Goal: Task Accomplishment & Management: Manage account settings

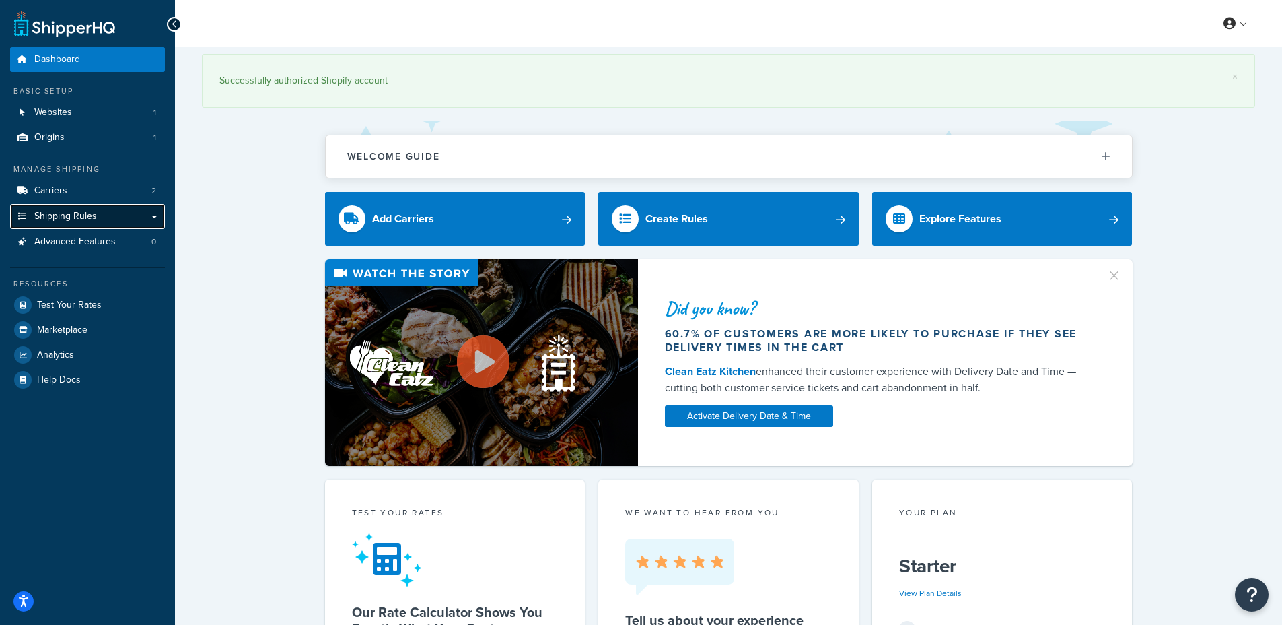
click at [138, 207] on link "Shipping Rules" at bounding box center [87, 216] width 155 height 25
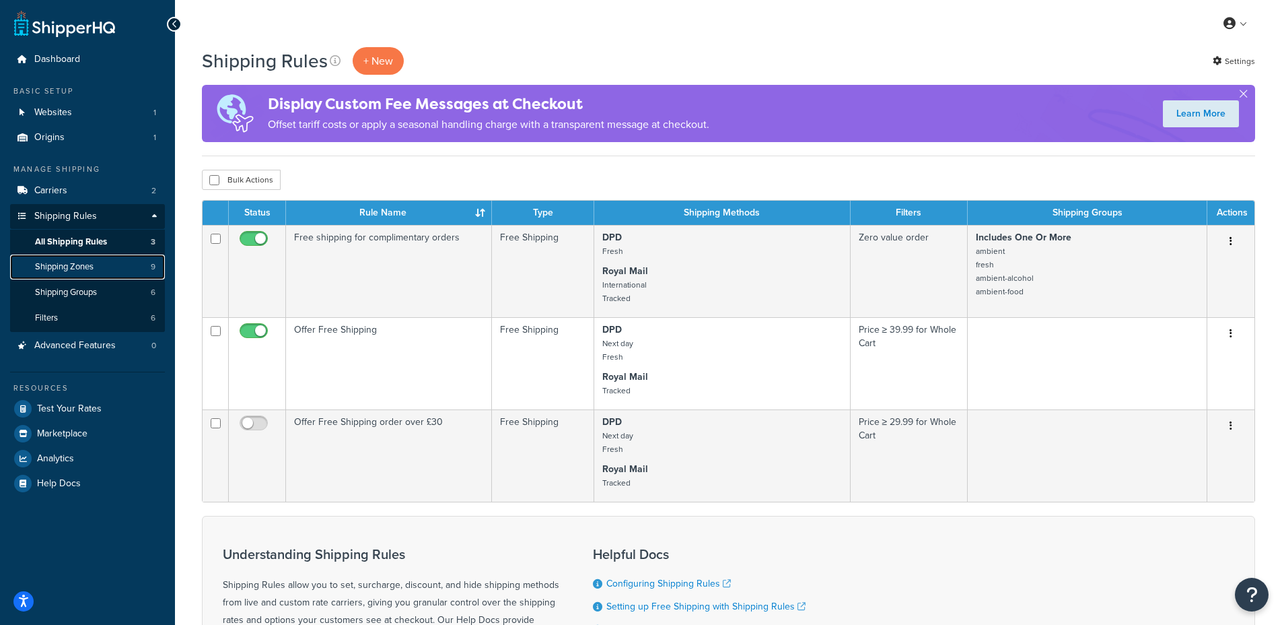
click at [106, 269] on link "Shipping Zones 9" at bounding box center [87, 266] width 155 height 25
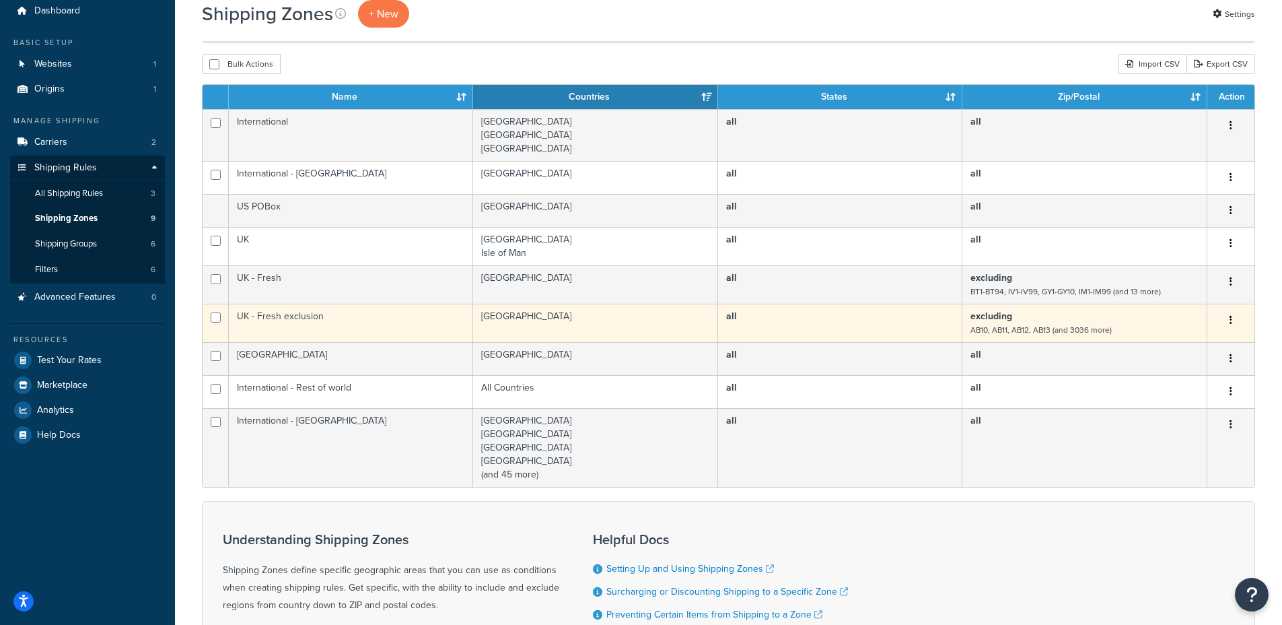
scroll to position [35, 0]
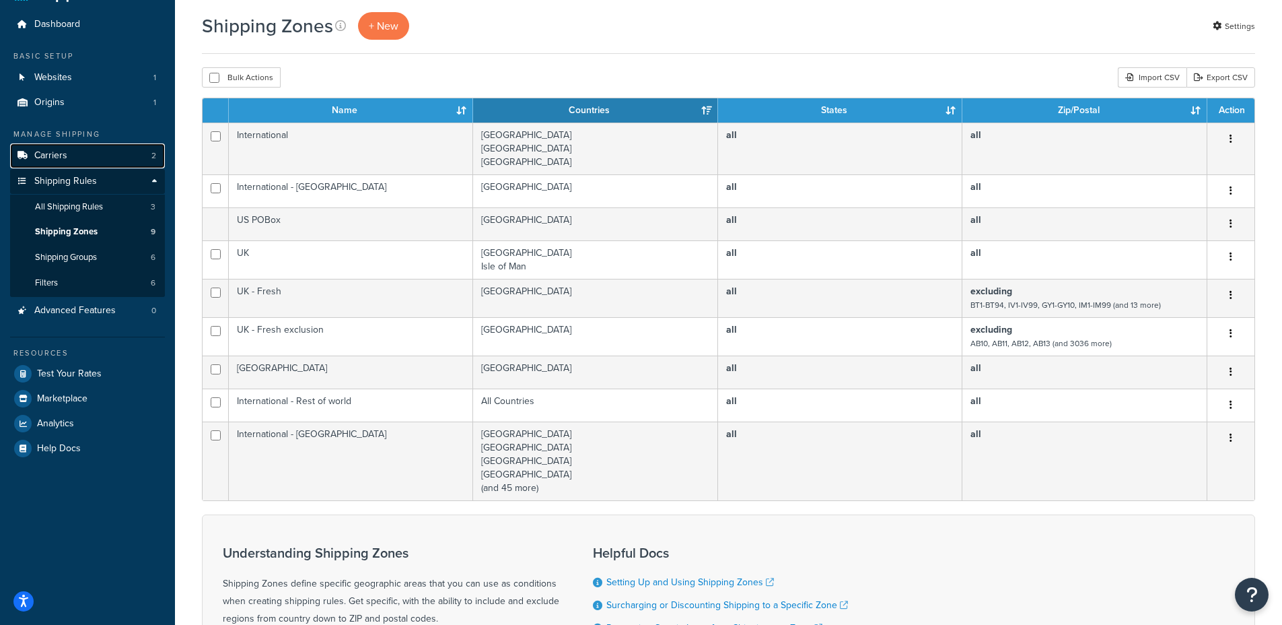
click at [69, 163] on link "Carriers 2" at bounding box center [87, 155] width 155 height 25
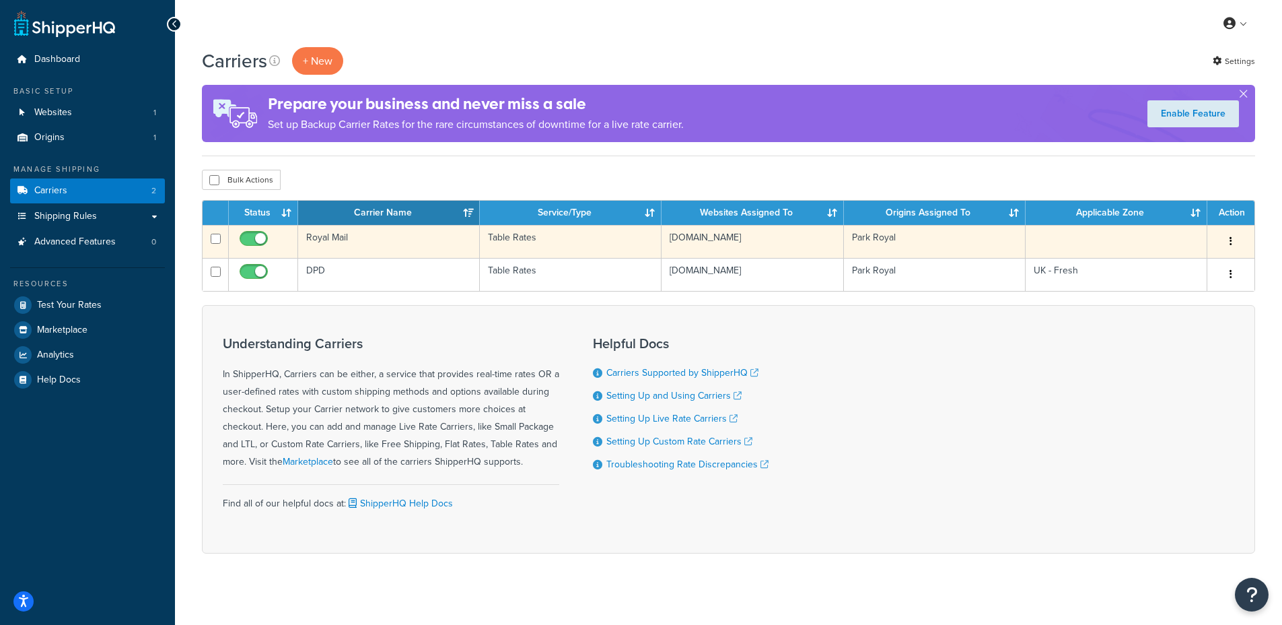
click at [359, 236] on td "Royal Mail" at bounding box center [389, 241] width 182 height 33
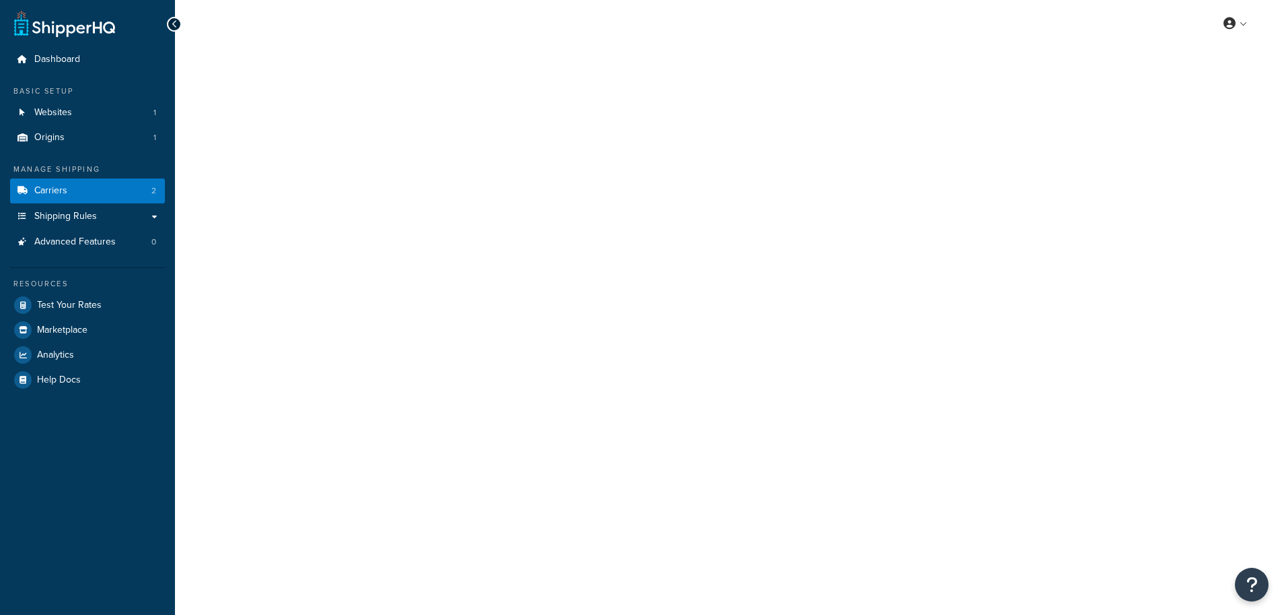
select select "25"
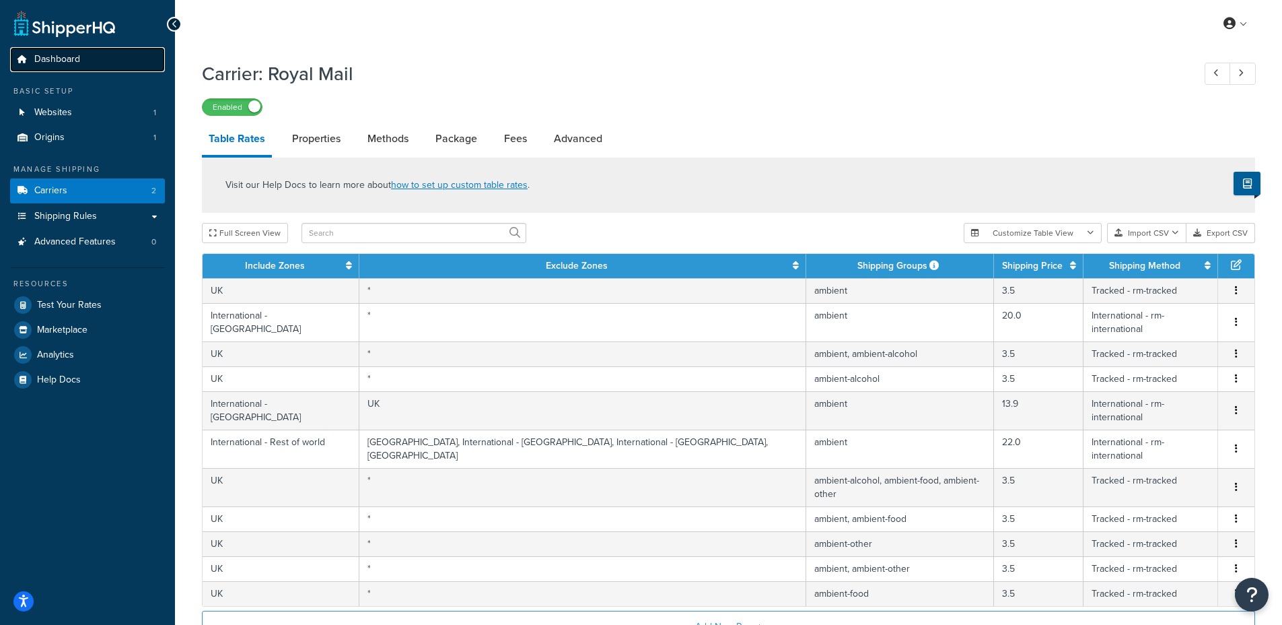
click at [69, 55] on span "Dashboard" at bounding box center [57, 59] width 46 height 11
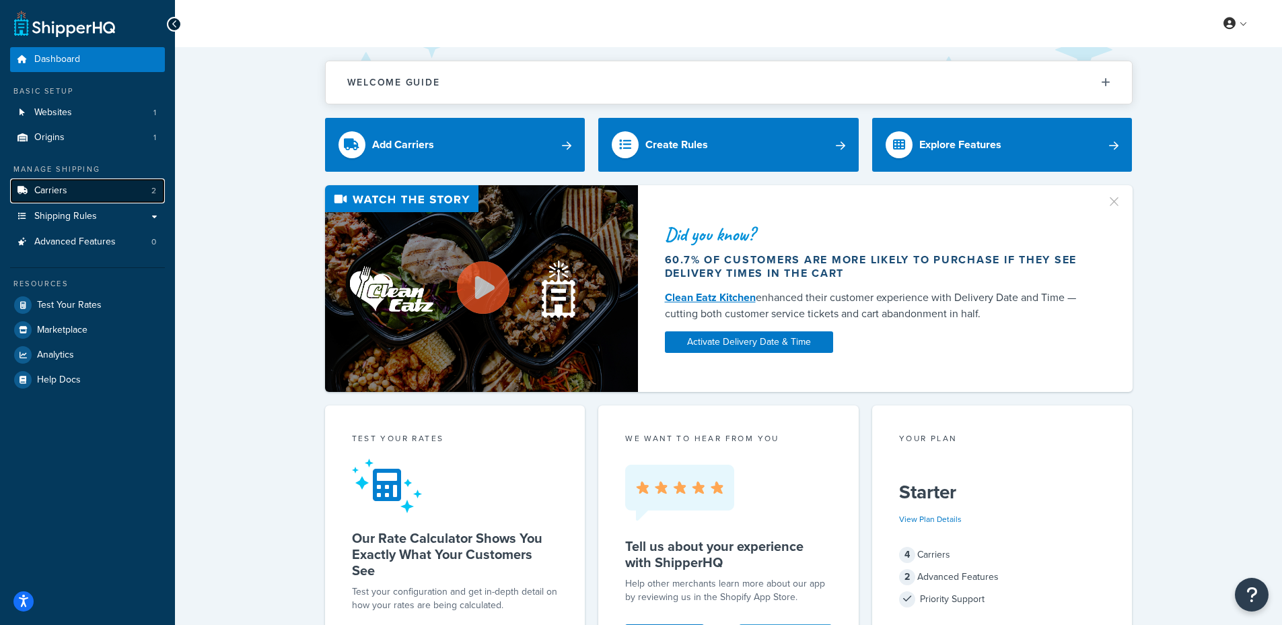
click at [74, 191] on link "Carriers 2" at bounding box center [87, 190] width 155 height 25
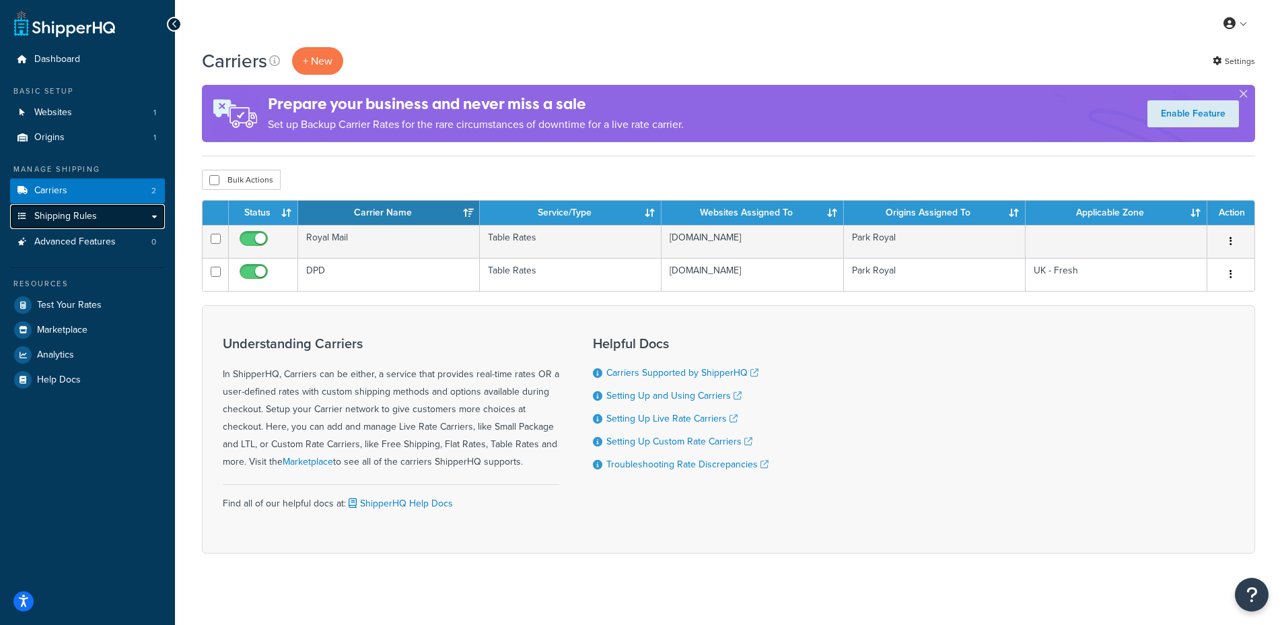
click at [83, 214] on span "Shipping Rules" at bounding box center [65, 216] width 63 height 11
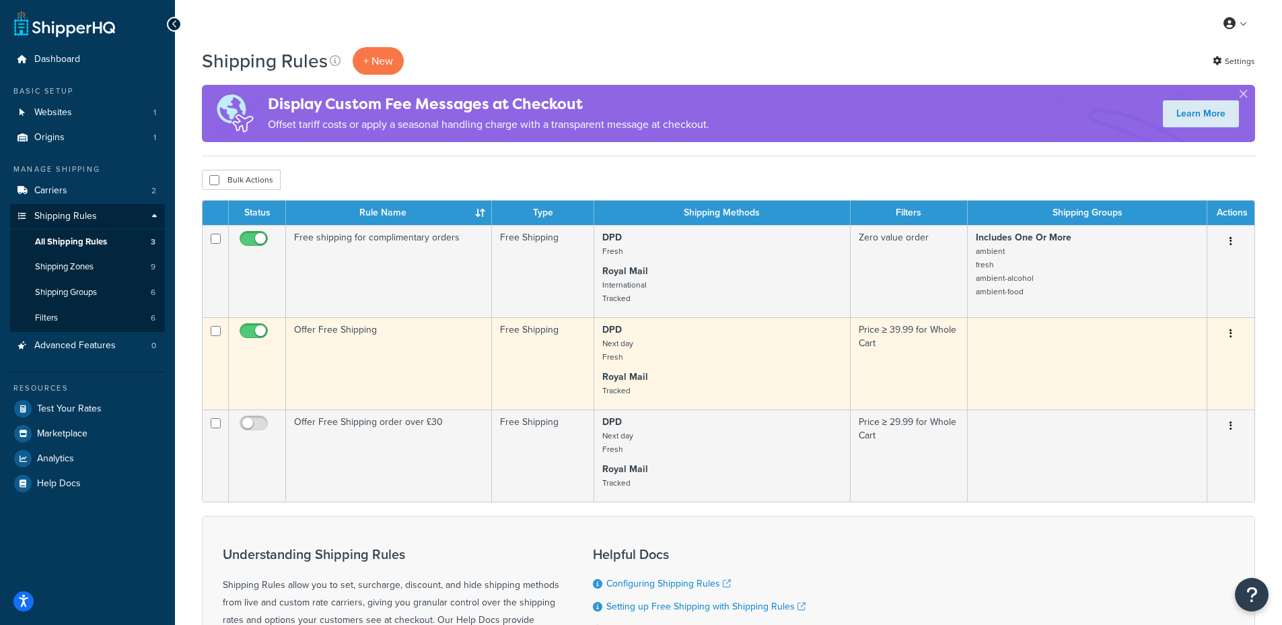
click at [422, 349] on td "Offer Free Shipping" at bounding box center [389, 363] width 206 height 92
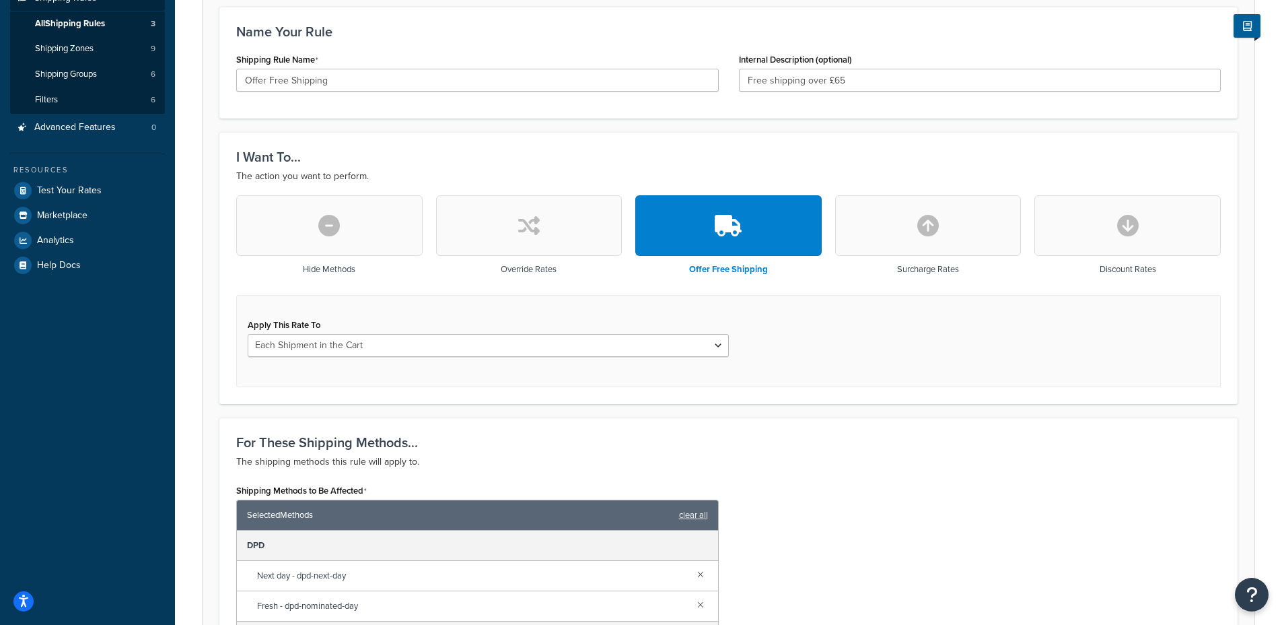
scroll to position [488, 0]
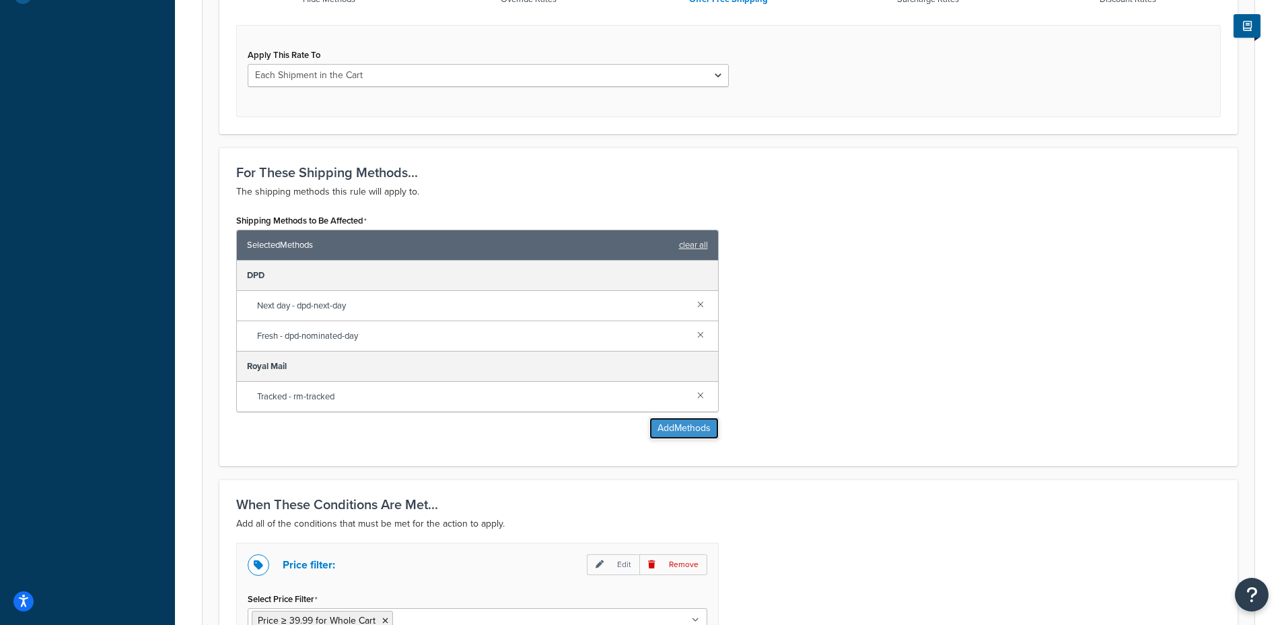
click at [670, 431] on button "Add Methods" at bounding box center [684, 428] width 69 height 22
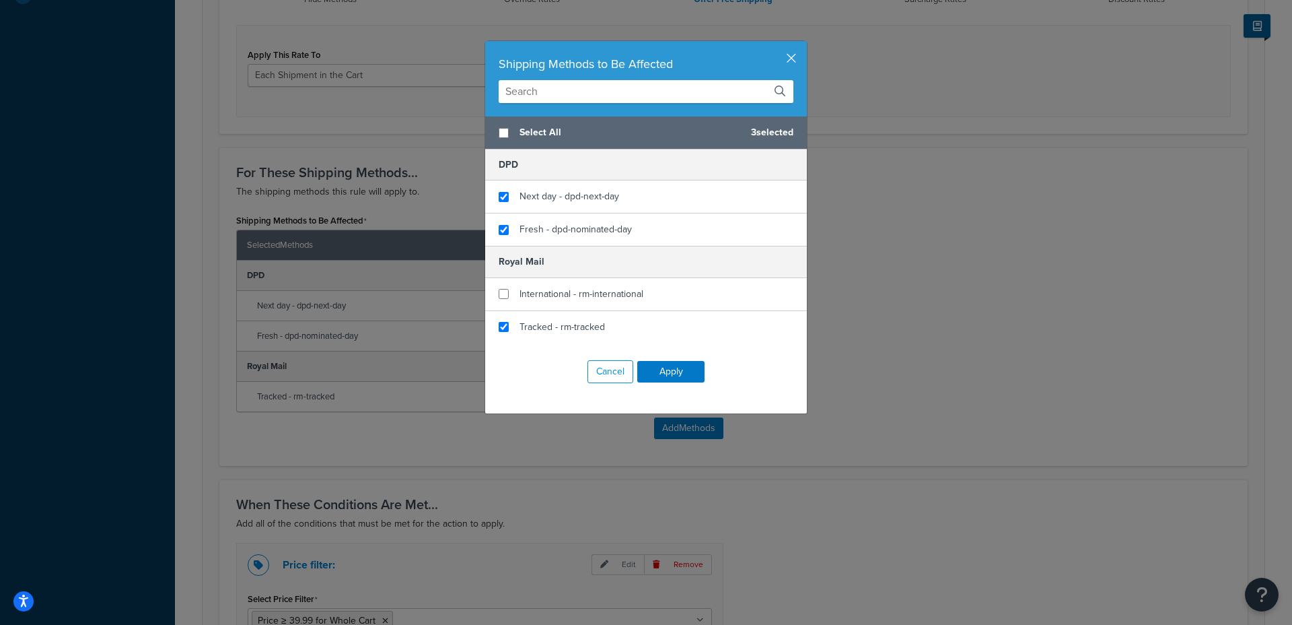
click at [792, 62] on div "Shipping Methods to Be Affected" at bounding box center [646, 78] width 322 height 75
click at [804, 44] on button "button" at bounding box center [805, 42] width 3 height 3
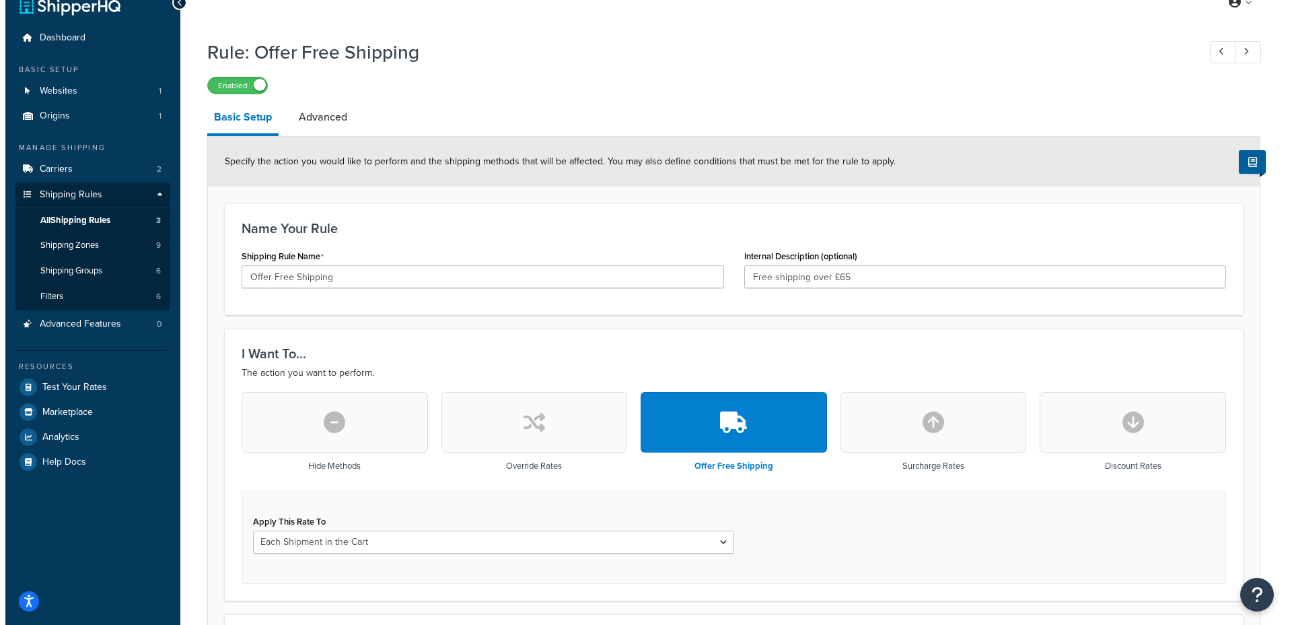
scroll to position [0, 0]
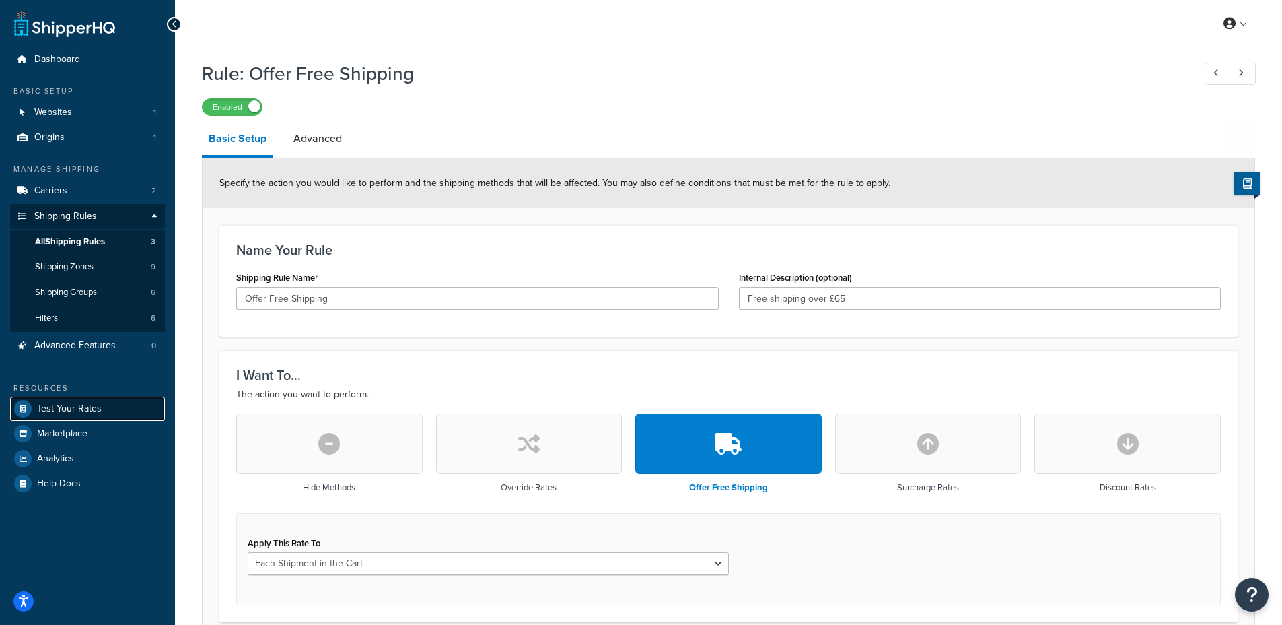
click at [99, 411] on span "Test Your Rates" at bounding box center [69, 408] width 65 height 11
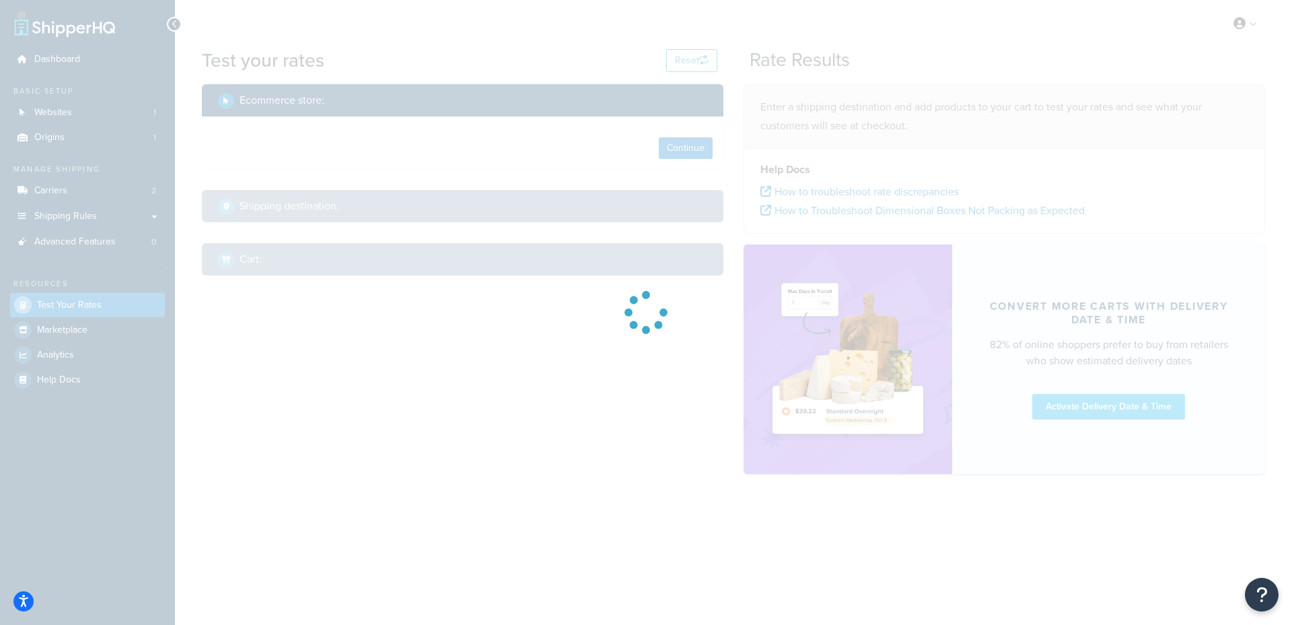
select select "TX"
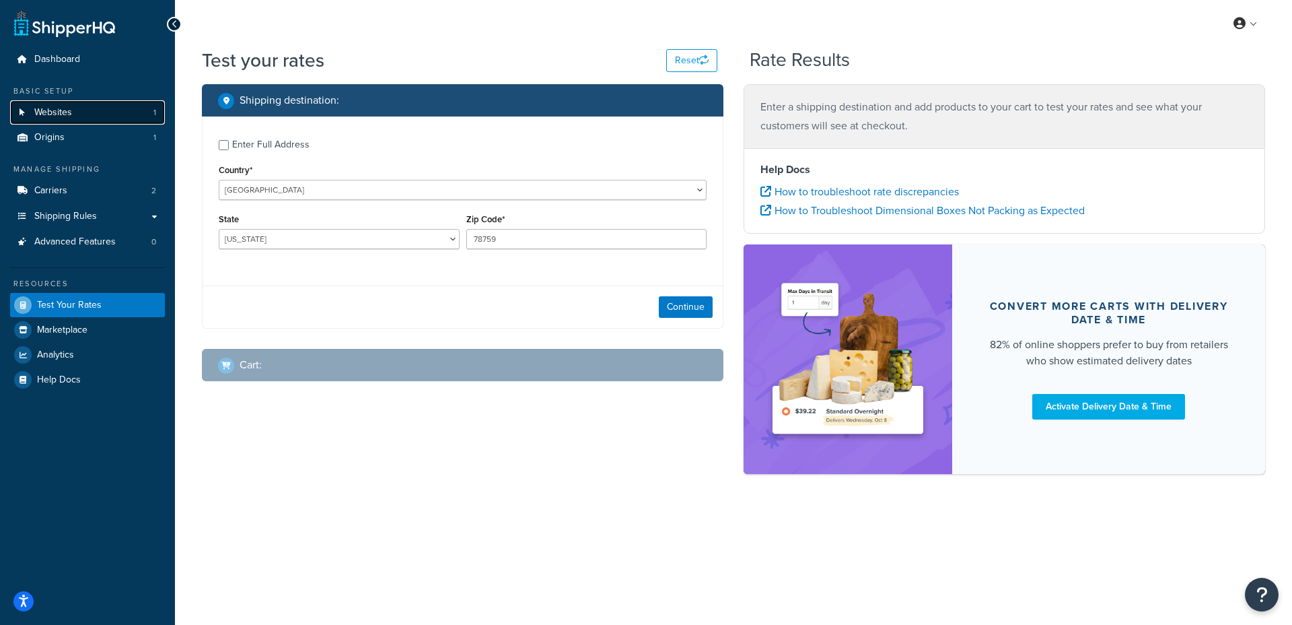
click at [71, 116] on link "Websites 1" at bounding box center [87, 112] width 155 height 25
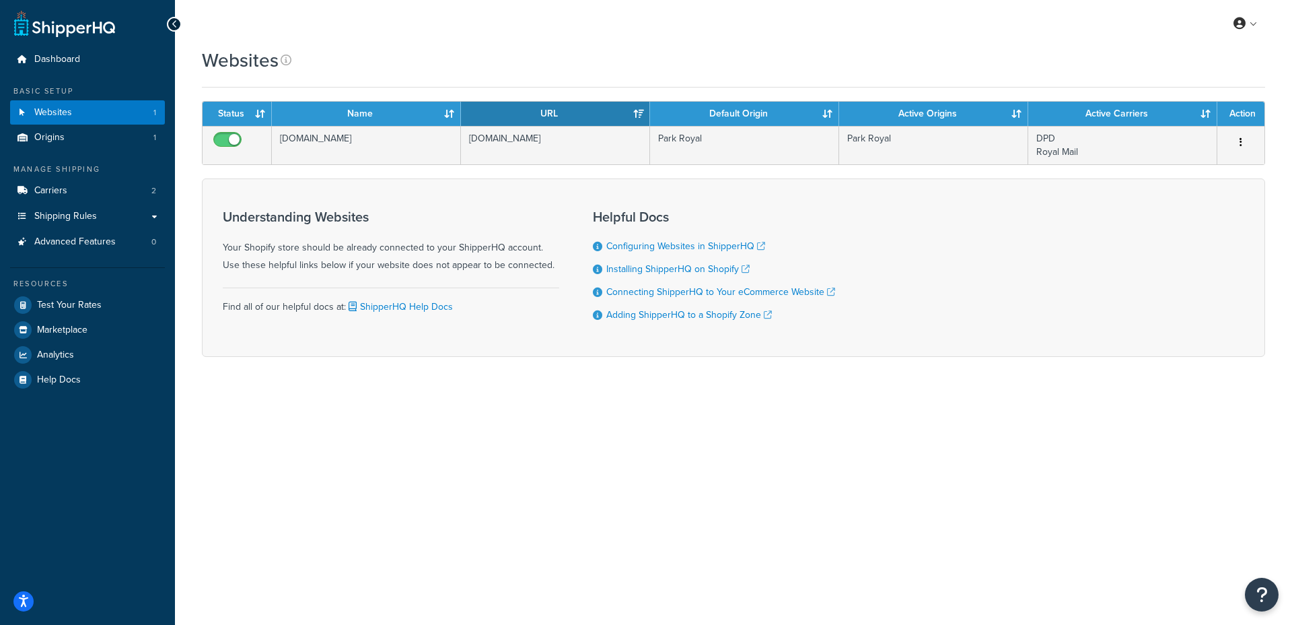
click at [307, 120] on th "Name" at bounding box center [366, 114] width 189 height 24
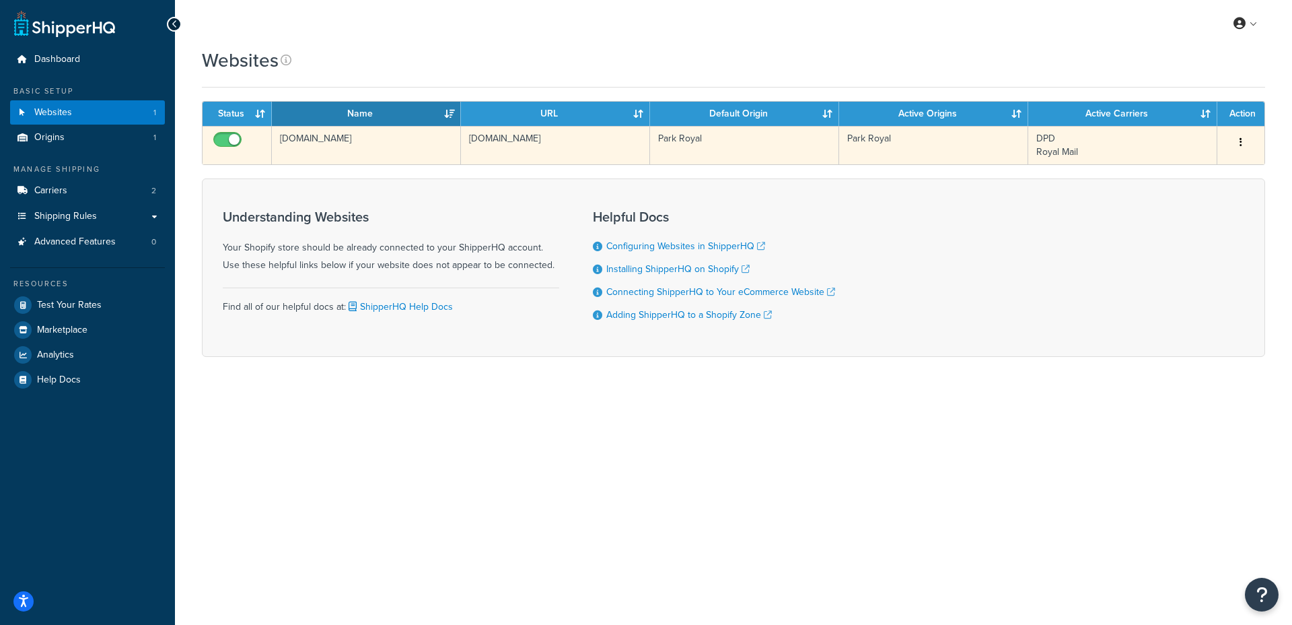
click at [312, 143] on td "[DOMAIN_NAME]" at bounding box center [366, 145] width 189 height 38
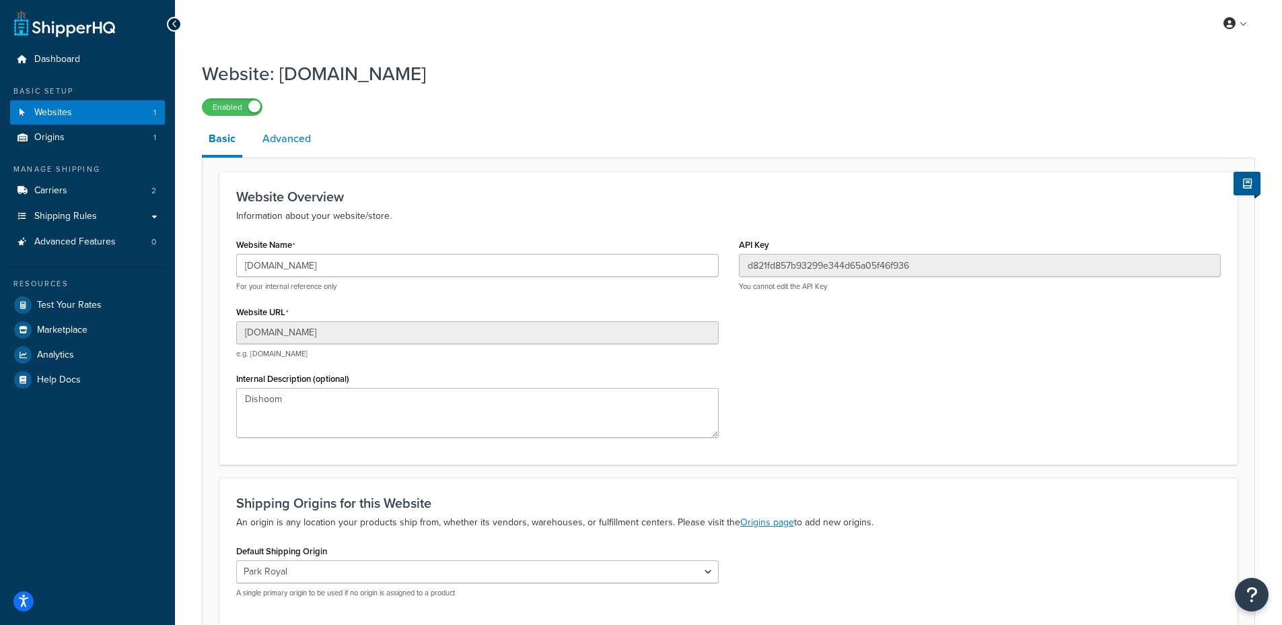
click at [315, 139] on link "Advanced" at bounding box center [287, 139] width 62 height 32
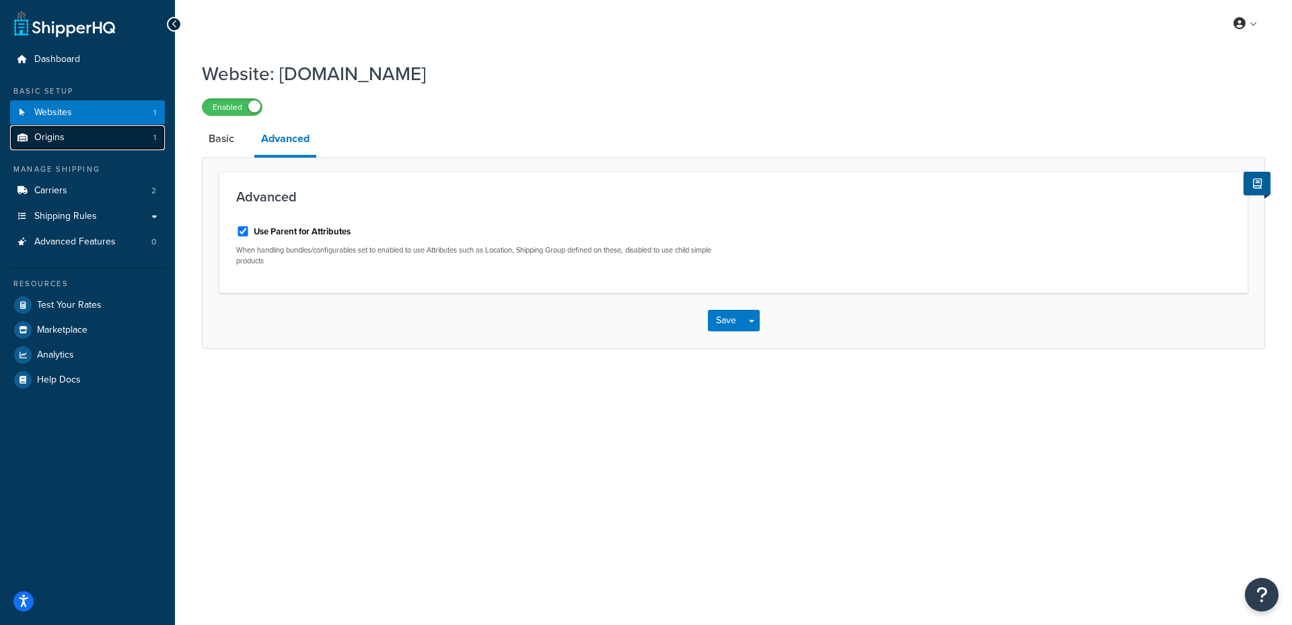
click at [116, 149] on link "Origins 1" at bounding box center [87, 137] width 155 height 25
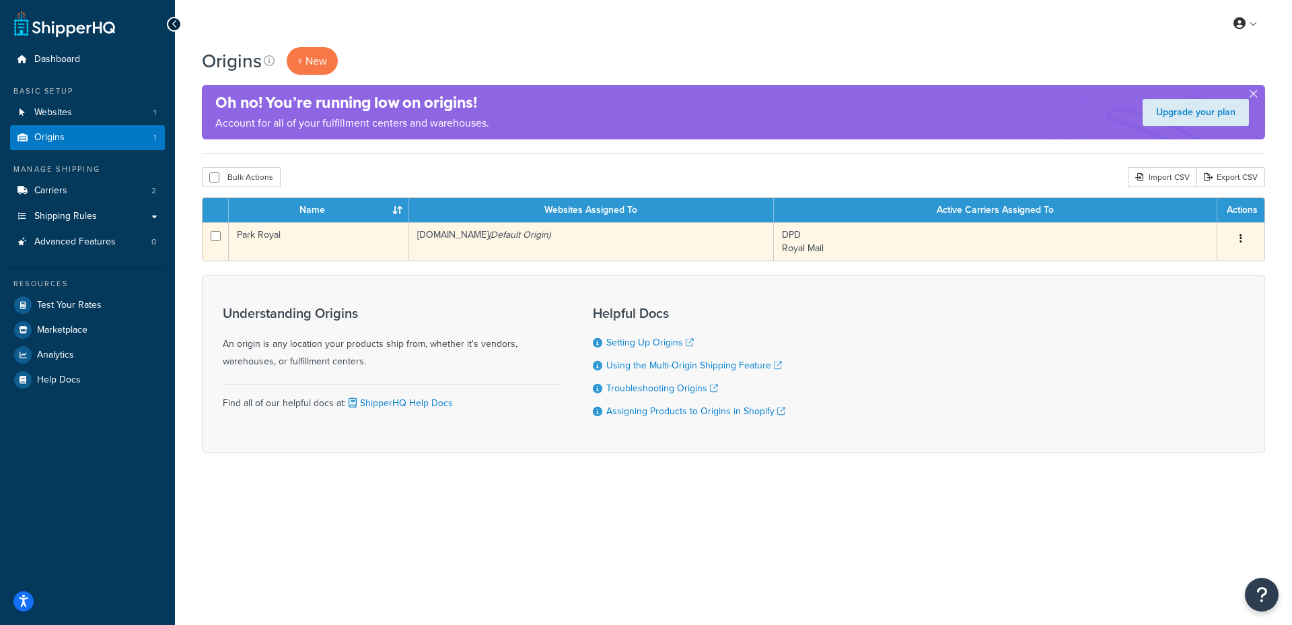
click at [490, 246] on td "dishoom-store-online.myshopify.com (Default Origin)" at bounding box center [591, 241] width 365 height 38
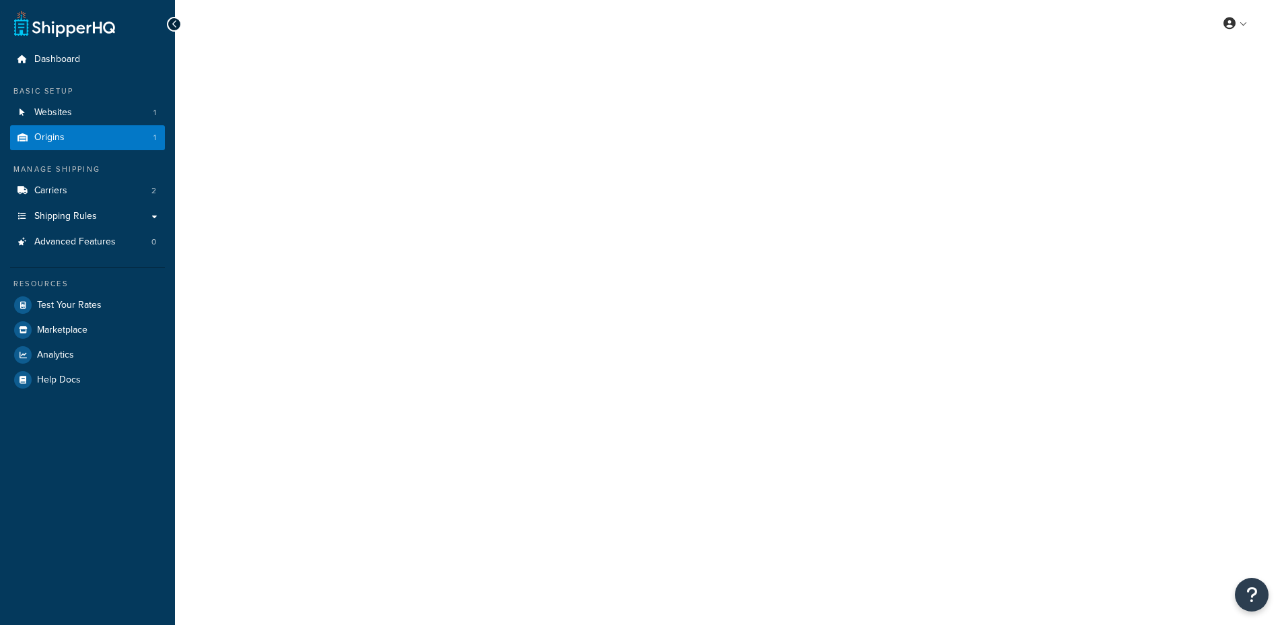
select select "1226"
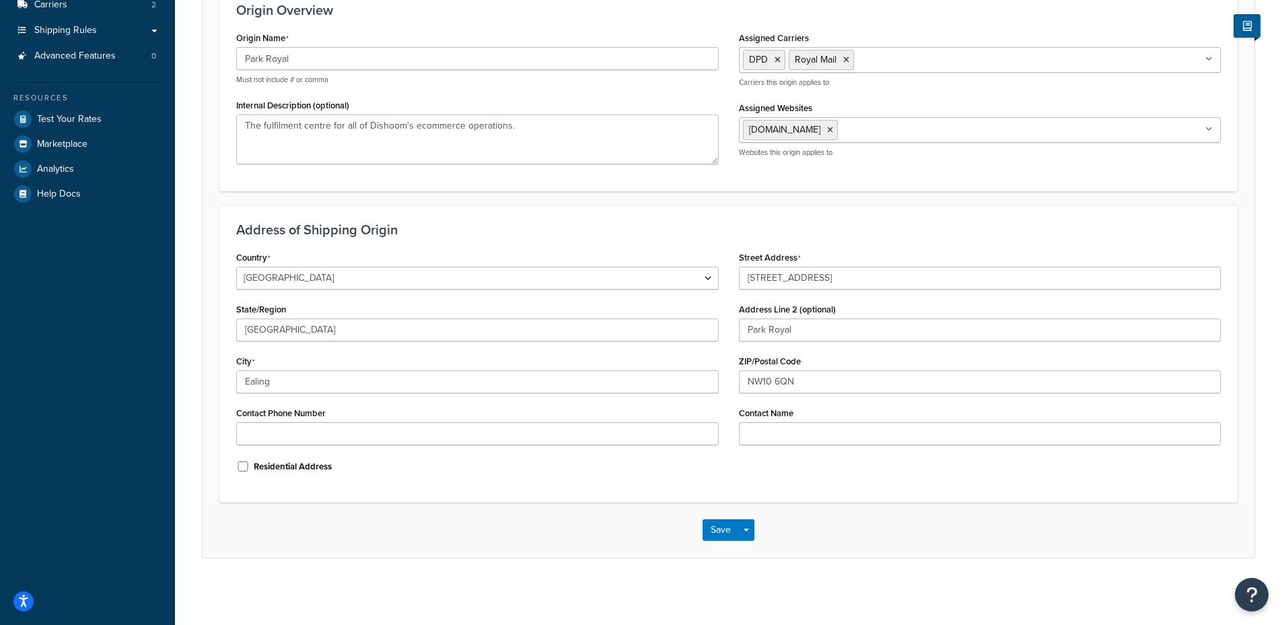
scroll to position [47, 0]
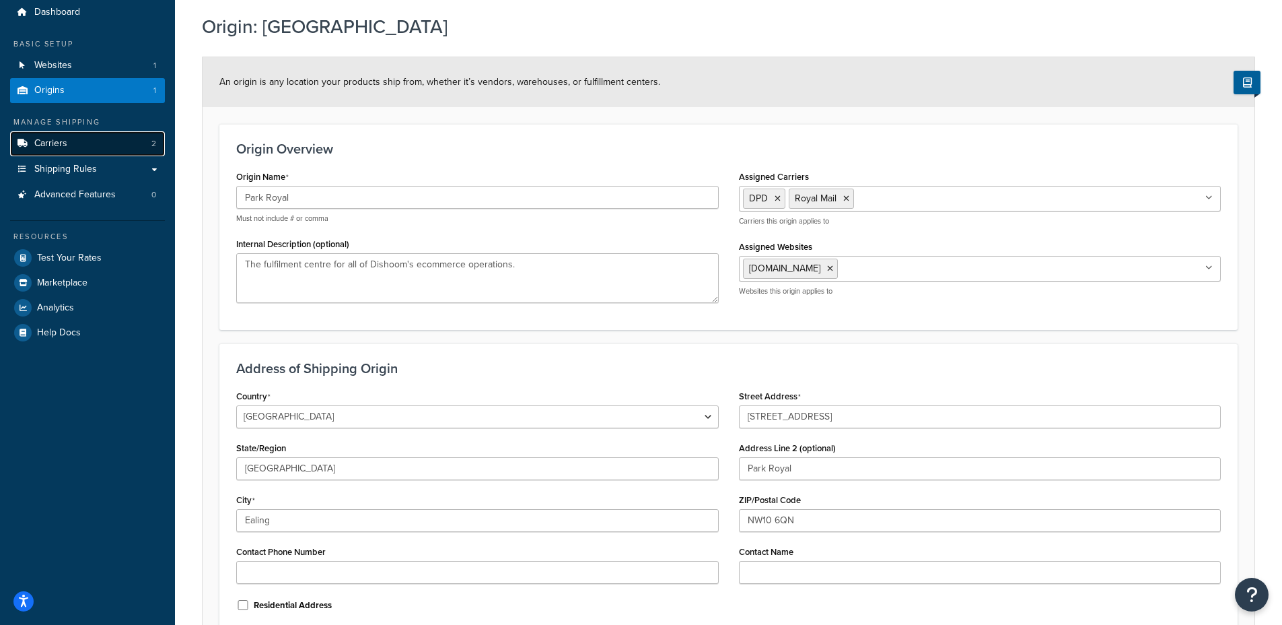
click at [71, 147] on link "Carriers 2" at bounding box center [87, 143] width 155 height 25
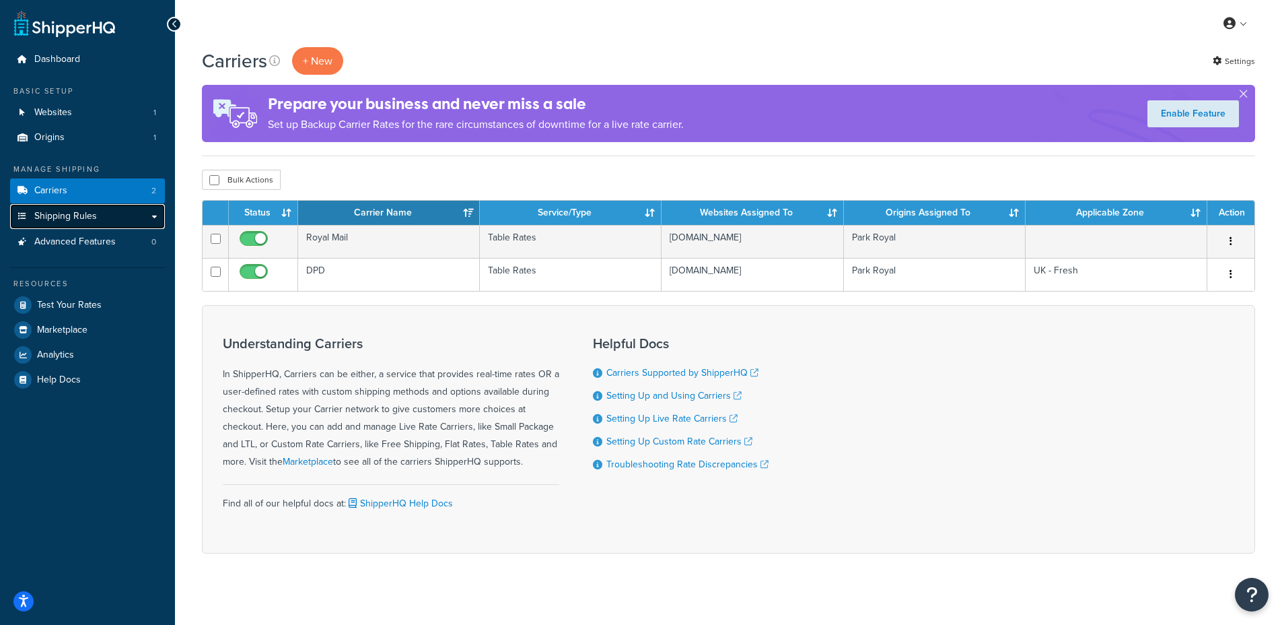
click at [96, 209] on link "Shipping Rules" at bounding box center [87, 216] width 155 height 25
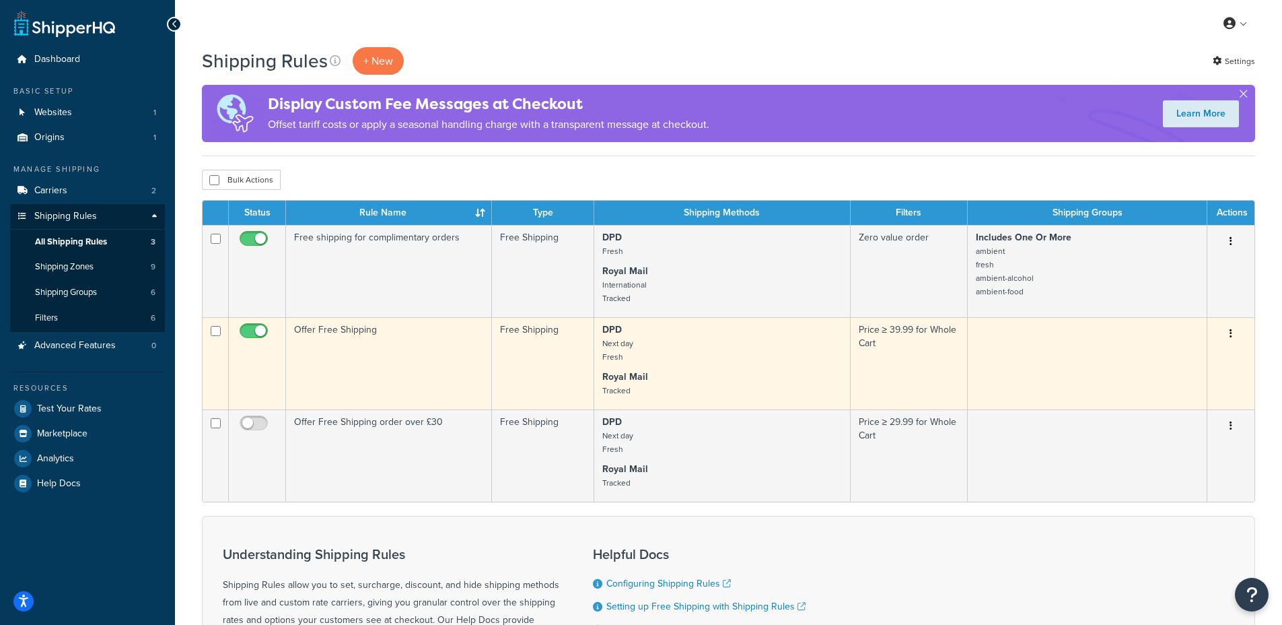
click at [364, 333] on td "Offer Free Shipping" at bounding box center [389, 363] width 206 height 92
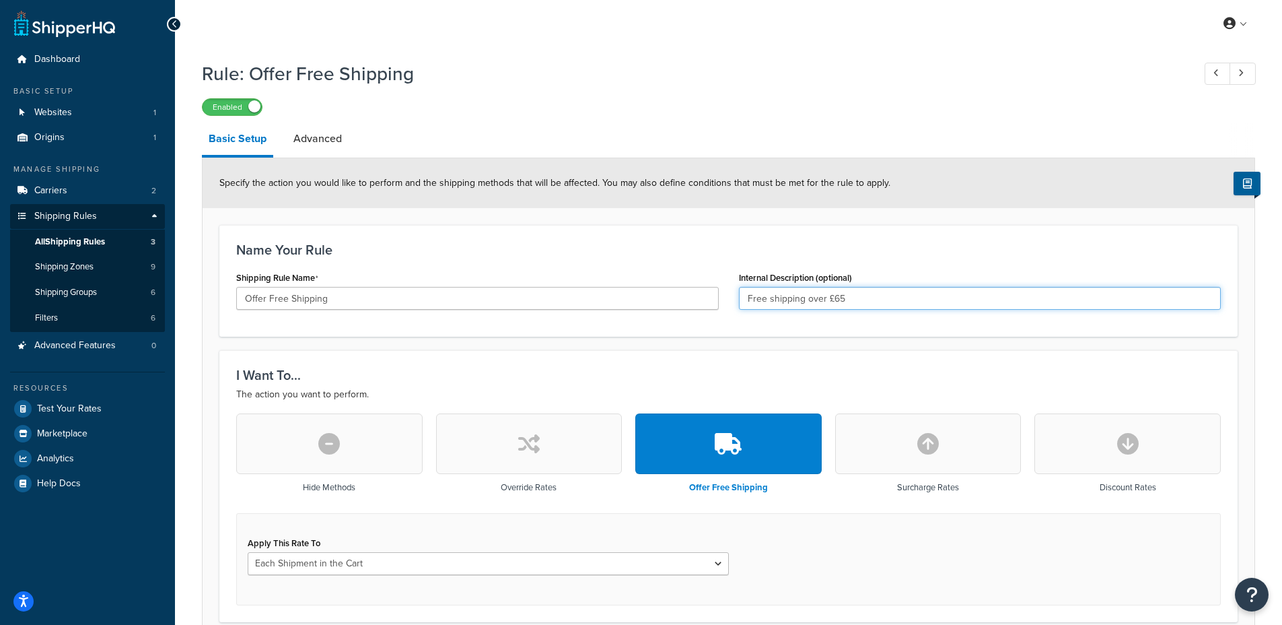
click at [794, 298] on input "Free shipping over £65" at bounding box center [980, 298] width 483 height 23
drag, startPoint x: 835, startPoint y: 296, endPoint x: 868, endPoint y: 296, distance: 33.0
click at [868, 296] on input "Free shipping over £65" at bounding box center [980, 298] width 483 height 23
type input "Free shipping over £40"
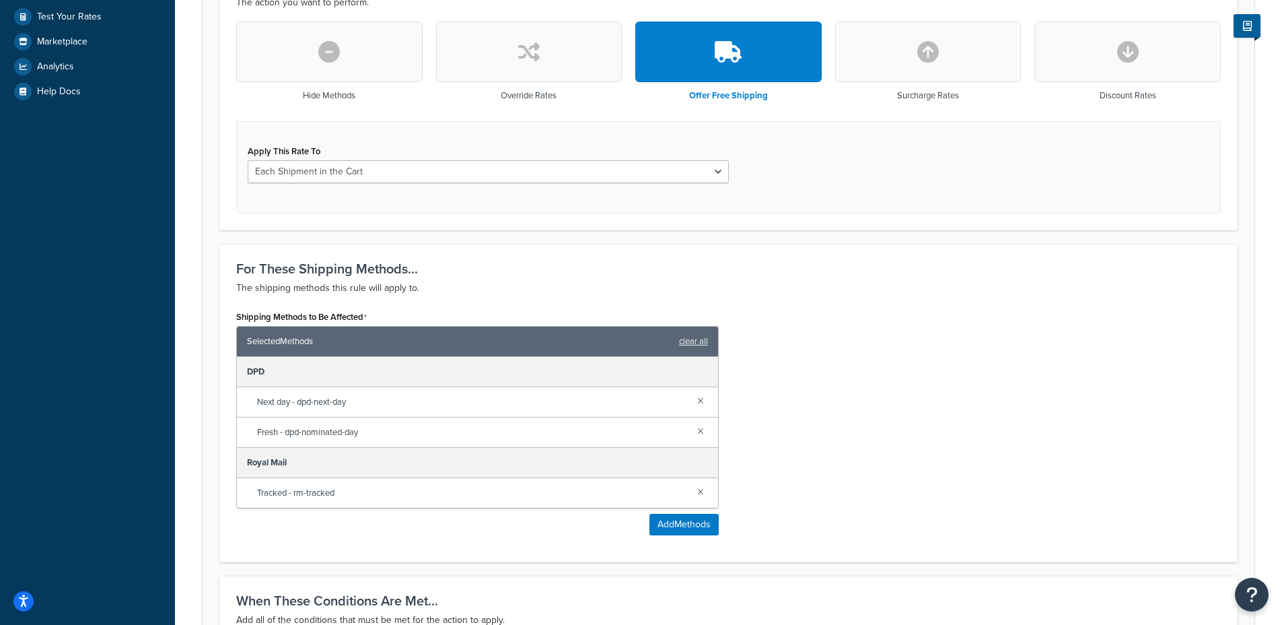
scroll to position [406, 0]
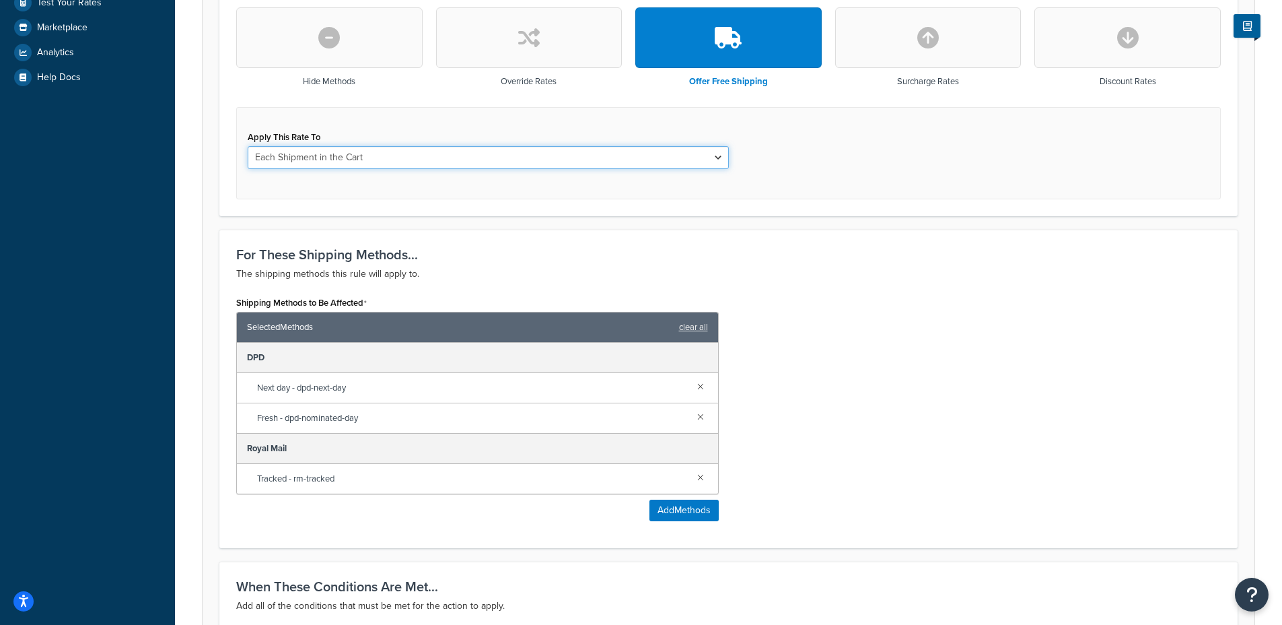
click at [322, 155] on select "Each Shipment in the Cart Each Shipping Group in the Cart Each Item within a Sh…" at bounding box center [488, 157] width 481 height 23
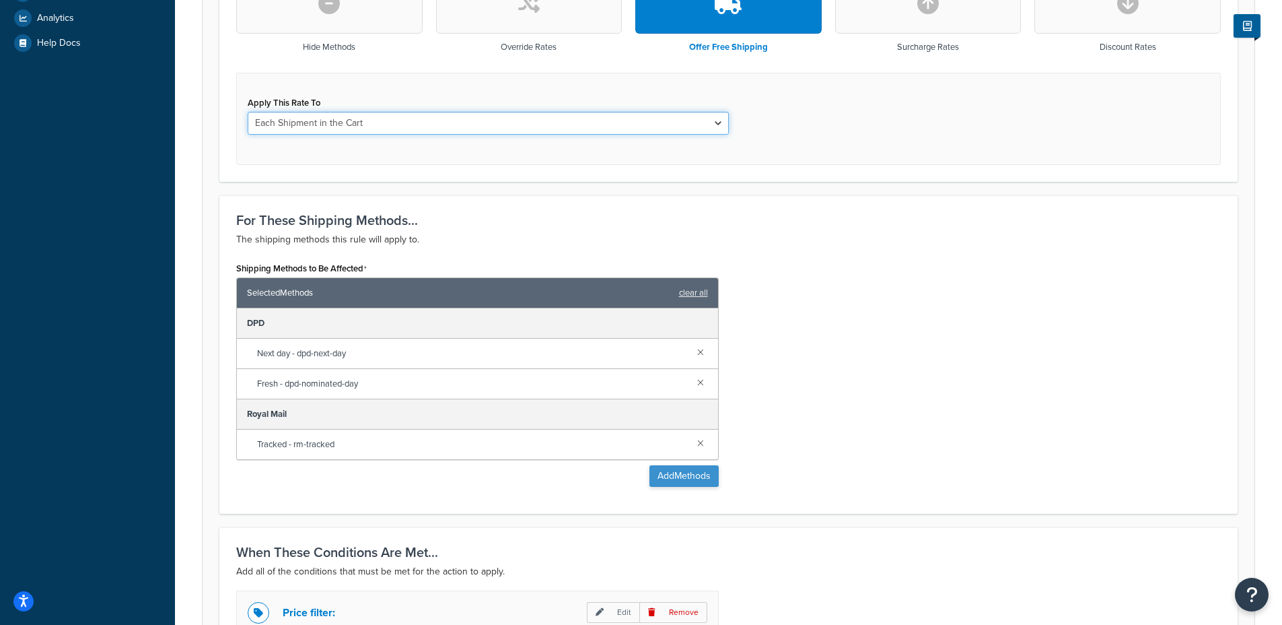
scroll to position [442, 0]
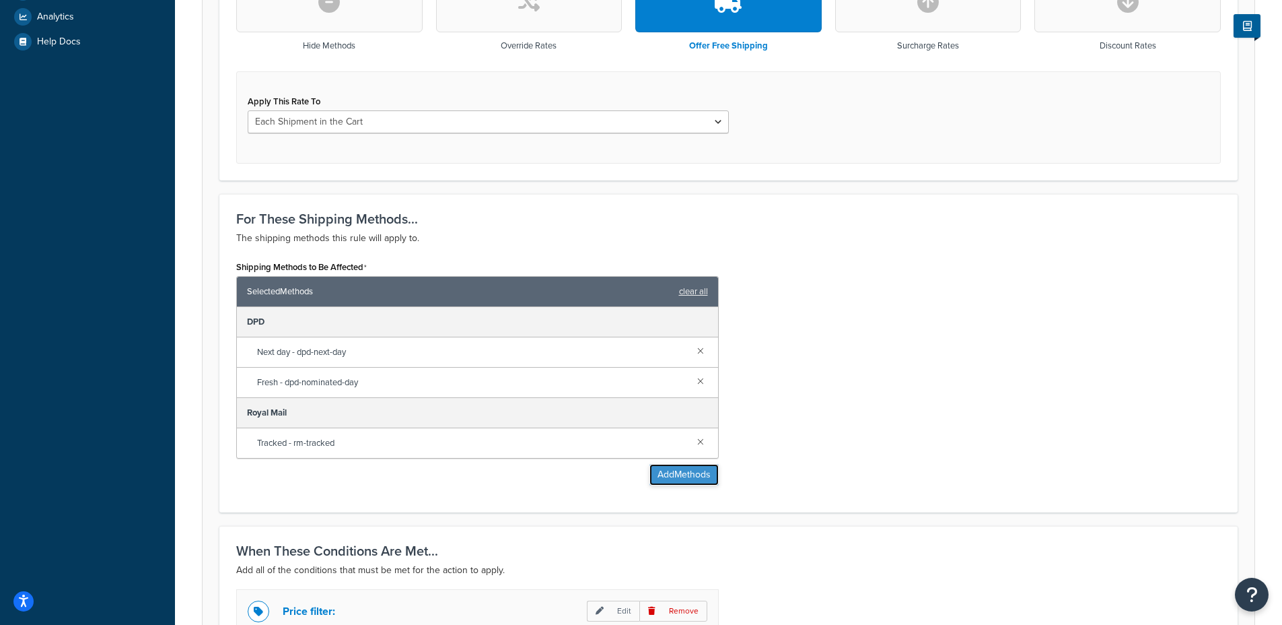
click at [668, 476] on button "Add Methods" at bounding box center [684, 475] width 69 height 22
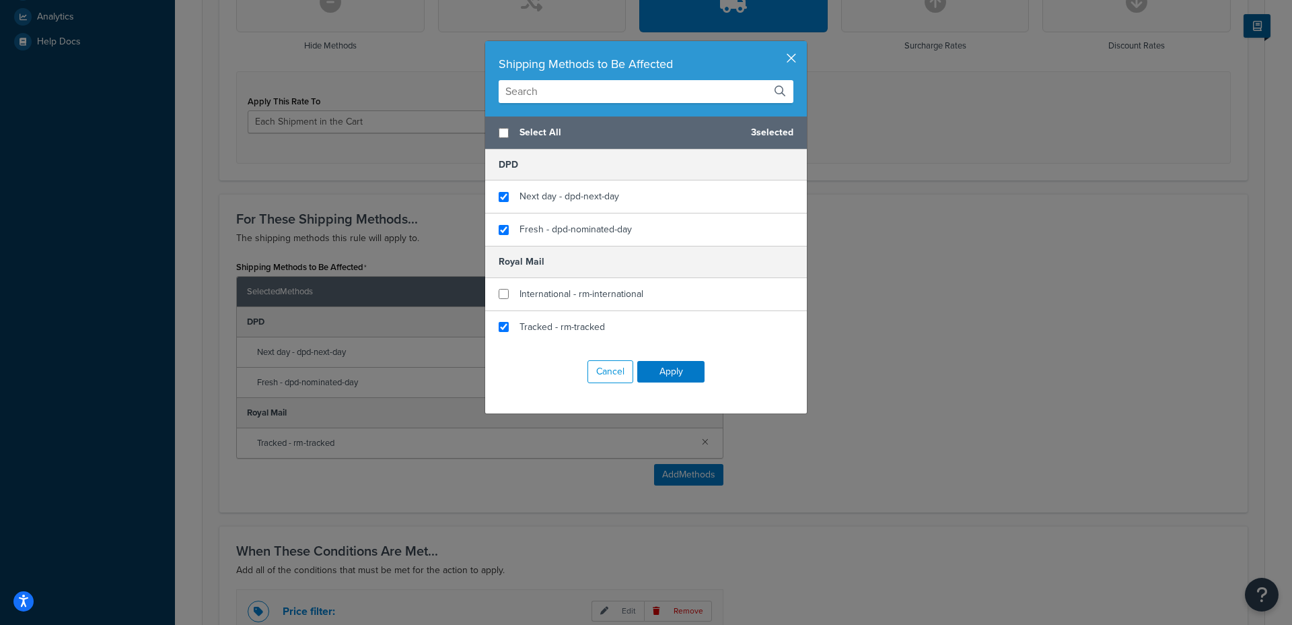
click at [804, 44] on button "button" at bounding box center [805, 42] width 3 height 3
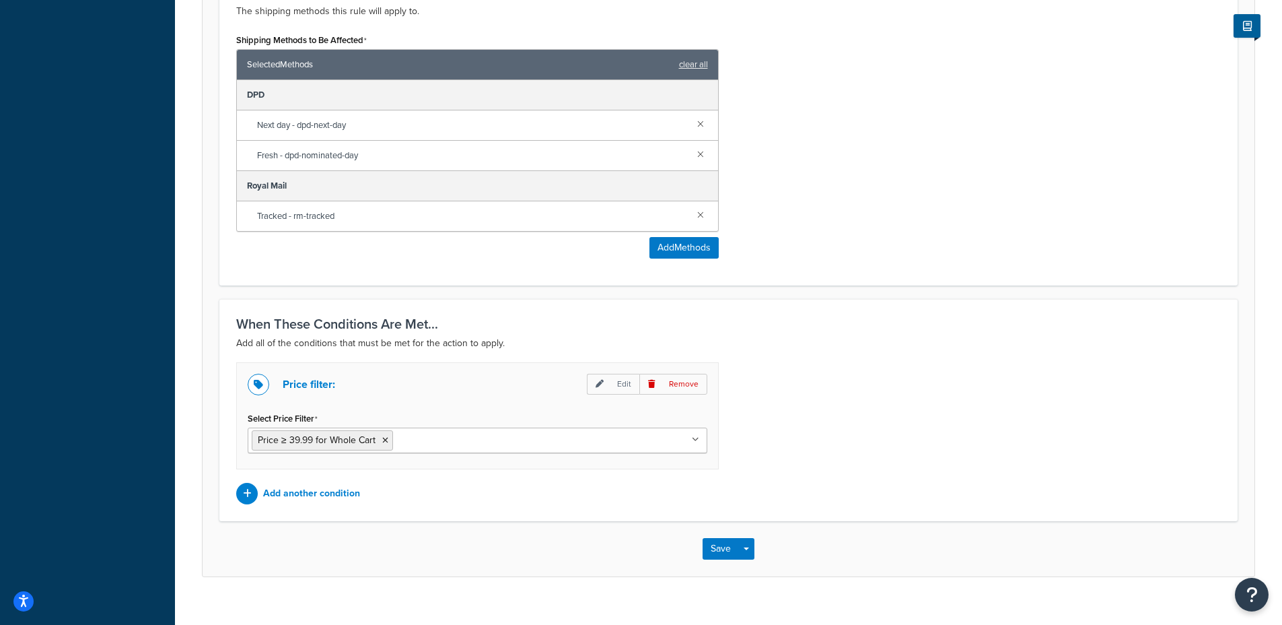
scroll to position [688, 0]
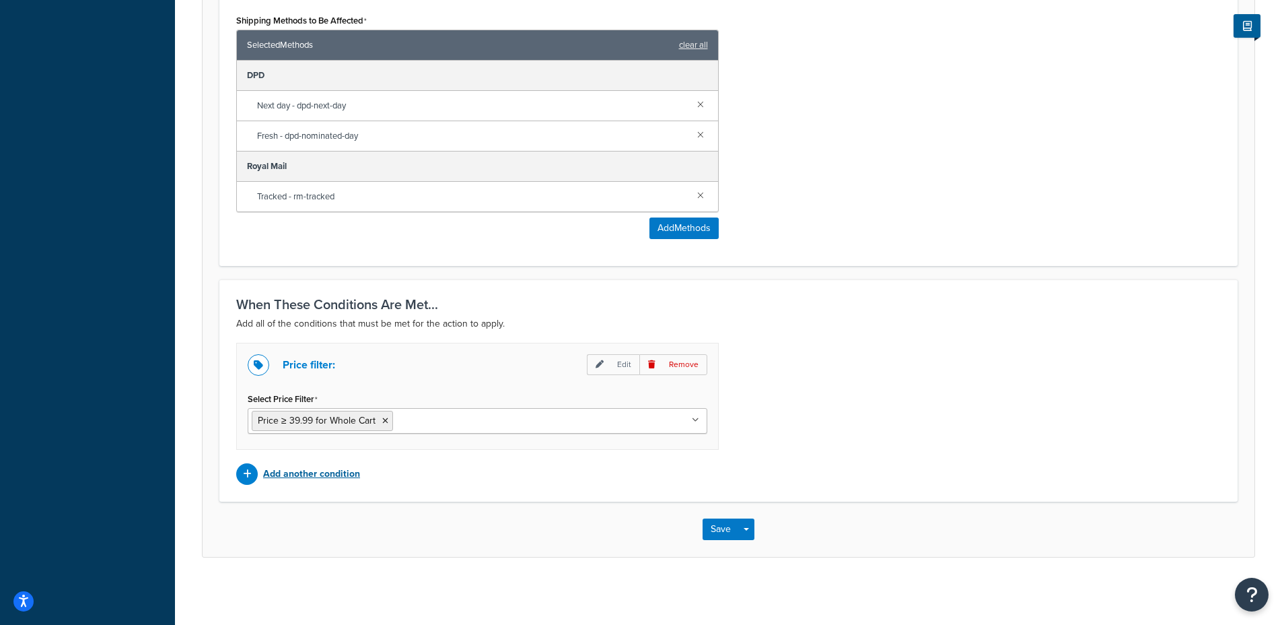
click at [310, 465] on p "Add another condition" at bounding box center [311, 473] width 97 height 19
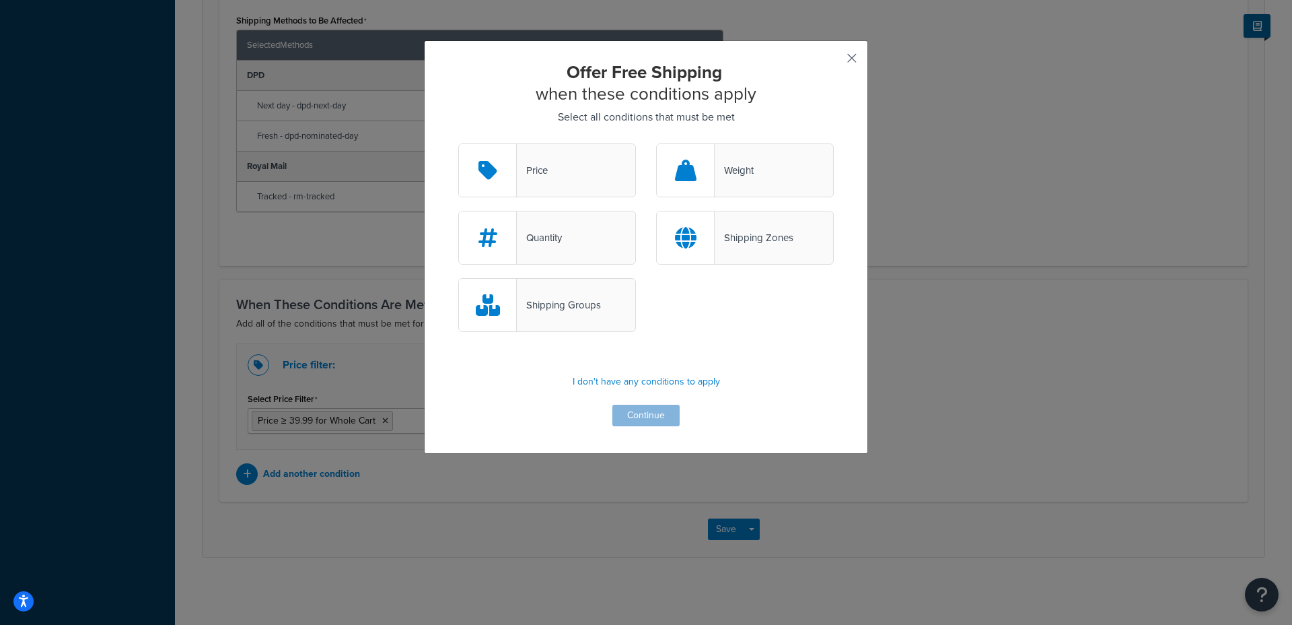
click at [834, 61] on button "button" at bounding box center [832, 62] width 3 height 3
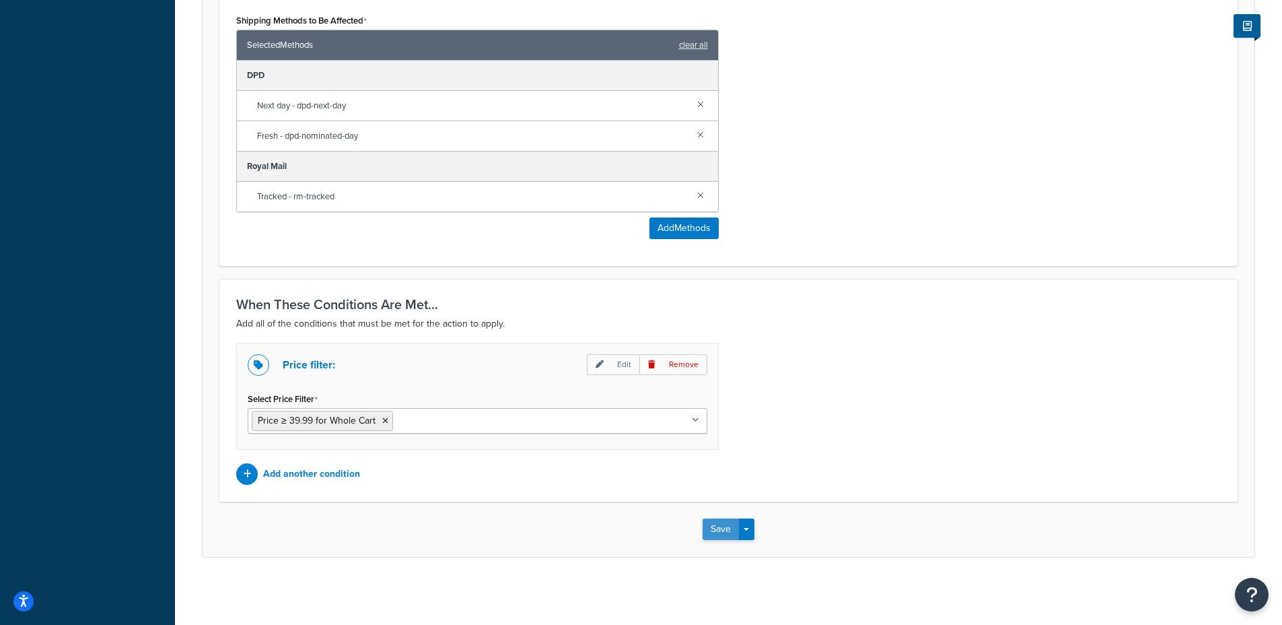
click at [714, 530] on button "Save" at bounding box center [721, 529] width 36 height 22
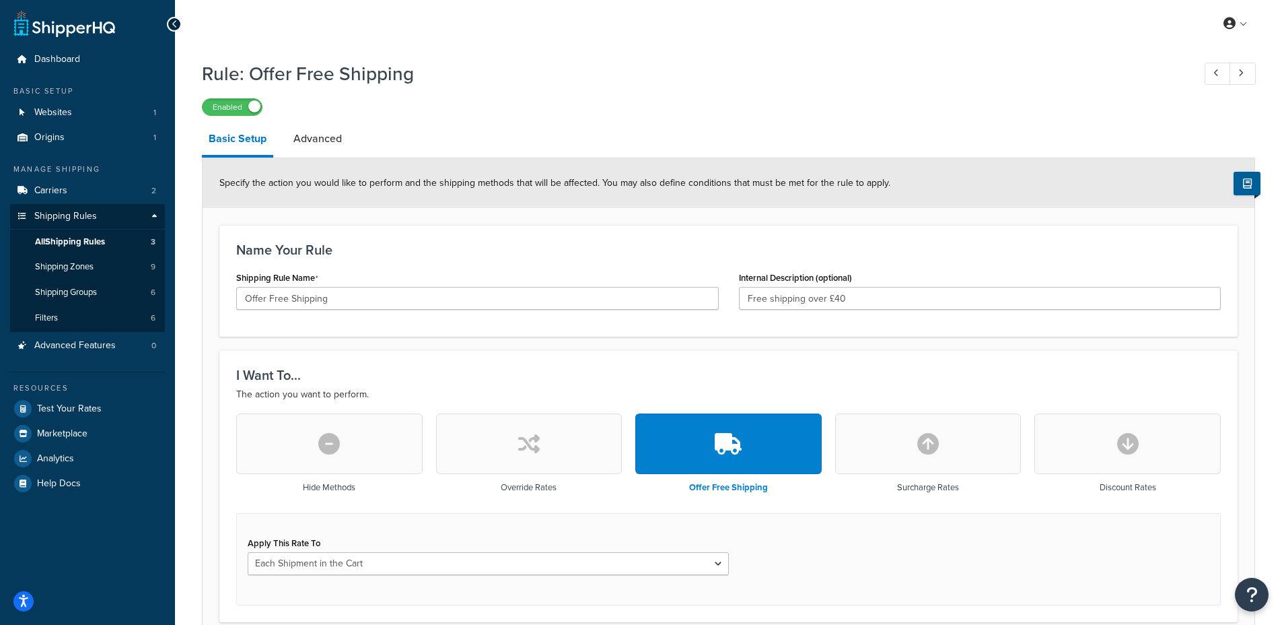
click at [296, 115] on div "Enabled" at bounding box center [729, 106] width 1054 height 19
click at [302, 139] on link "Advanced" at bounding box center [318, 139] width 62 height 32
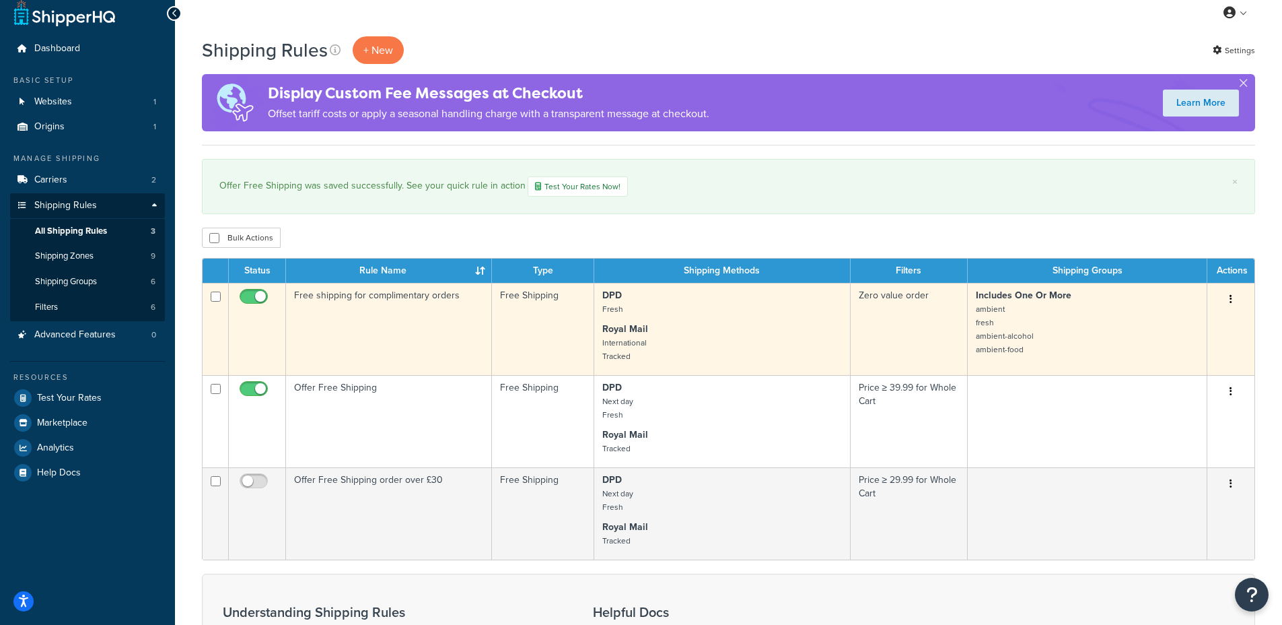
scroll to position [26, 0]
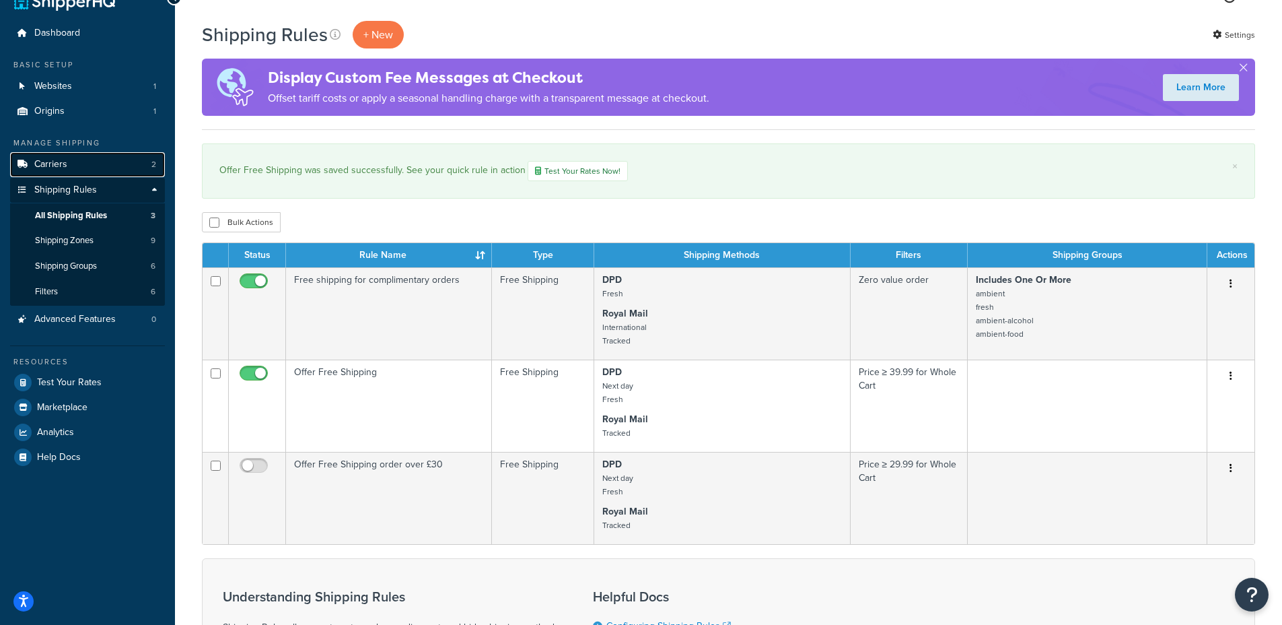
click at [81, 160] on link "Carriers 2" at bounding box center [87, 164] width 155 height 25
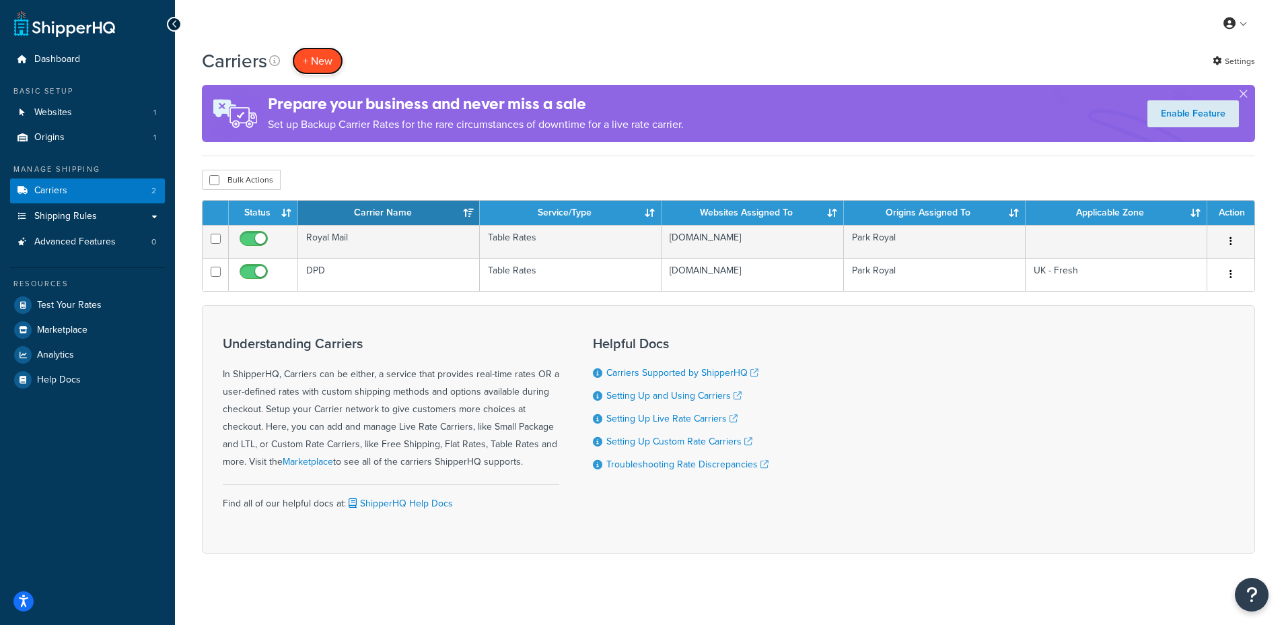
click at [322, 60] on button "+ New" at bounding box center [317, 61] width 51 height 28
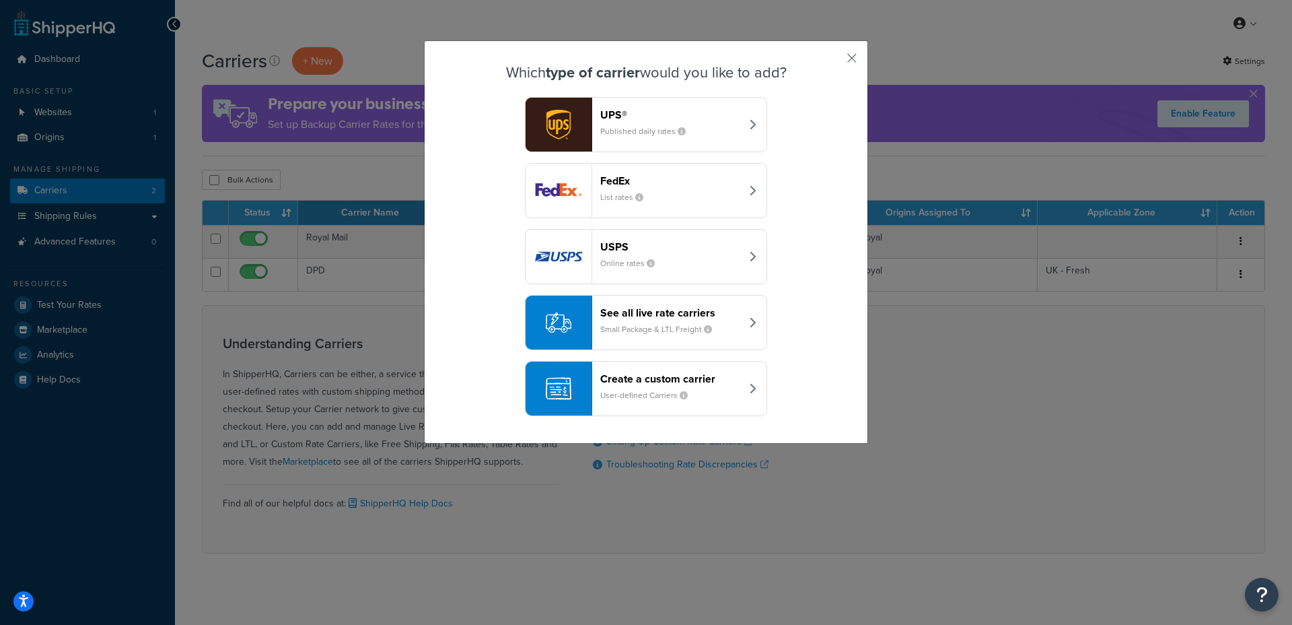
click at [650, 387] on div "Create a custom carrier User-defined Carriers" at bounding box center [670, 388] width 141 height 32
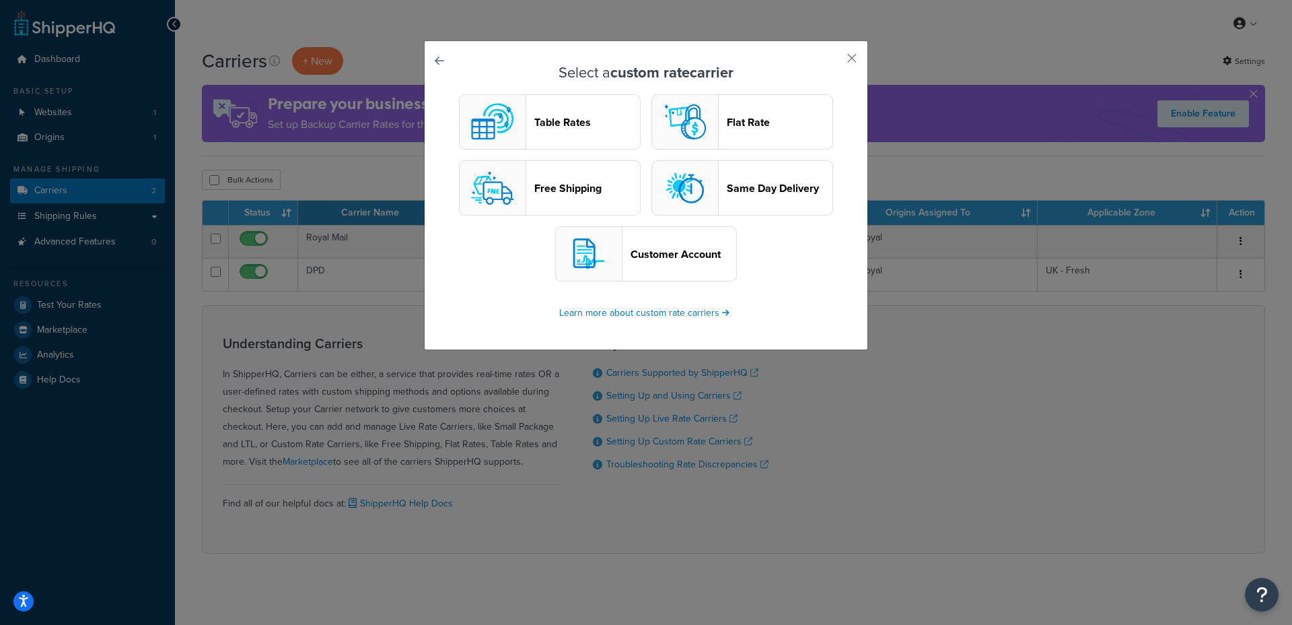
click at [602, 201] on button "Free Shipping" at bounding box center [550, 187] width 182 height 55
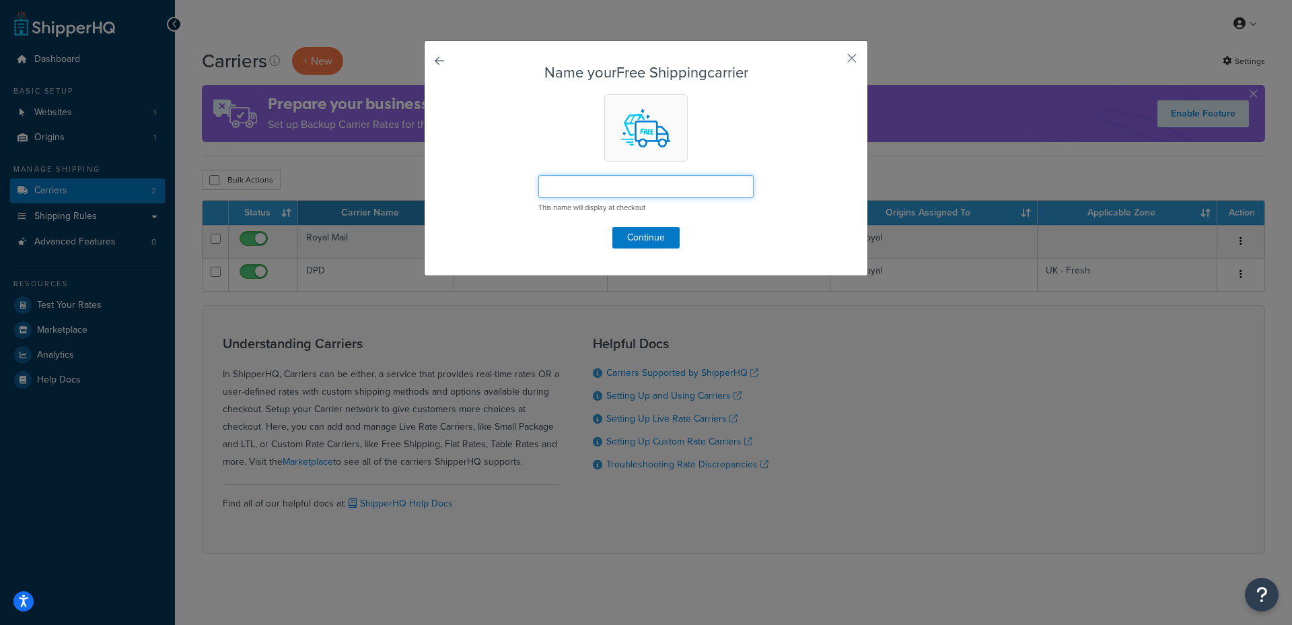
click at [604, 195] on input "text" at bounding box center [646, 186] width 215 height 23
type input "Digital Product"
click at [630, 229] on button "Continue" at bounding box center [646, 238] width 67 height 22
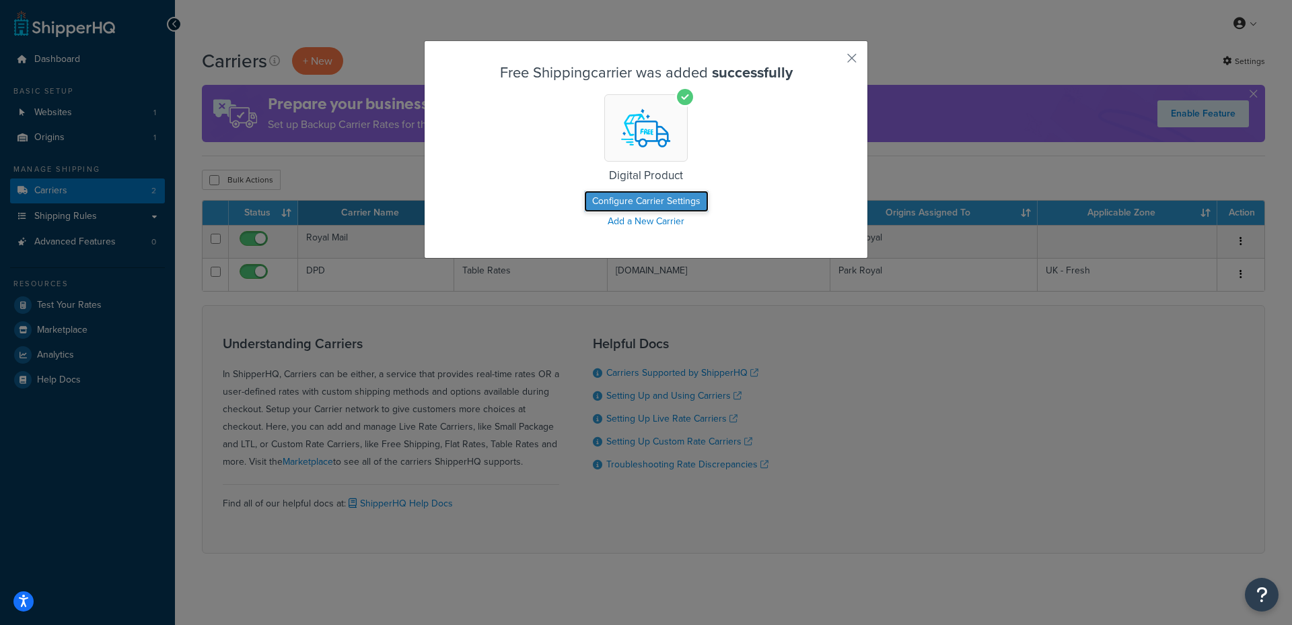
click at [619, 195] on button "Configure Carrier Settings" at bounding box center [646, 202] width 125 height 22
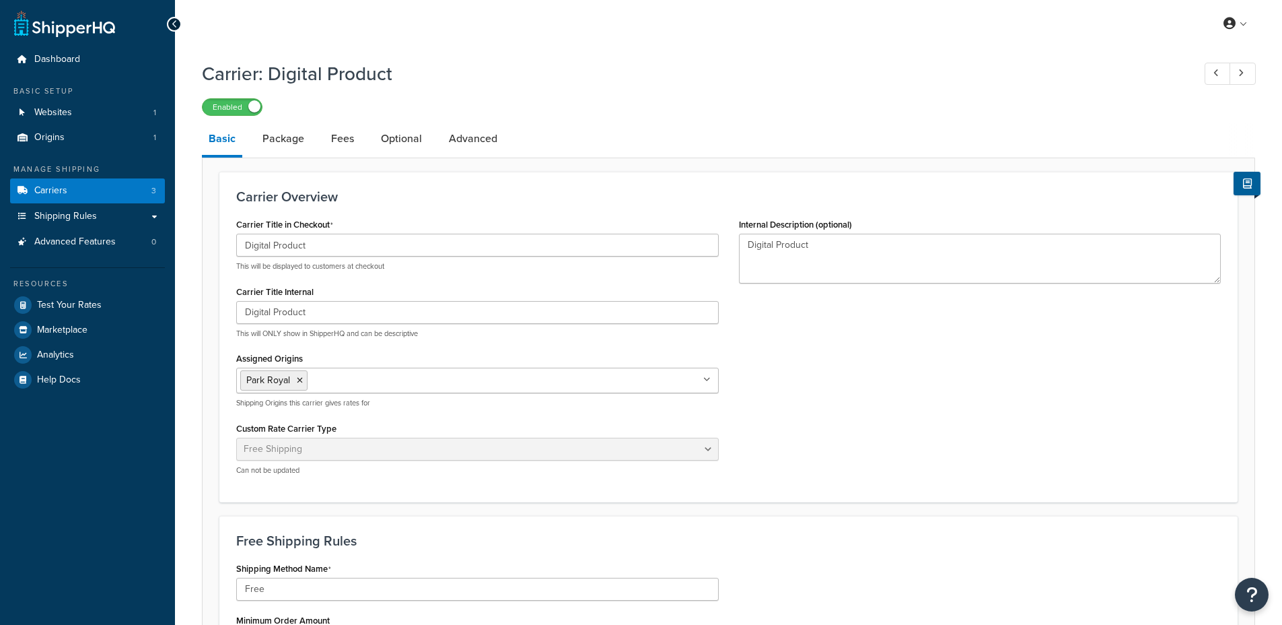
select select "free"
click at [299, 382] on icon at bounding box center [300, 380] width 6 height 8
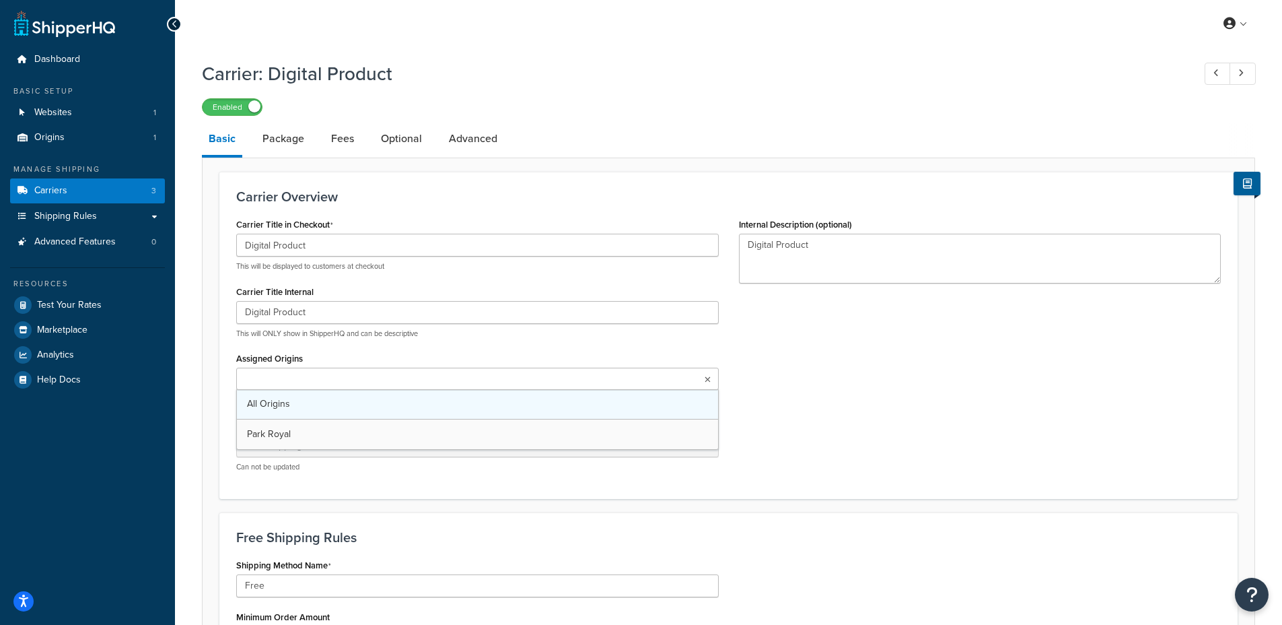
click at [295, 397] on link "All Origins" at bounding box center [477, 404] width 481 height 30
click at [852, 382] on div "Carrier Title in Checkout Digital Product This will be displayed to customers a…" at bounding box center [728, 350] width 1005 height 271
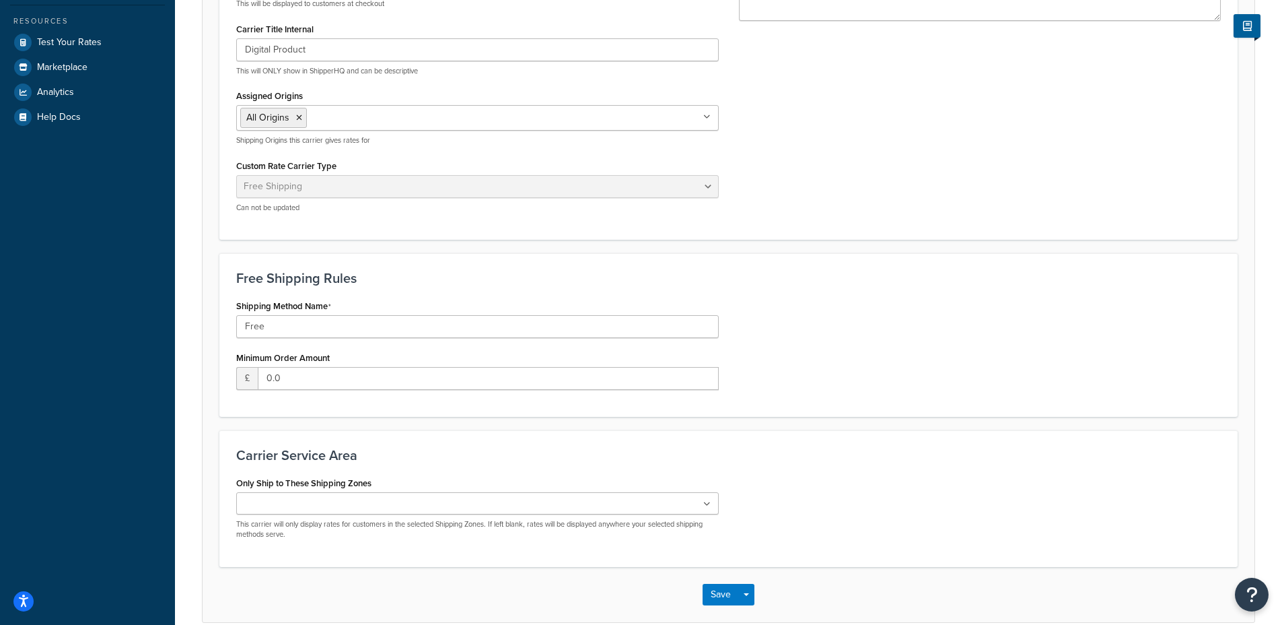
scroll to position [284, 0]
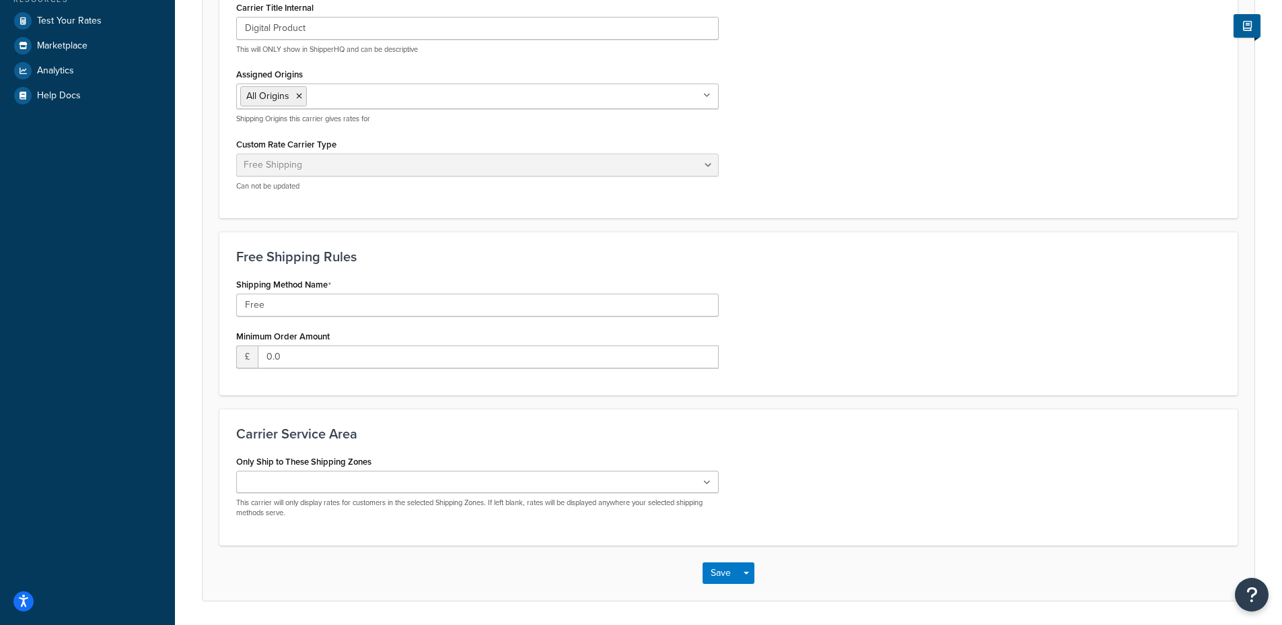
click at [388, 475] on ul at bounding box center [477, 482] width 483 height 22
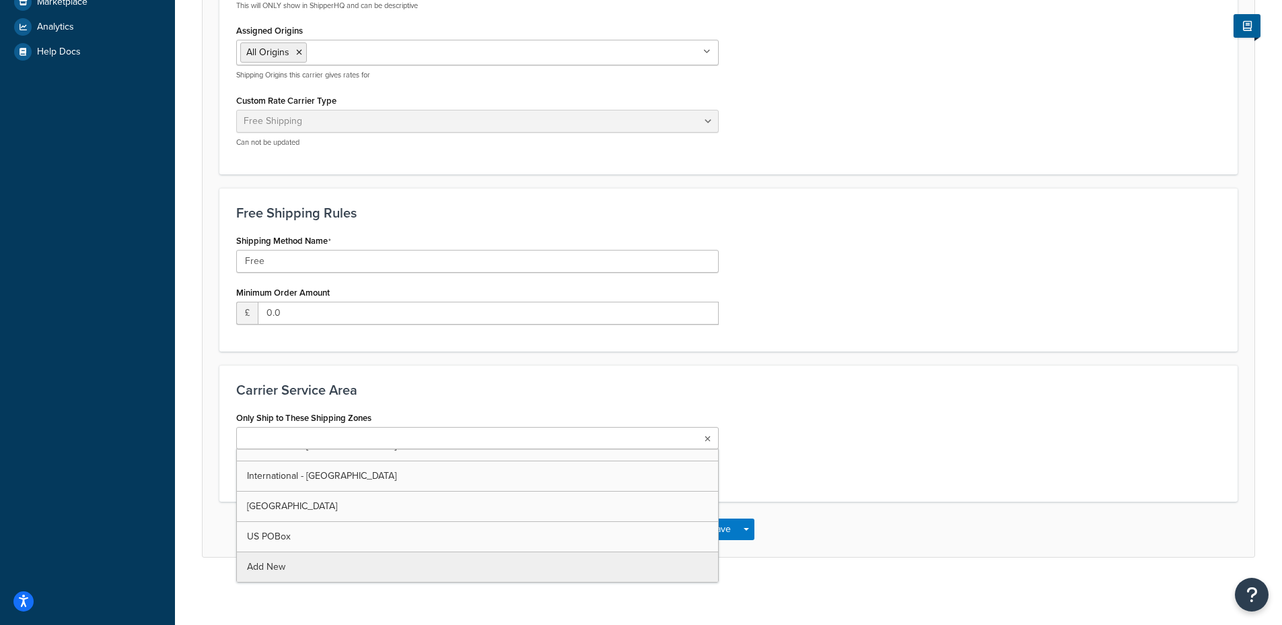
scroll to position [0, 0]
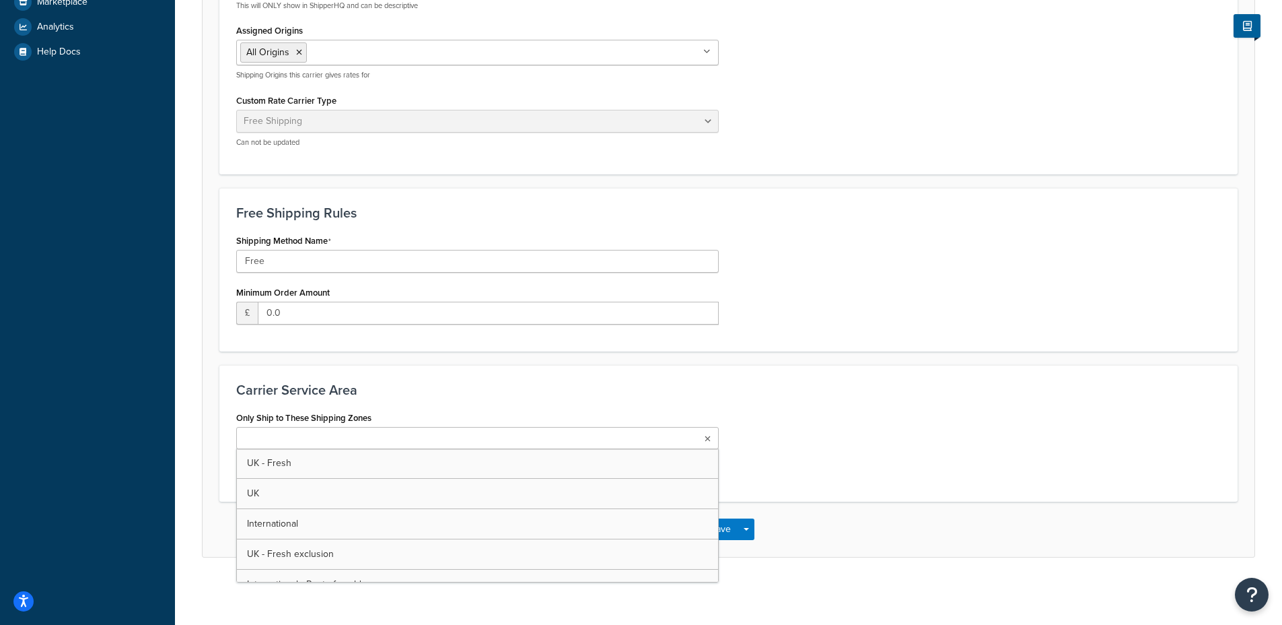
click at [459, 383] on h3 "Carrier Service Area" at bounding box center [728, 389] width 985 height 15
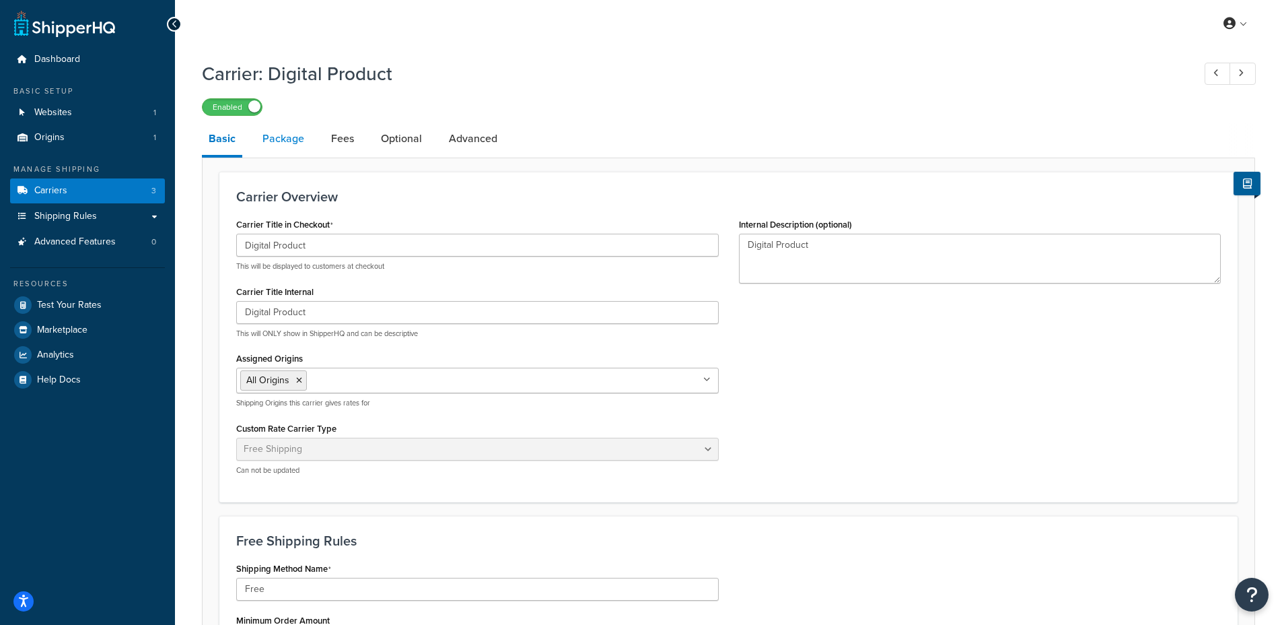
click at [273, 139] on link "Package" at bounding box center [283, 139] width 55 height 32
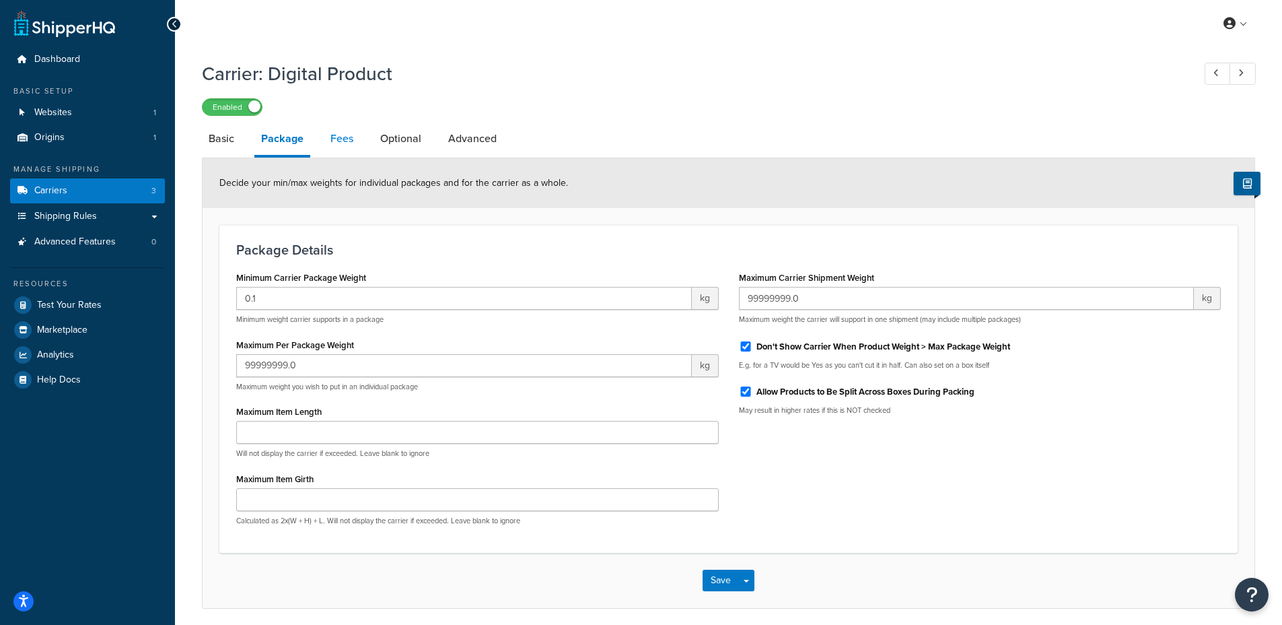
click at [335, 145] on link "Fees" at bounding box center [342, 139] width 36 height 32
select select "AFTER"
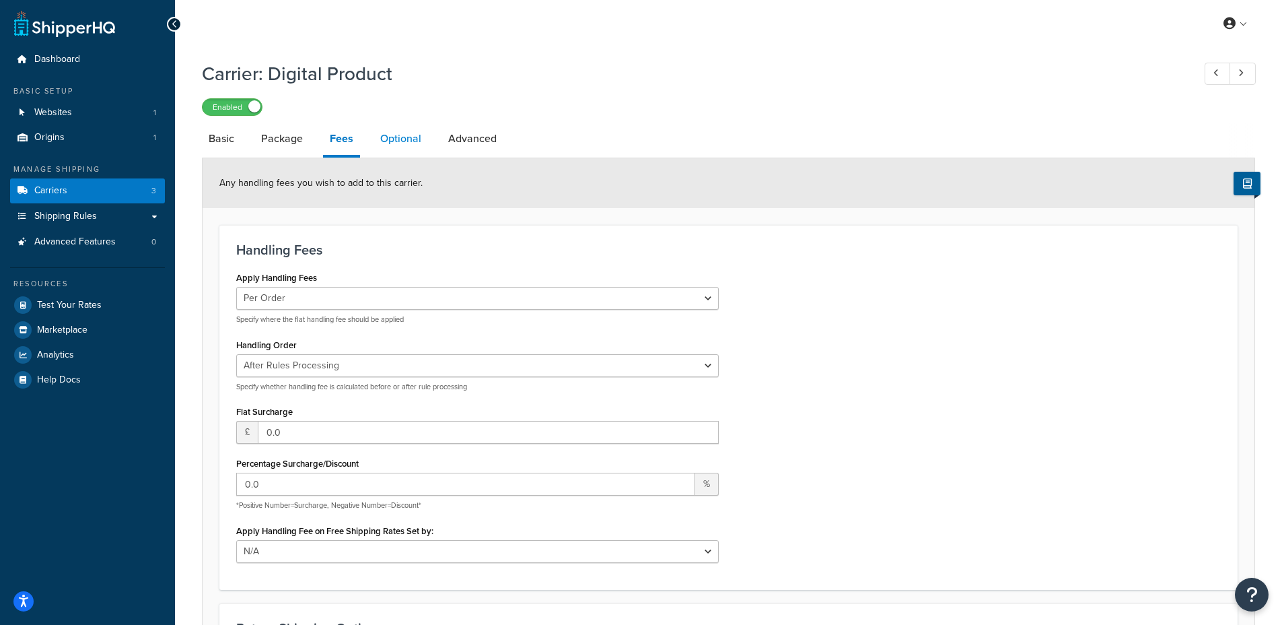
click at [390, 149] on link "Optional" at bounding box center [401, 139] width 55 height 32
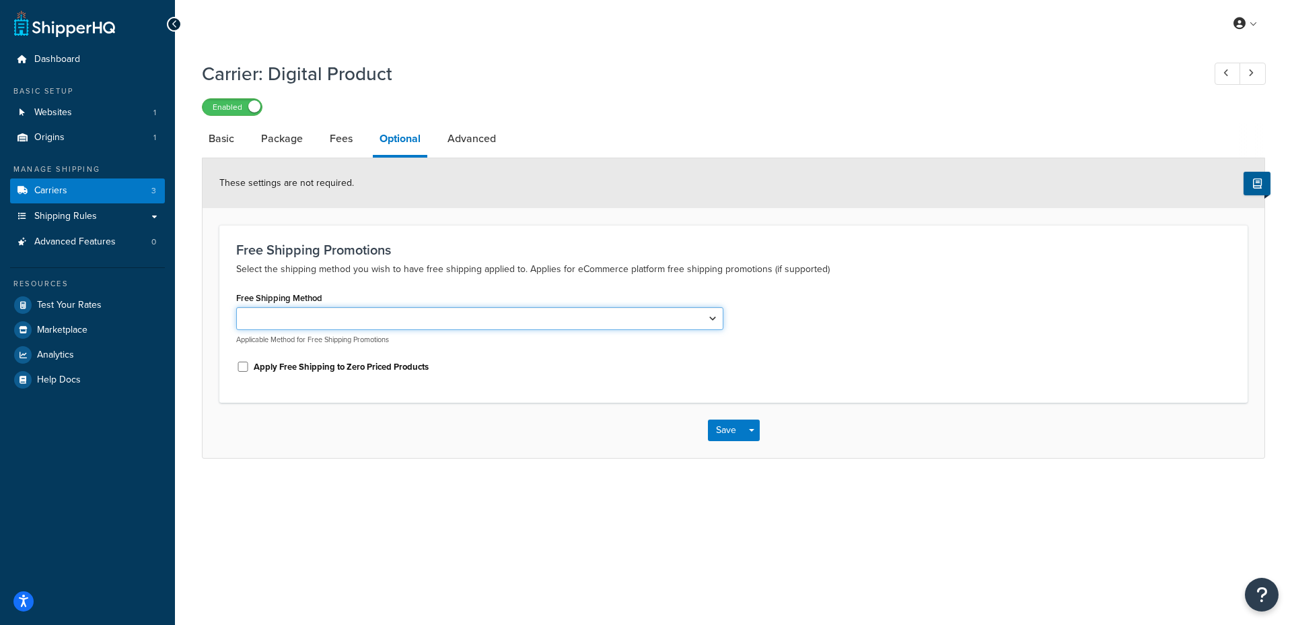
click at [383, 316] on select "Free" at bounding box center [479, 318] width 487 height 23
select select "182831"
click at [236, 307] on select "Free" at bounding box center [479, 318] width 487 height 23
click at [399, 291] on div "Free Shipping Method Free Applicable Method for Free Shipping Promotions" at bounding box center [479, 316] width 487 height 57
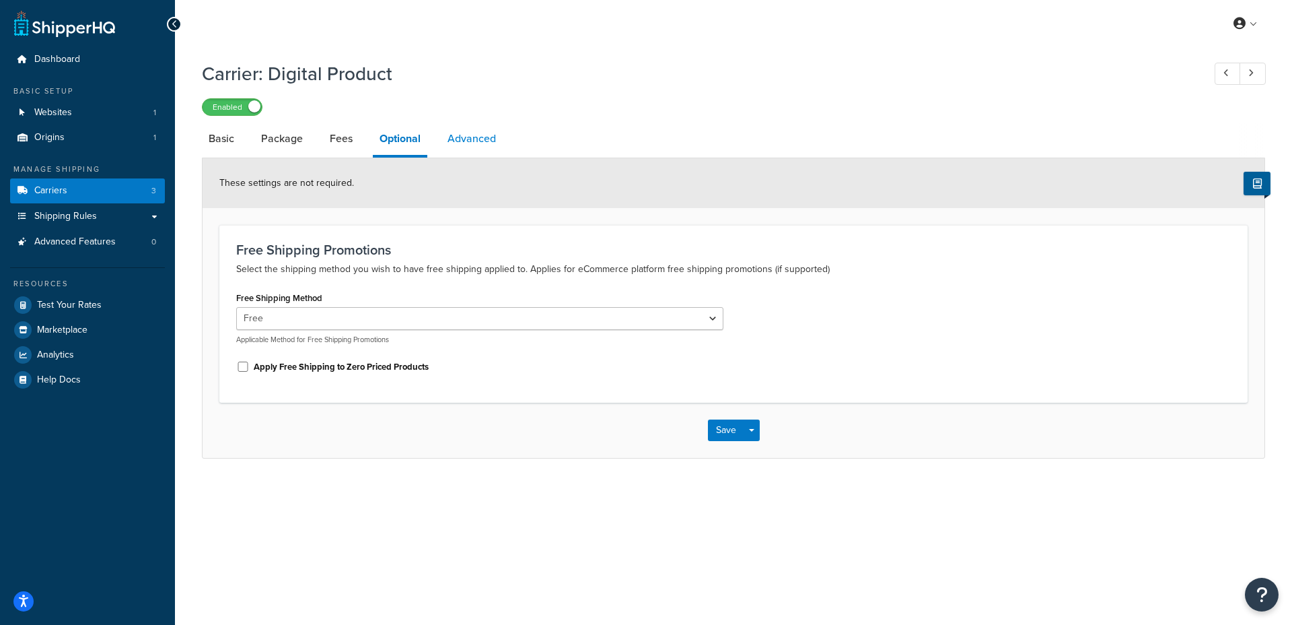
click at [474, 138] on link "Advanced" at bounding box center [472, 139] width 62 height 32
select select "false"
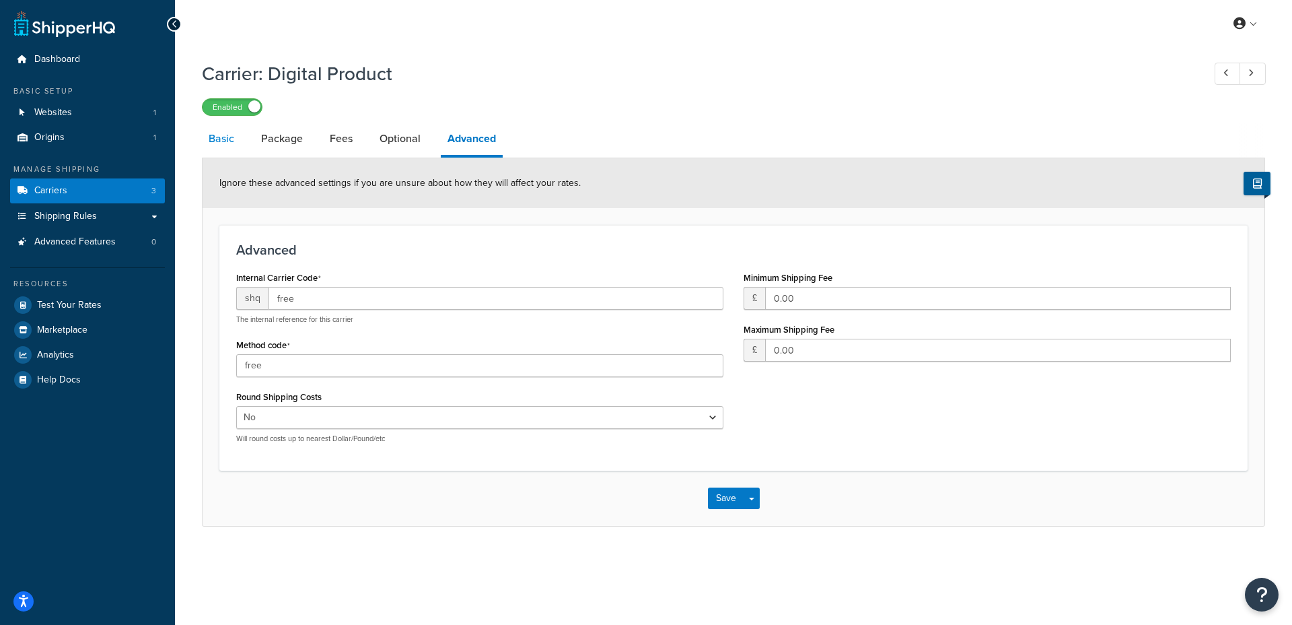
click at [227, 137] on link "Basic" at bounding box center [221, 139] width 39 height 32
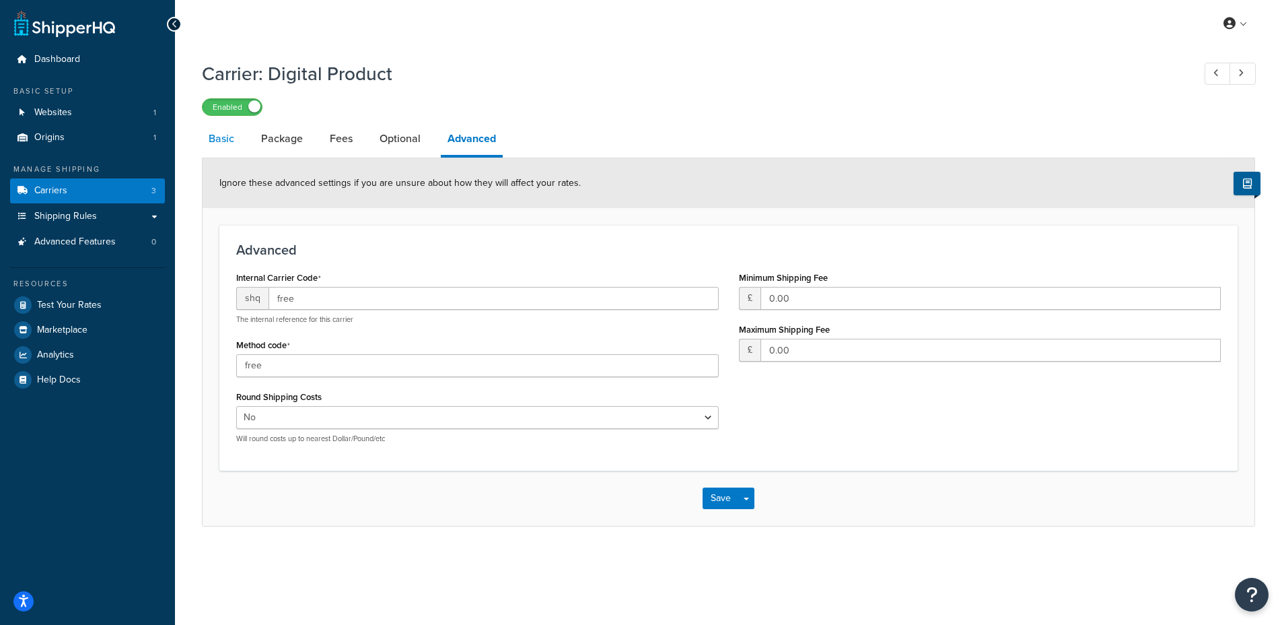
select select "free"
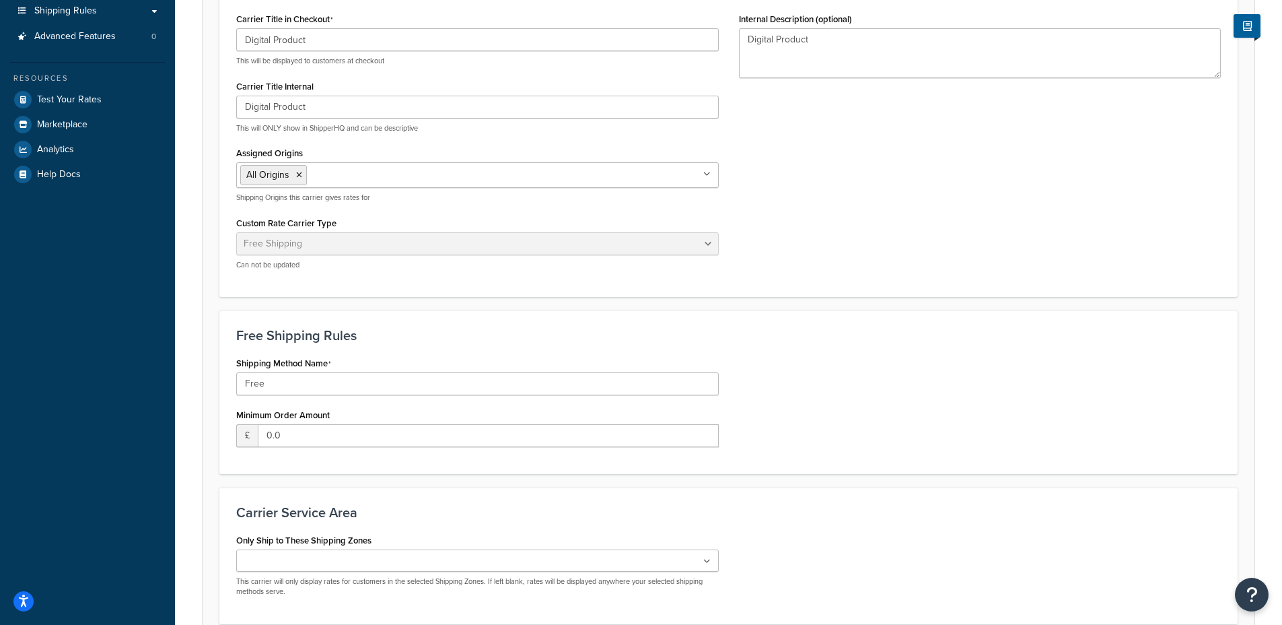
scroll to position [328, 0]
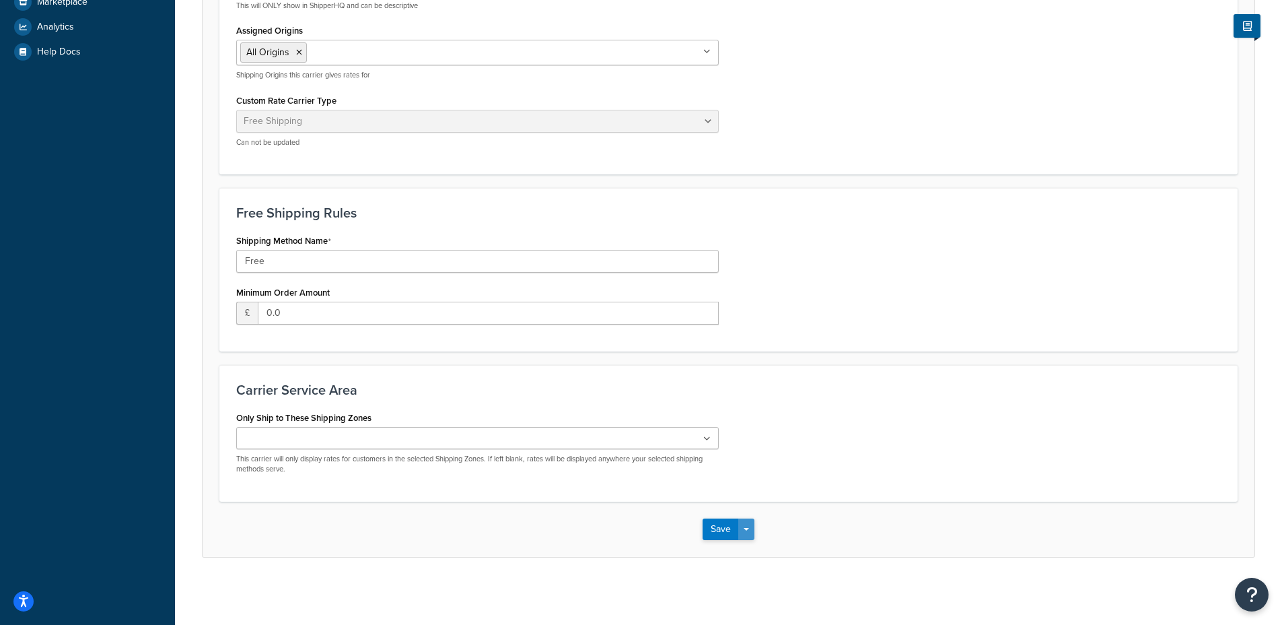
click at [750, 530] on button "Save Dropdown" at bounding box center [746, 529] width 16 height 22
click at [714, 527] on button "Save" at bounding box center [721, 529] width 36 height 22
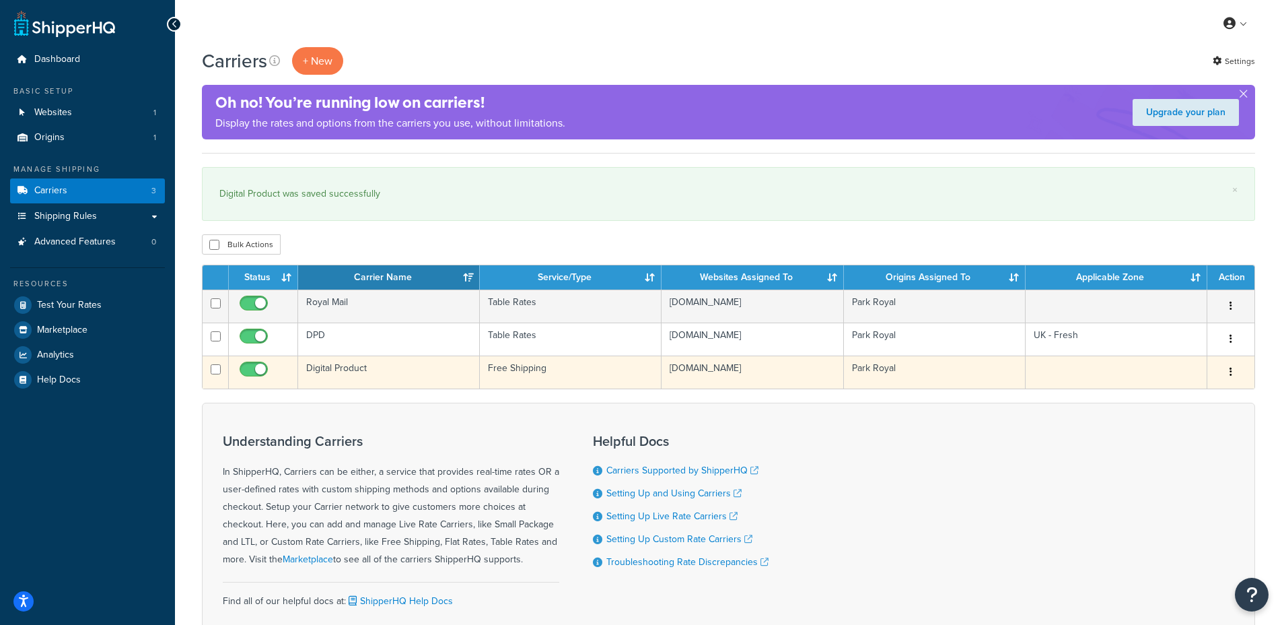
click at [378, 366] on td "Digital Product" at bounding box center [389, 371] width 182 height 33
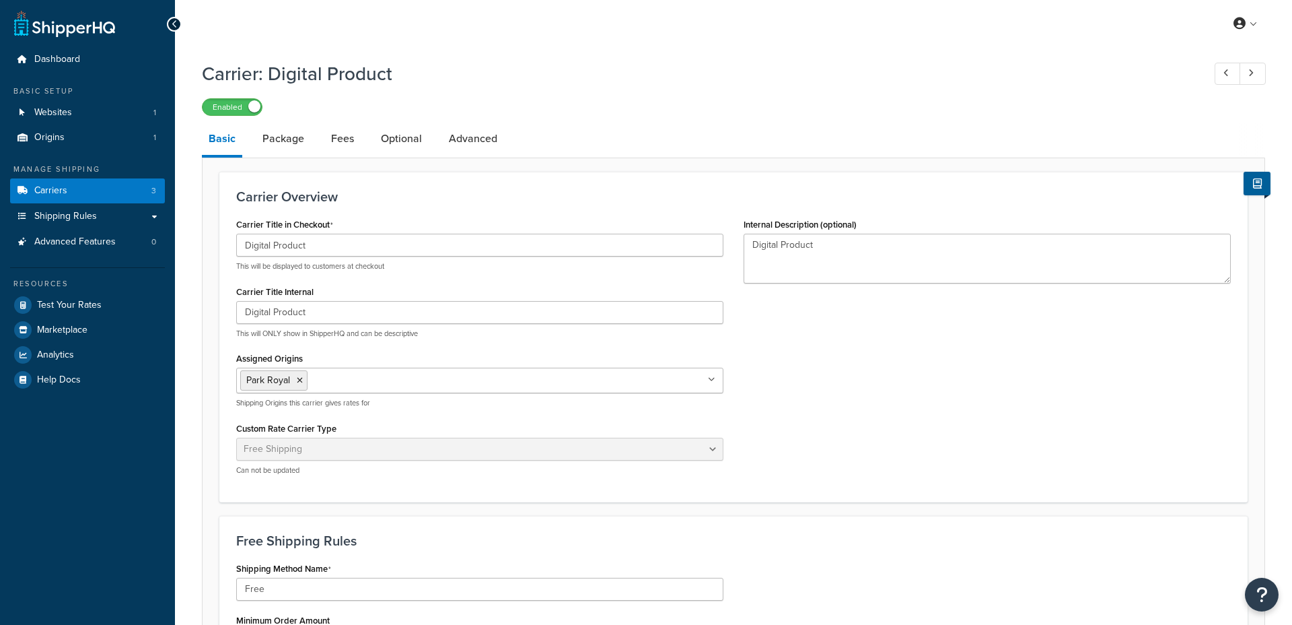
select select "free"
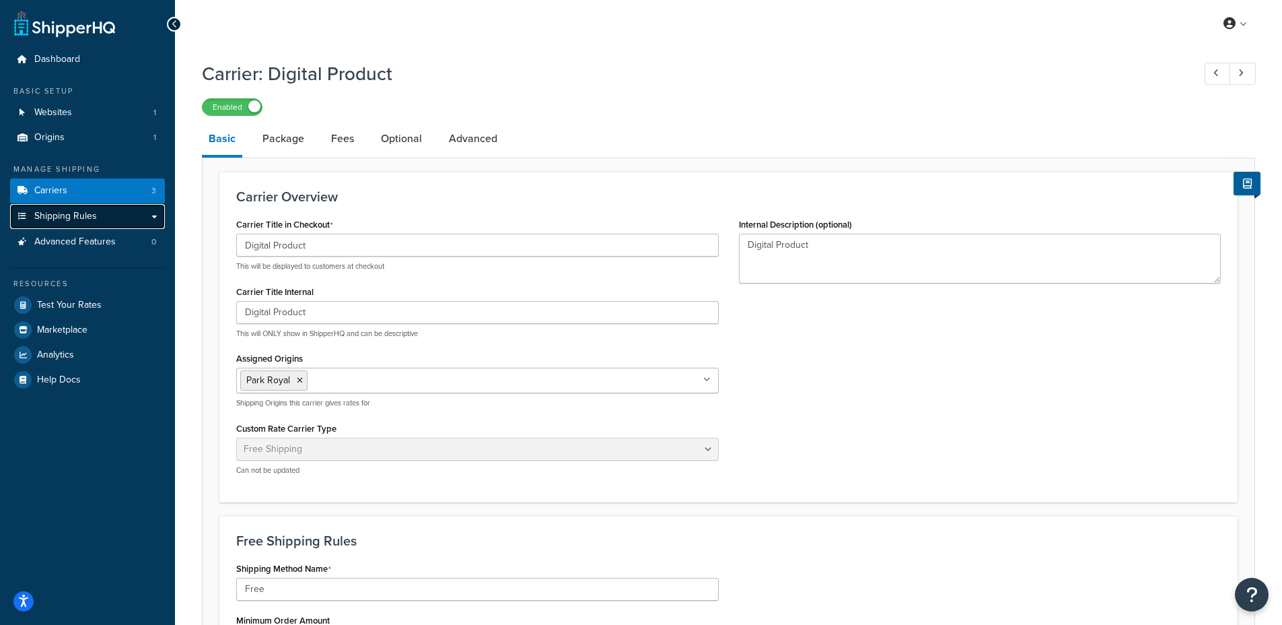
click at [65, 213] on span "Shipping Rules" at bounding box center [65, 216] width 63 height 11
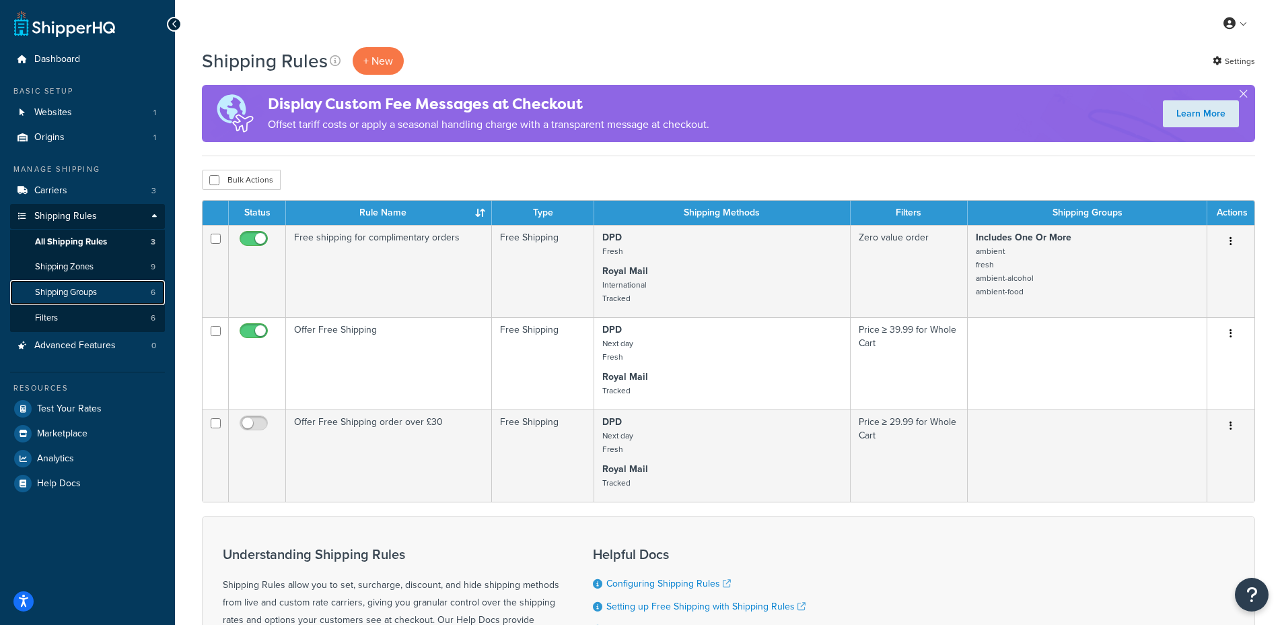
click at [88, 291] on span "Shipping Groups" at bounding box center [66, 292] width 62 height 11
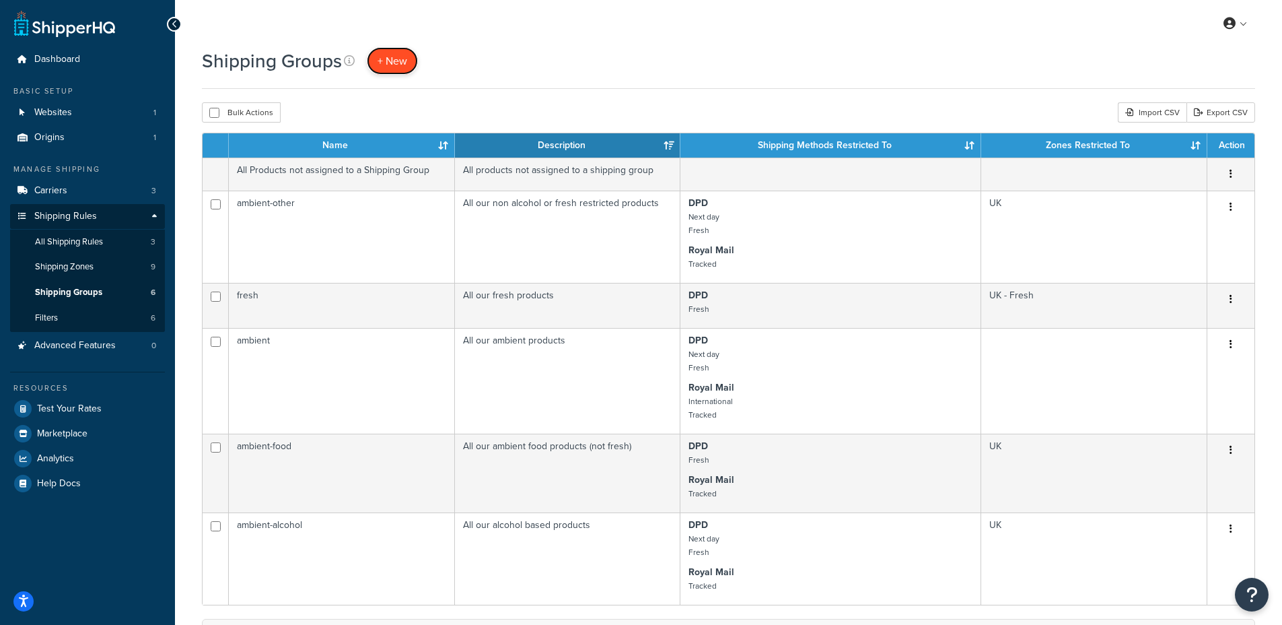
click at [400, 51] on link "+ New" at bounding box center [392, 61] width 51 height 28
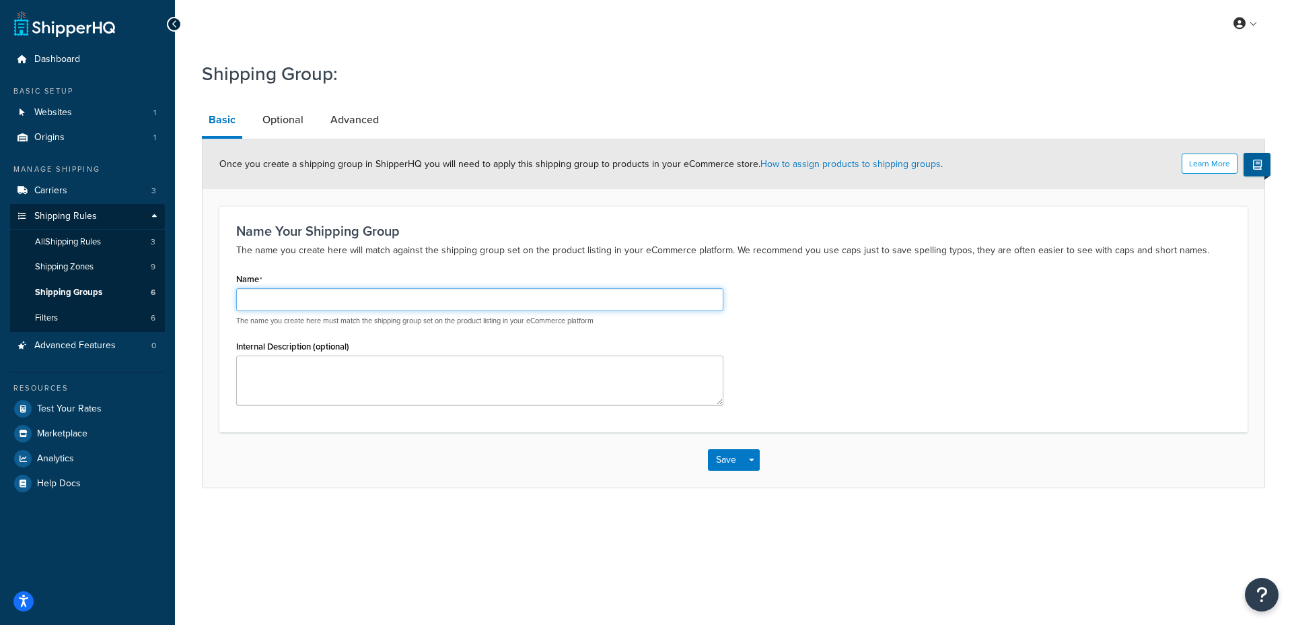
click at [341, 288] on input "Name" at bounding box center [479, 299] width 487 height 23
type input "digital"
click at [345, 274] on div "Name digital The name you create here must match the shipping group set on the …" at bounding box center [479, 297] width 487 height 57
click at [730, 460] on button "Save" at bounding box center [726, 460] width 36 height 22
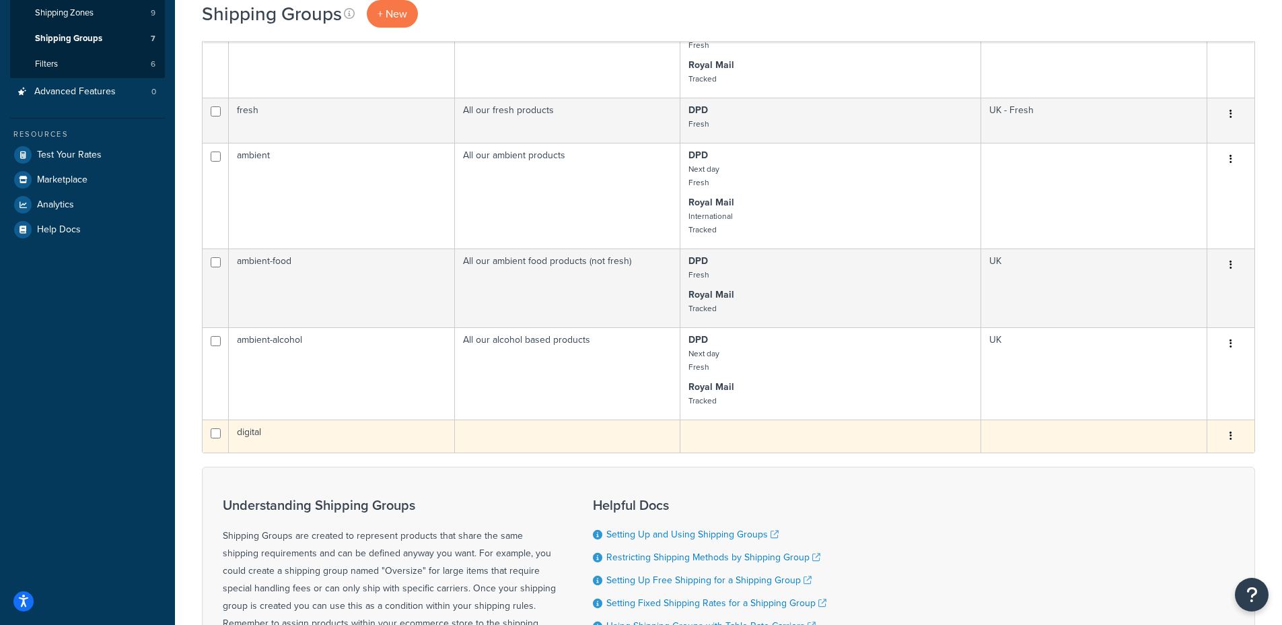
scroll to position [254, 0]
click at [372, 432] on td "digital" at bounding box center [342, 435] width 226 height 33
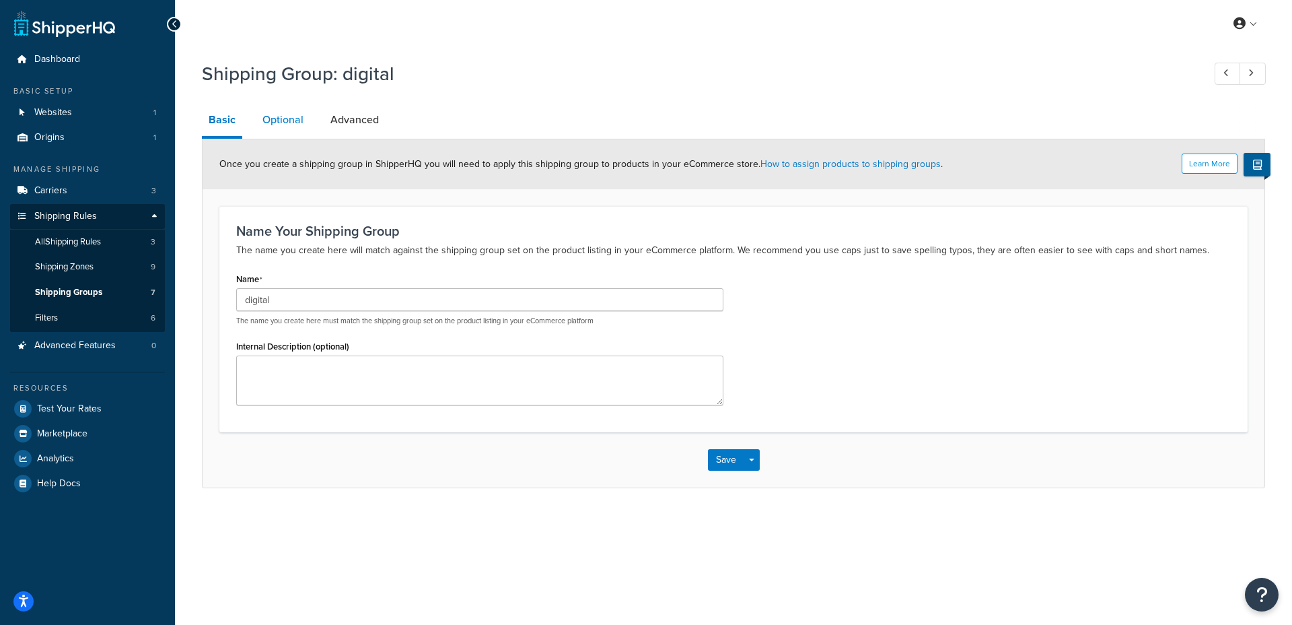
click at [270, 112] on link "Optional" at bounding box center [283, 120] width 55 height 32
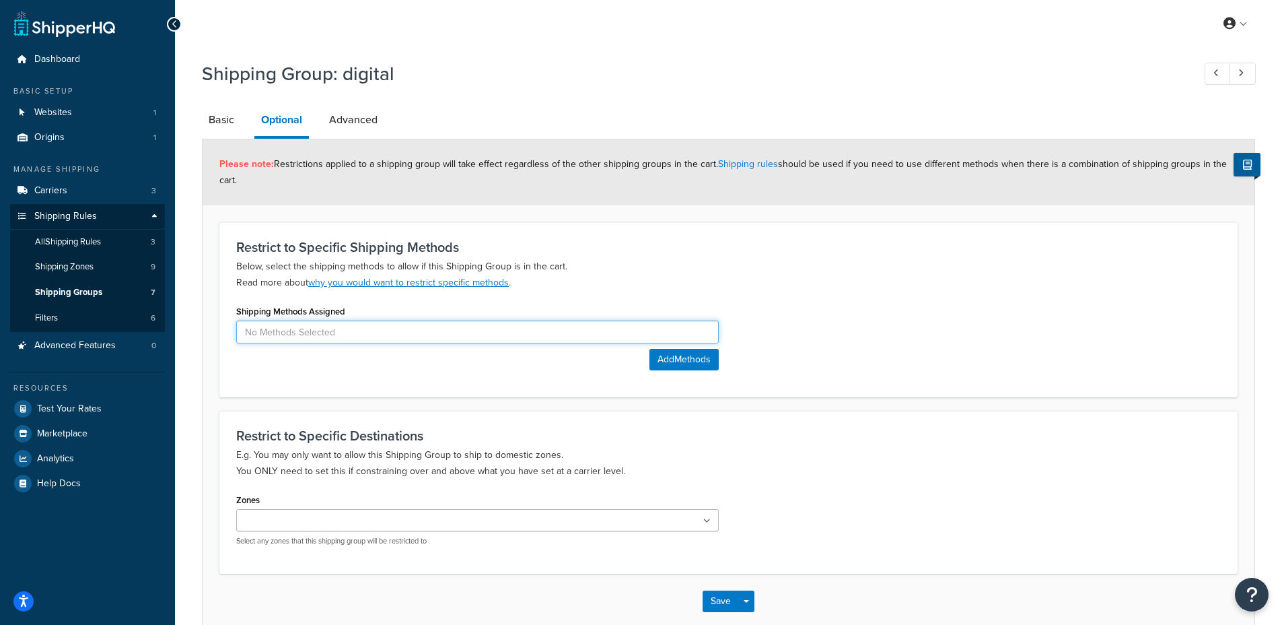
click at [318, 332] on input at bounding box center [477, 331] width 483 height 23
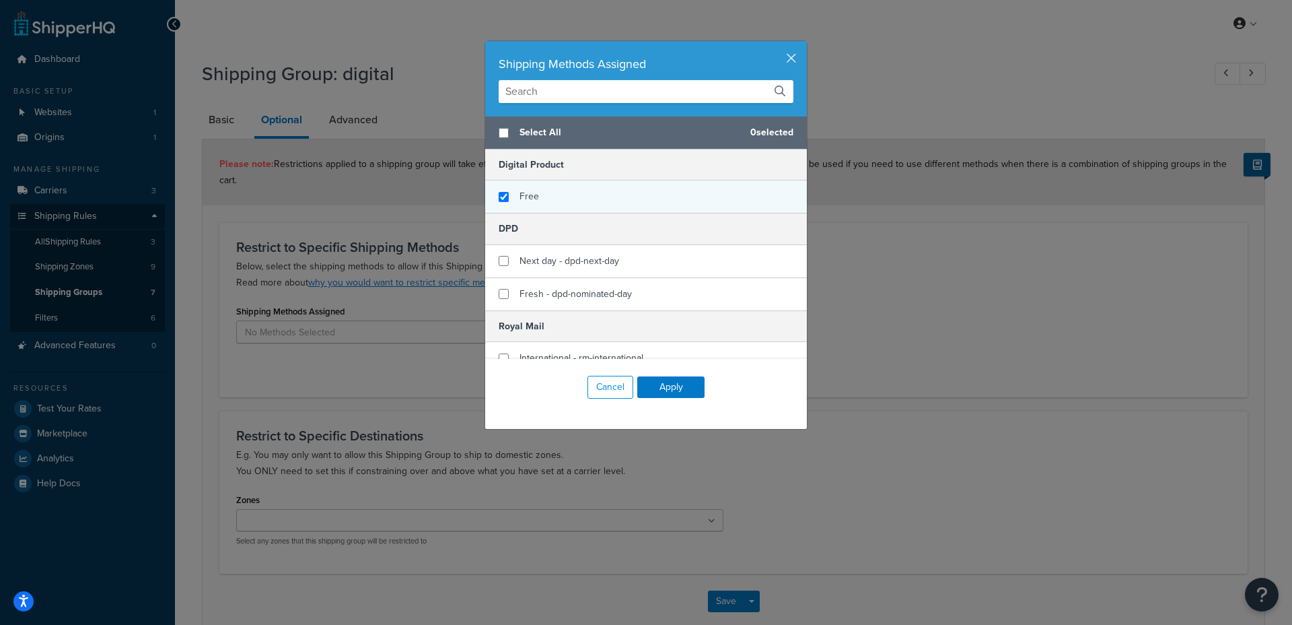
checkbox input "true"
click at [532, 201] on span "Free" at bounding box center [530, 196] width 20 height 14
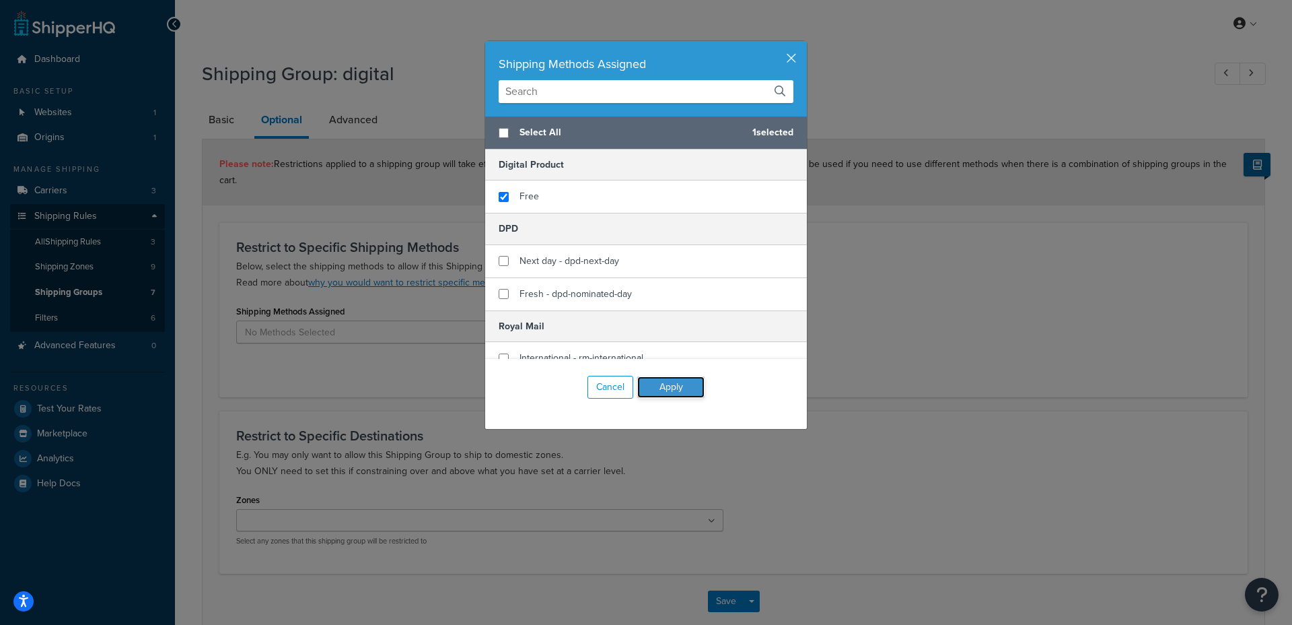
click at [664, 389] on button "Apply" at bounding box center [670, 387] width 67 height 22
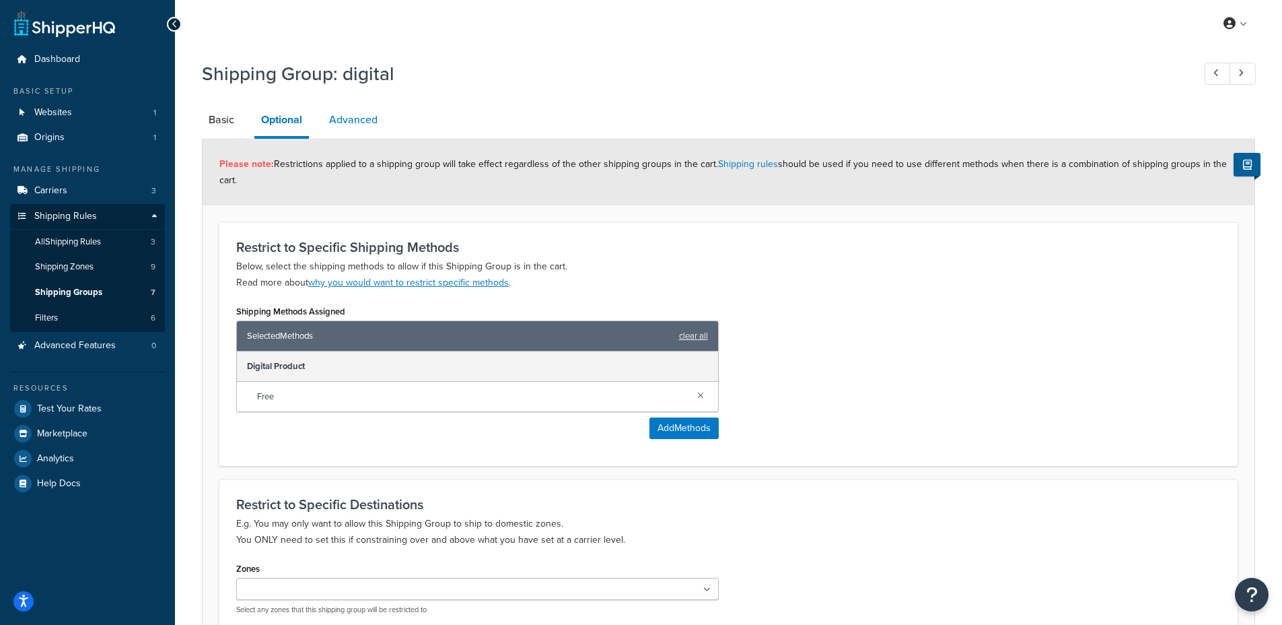
click at [359, 104] on link "Advanced" at bounding box center [353, 120] width 62 height 32
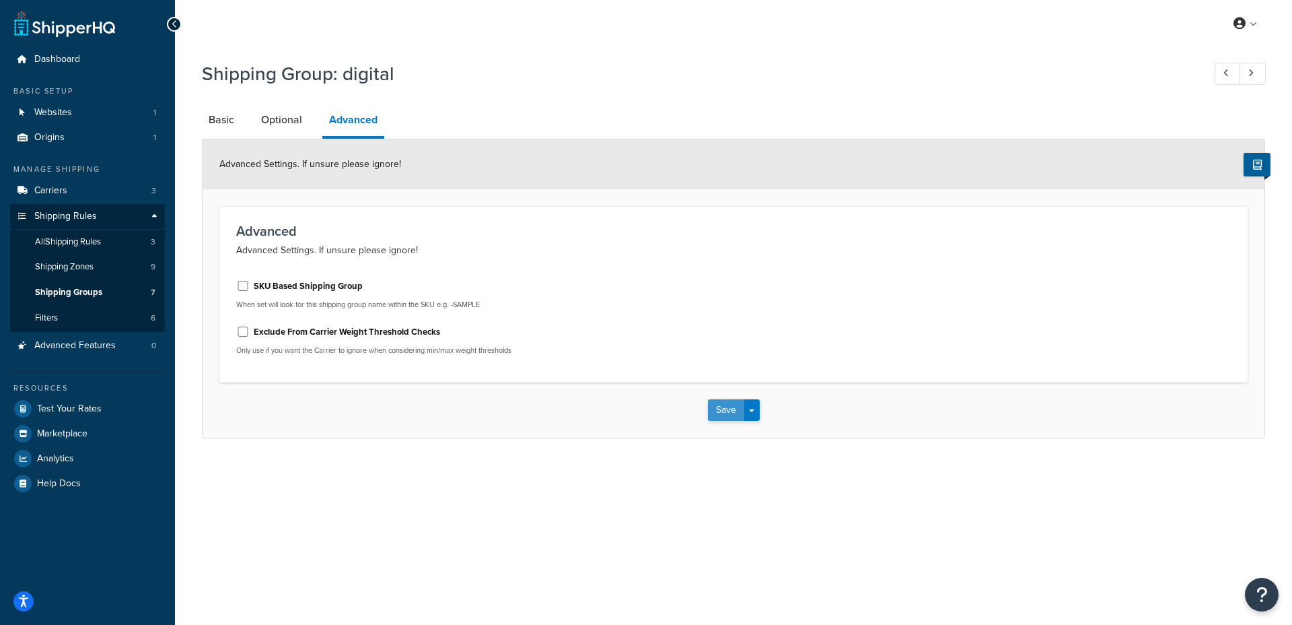
click at [718, 411] on button "Save" at bounding box center [726, 410] width 36 height 22
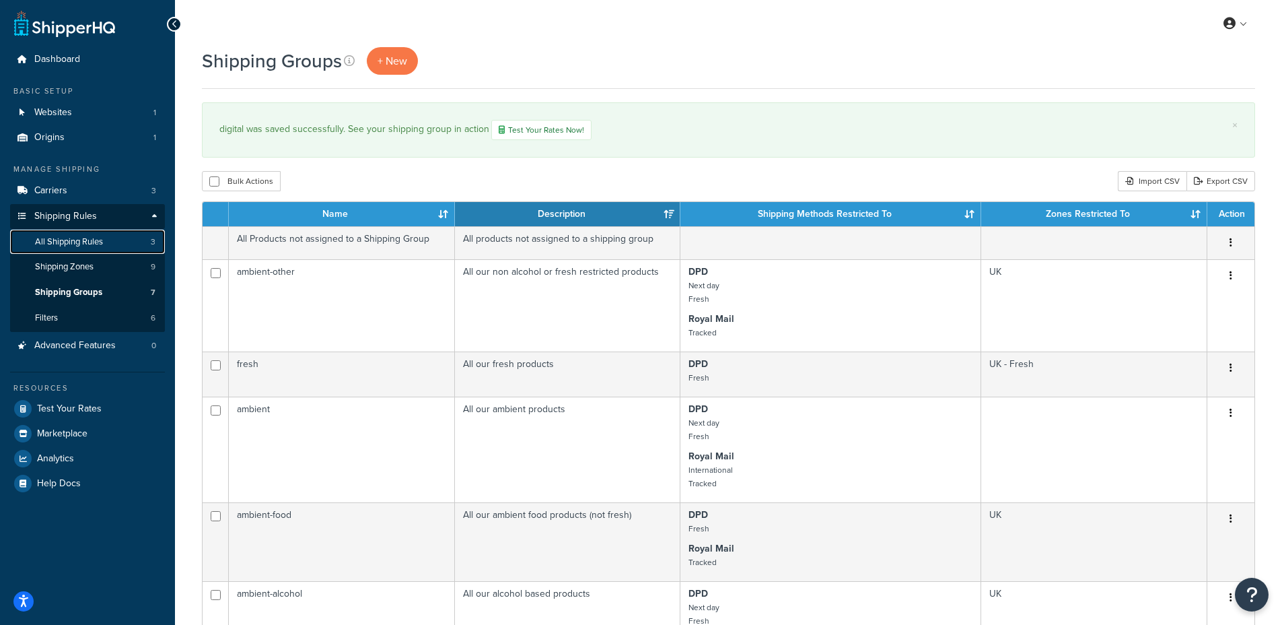
click at [87, 236] on span "All Shipping Rules" at bounding box center [69, 241] width 68 height 11
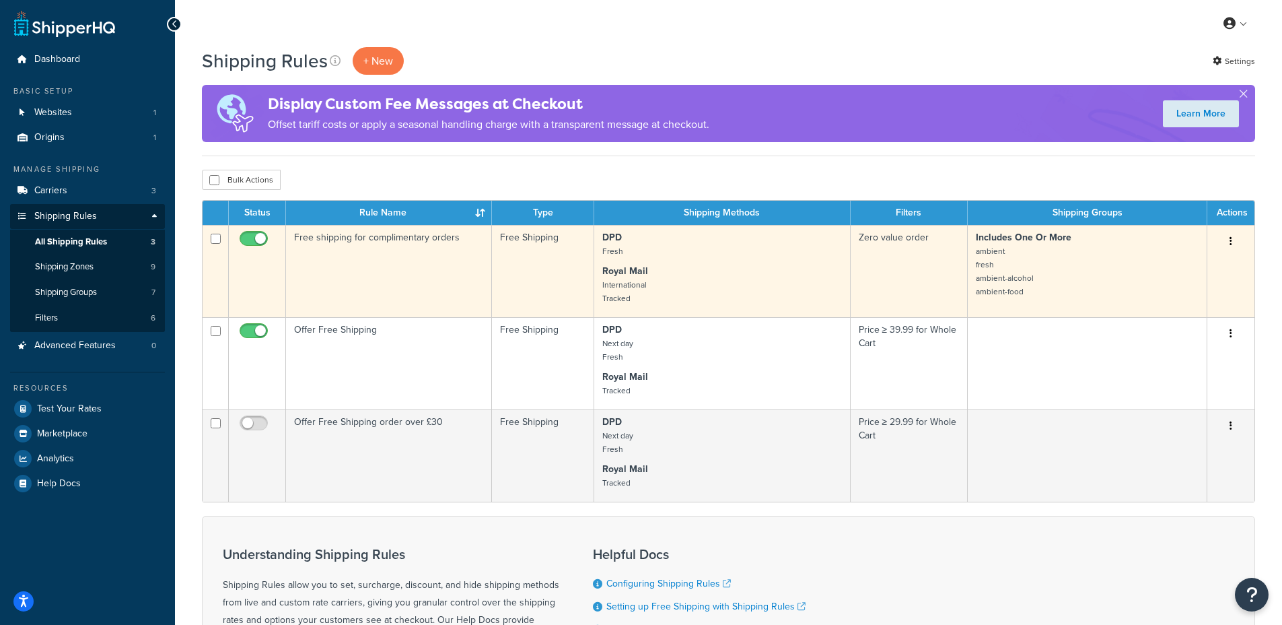
click at [359, 254] on td "Free shipping for complimentary orders" at bounding box center [389, 271] width 206 height 92
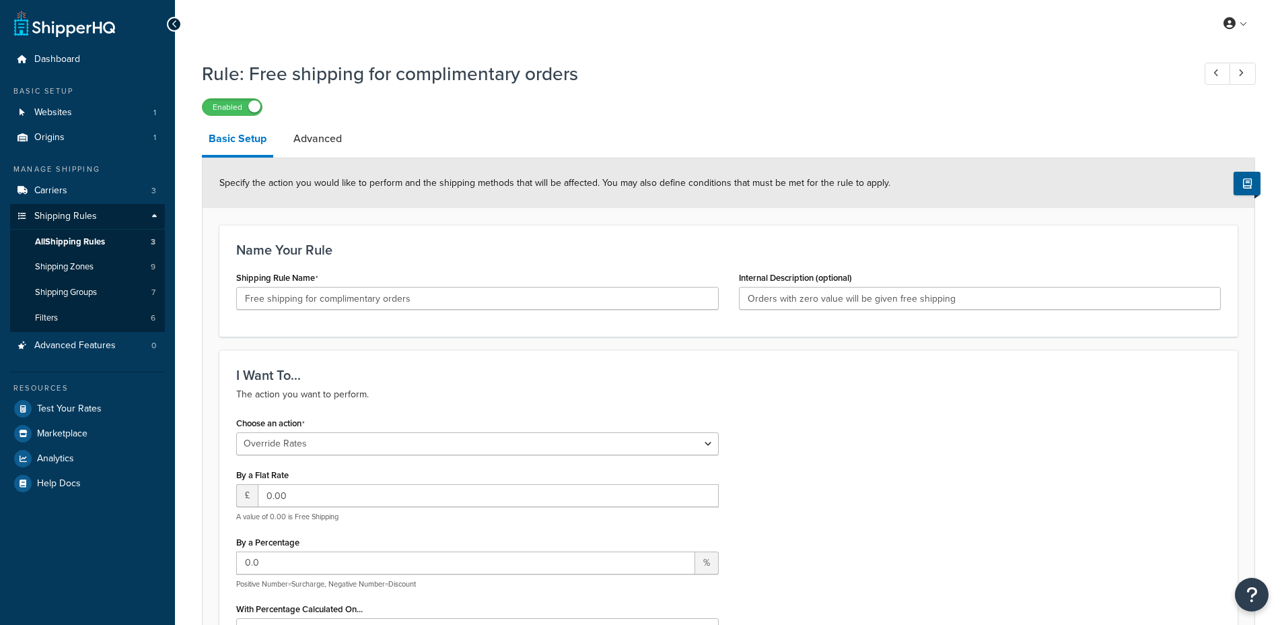
select select "OVERRIDE"
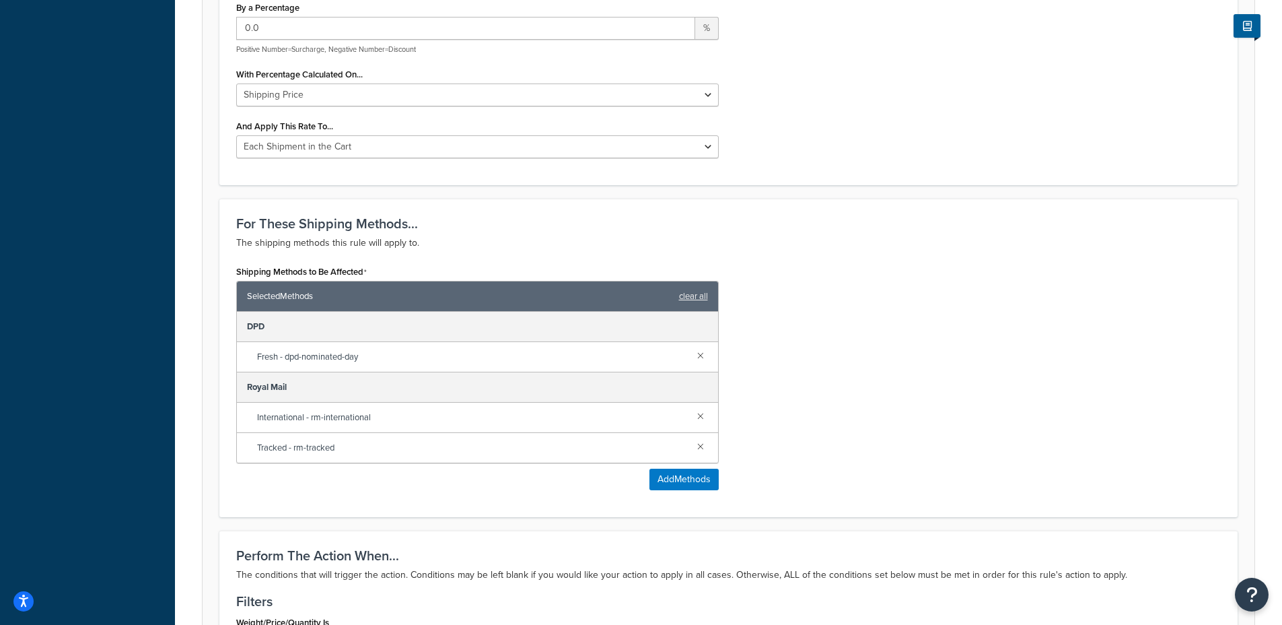
scroll to position [534, 0]
click at [690, 485] on button "Add Methods" at bounding box center [684, 480] width 69 height 22
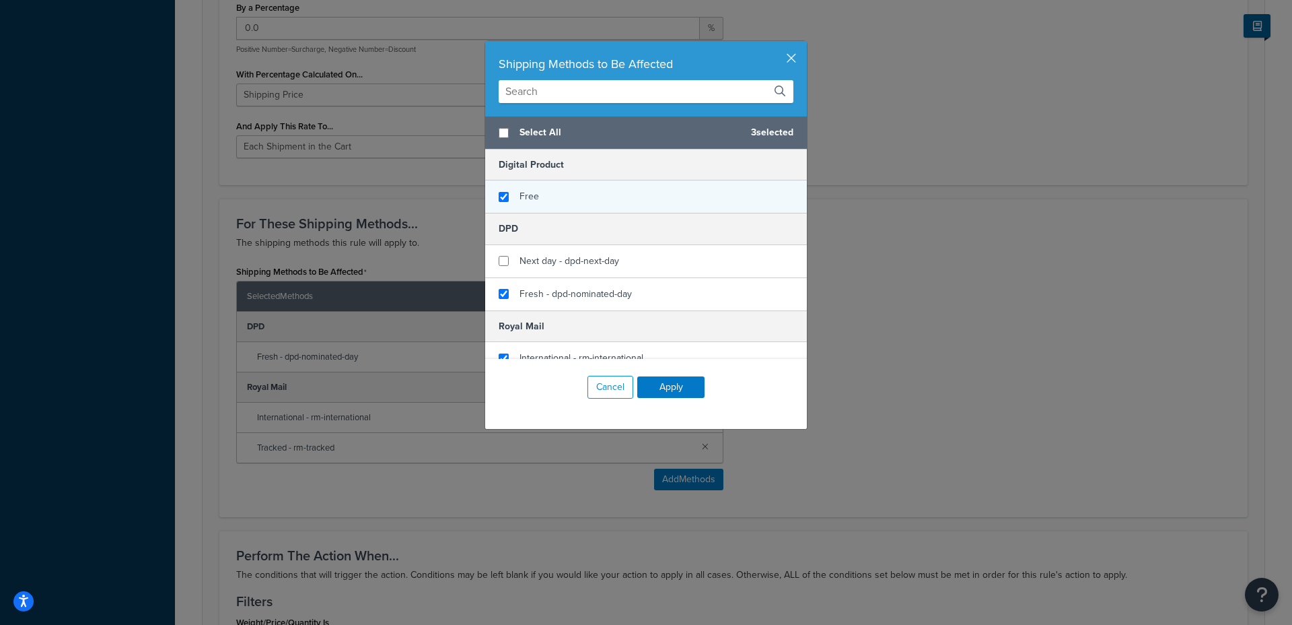
checkbox input "false"
checkbox input "true"
click at [540, 199] on div "Free" at bounding box center [646, 196] width 322 height 32
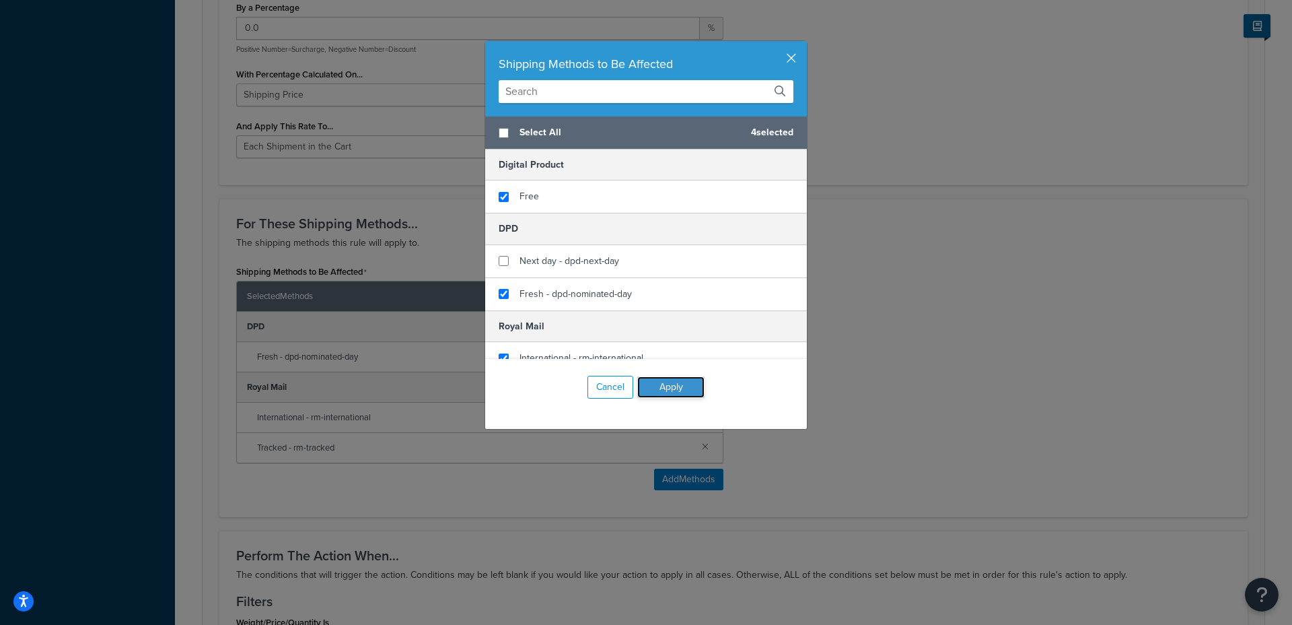
click at [675, 385] on button "Apply" at bounding box center [670, 387] width 67 height 22
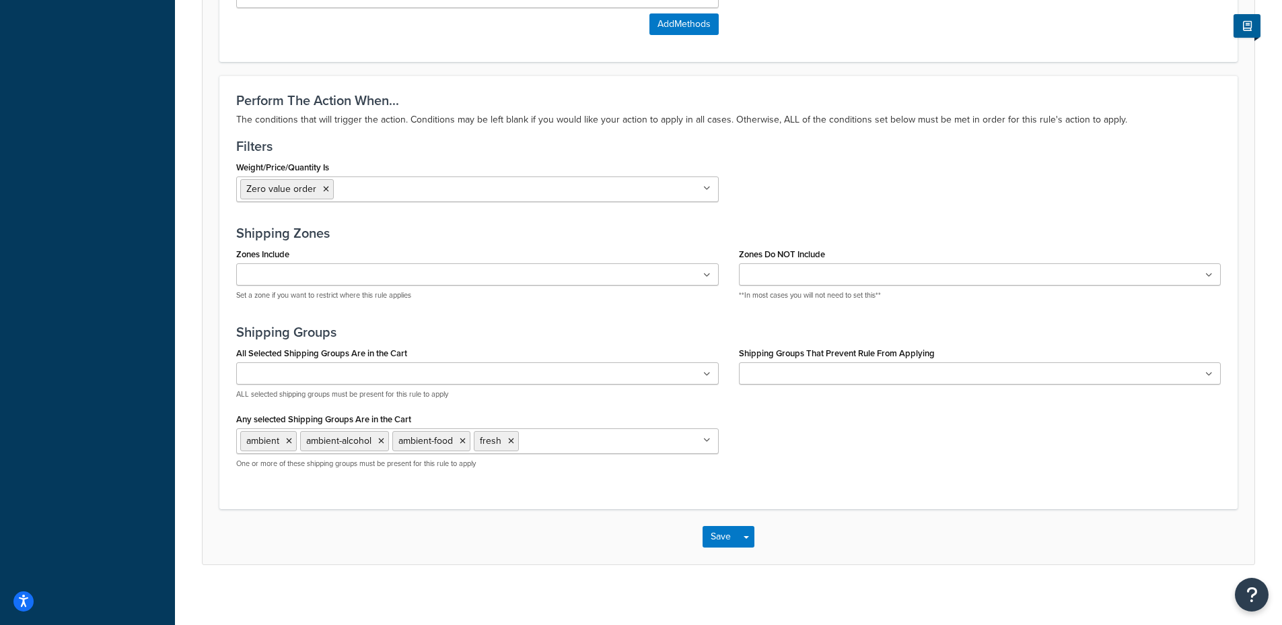
scroll to position [1058, 0]
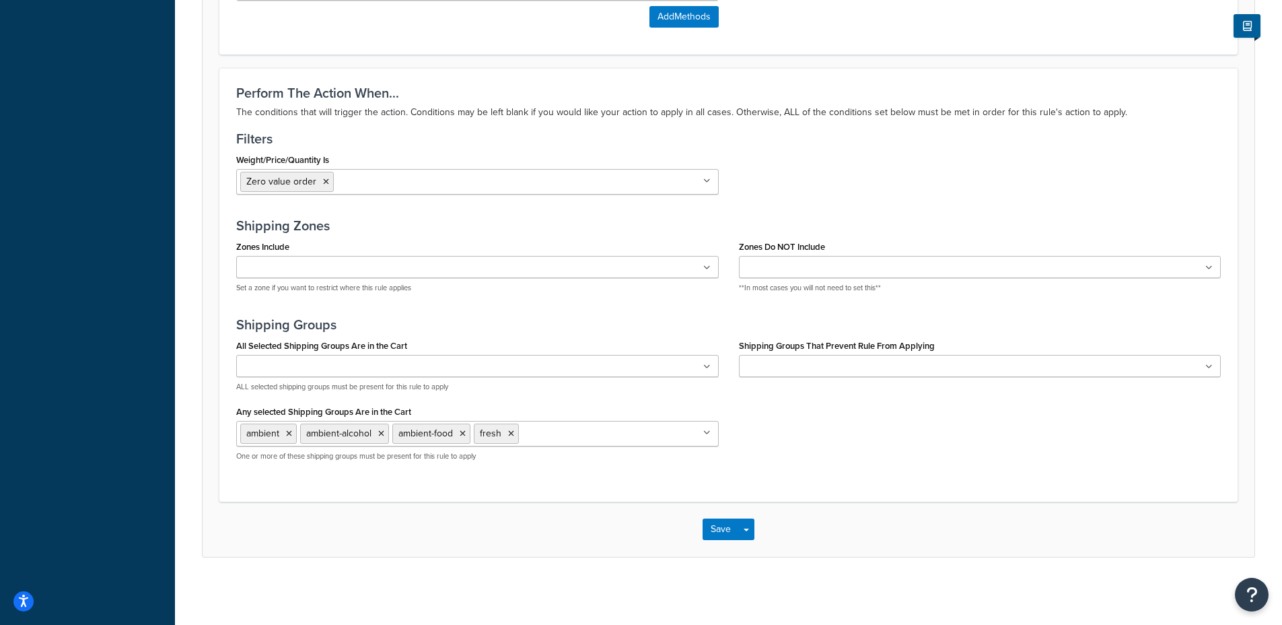
click at [539, 437] on input "Any selected Shipping Groups Are in the Cart" at bounding box center [581, 432] width 119 height 15
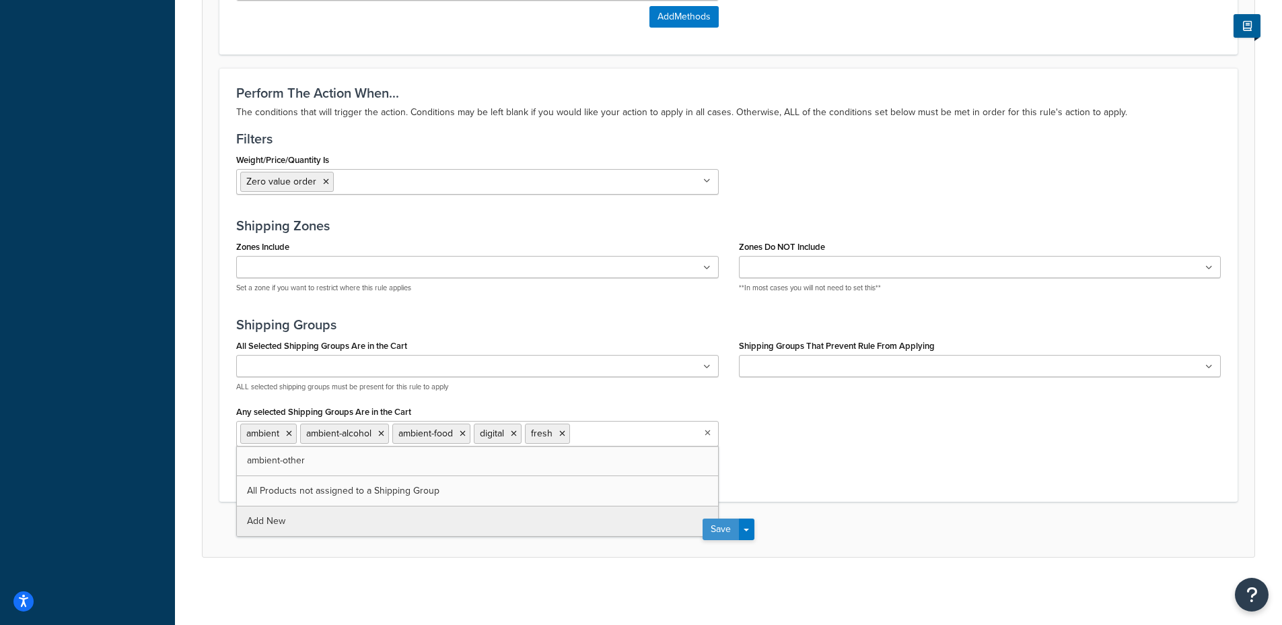
click at [730, 531] on button "Save" at bounding box center [721, 529] width 36 height 22
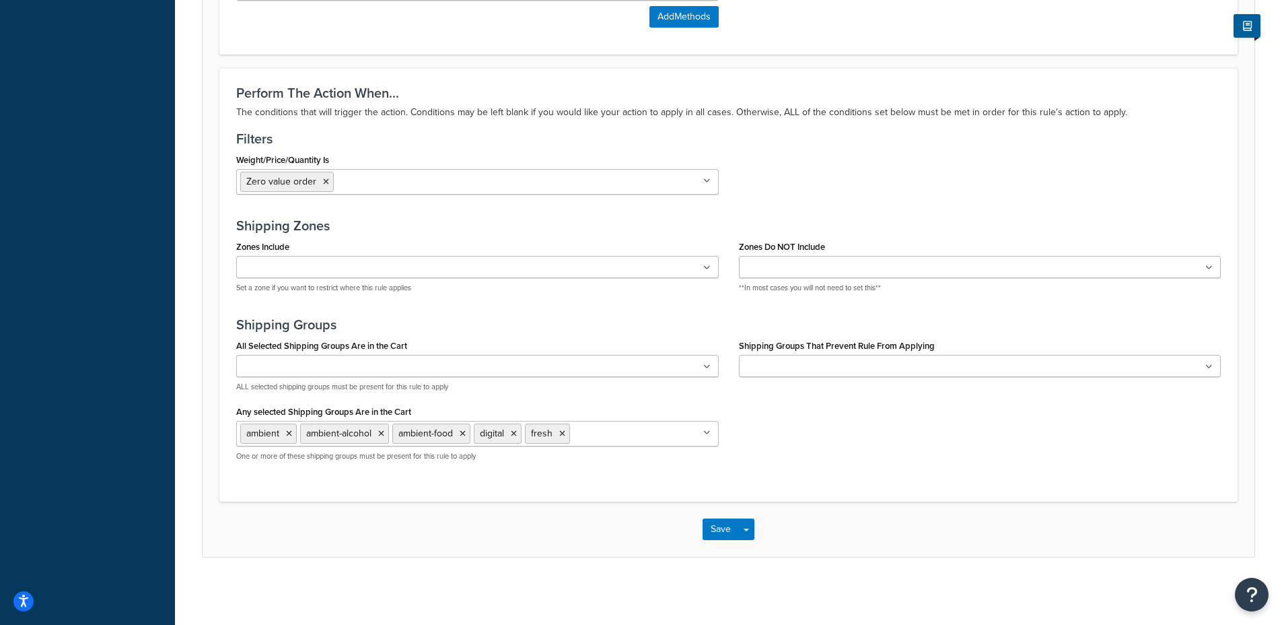
scroll to position [0, 0]
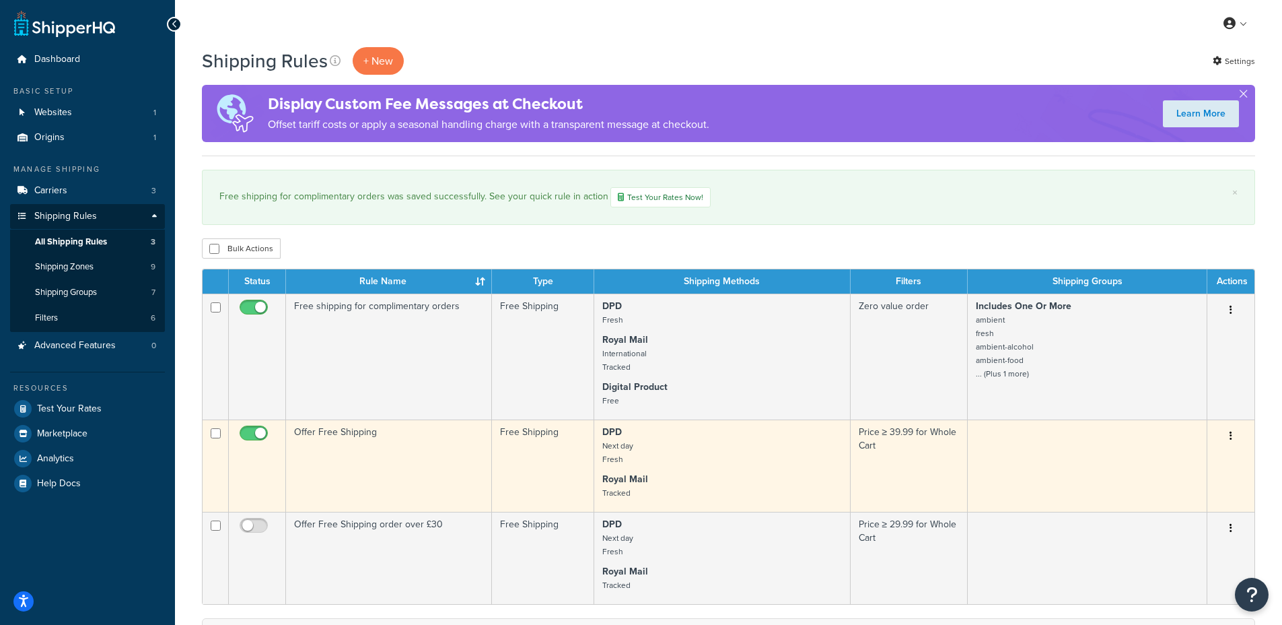
click at [392, 450] on td "Offer Free Shipping" at bounding box center [389, 465] width 206 height 92
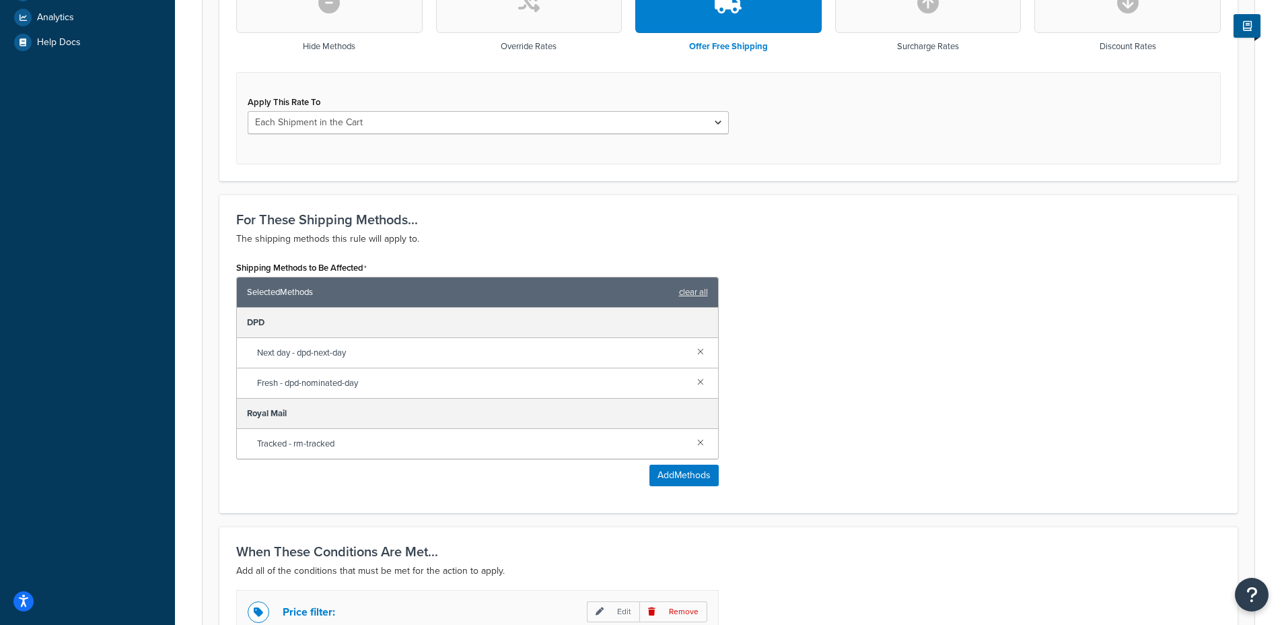
scroll to position [460, 0]
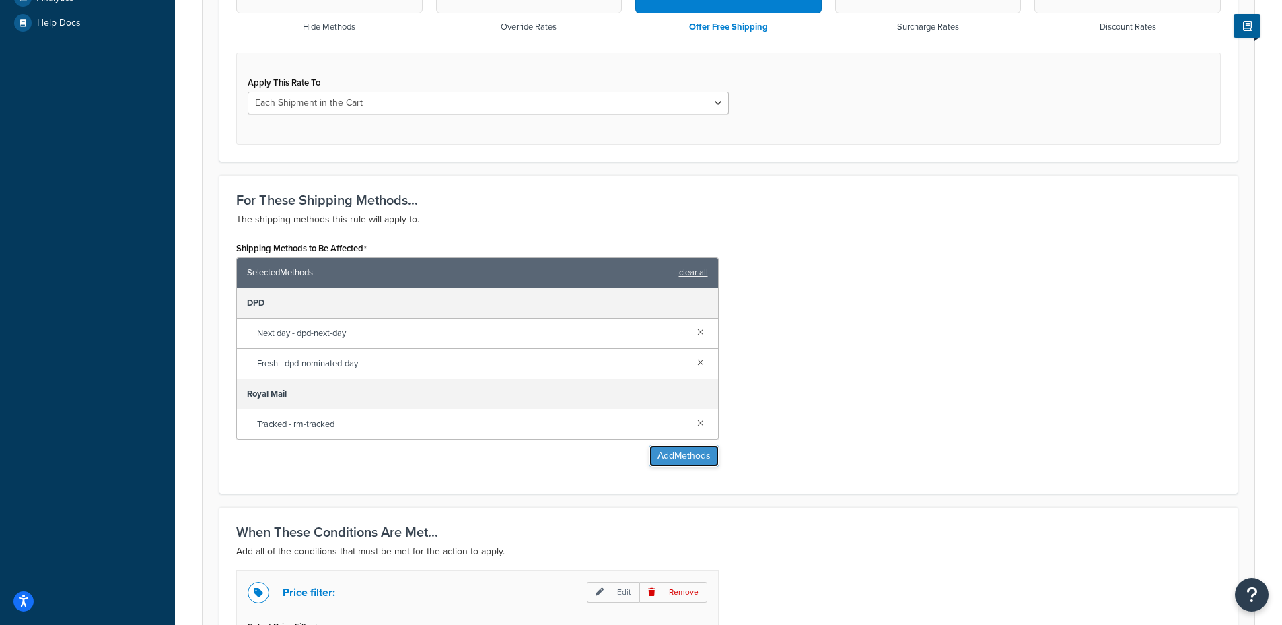
click at [664, 455] on button "Add Methods" at bounding box center [684, 456] width 69 height 22
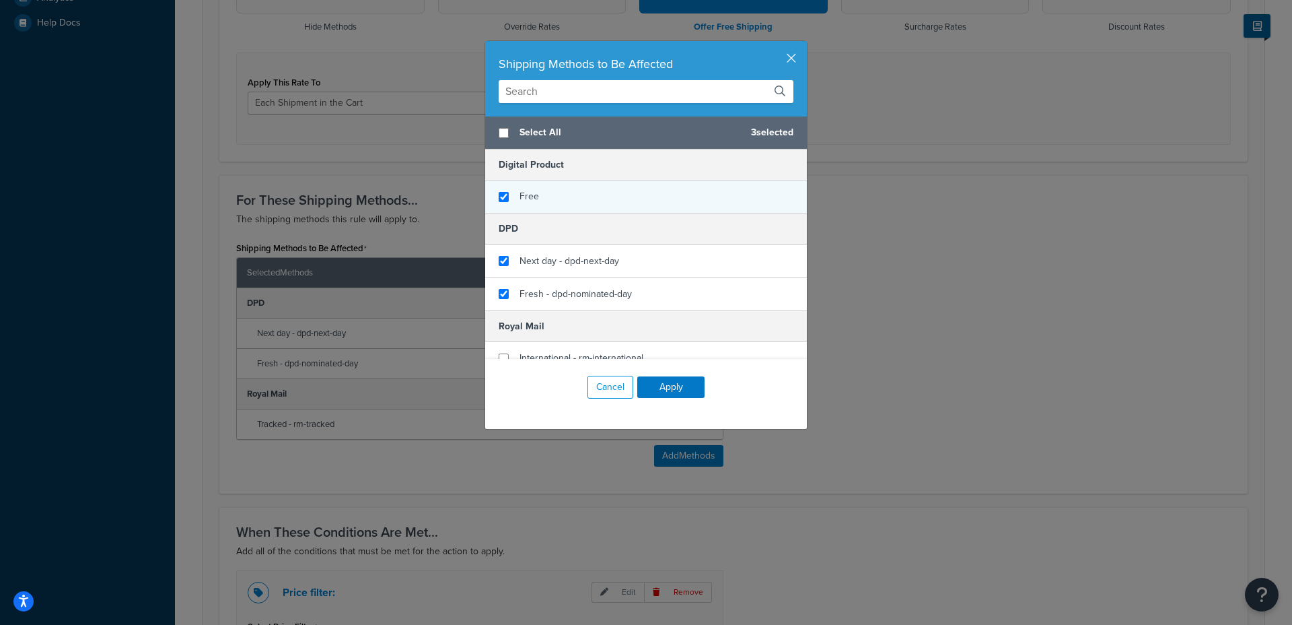
checkbox input "false"
checkbox input "true"
click at [549, 191] on div "Free" at bounding box center [646, 196] width 322 height 32
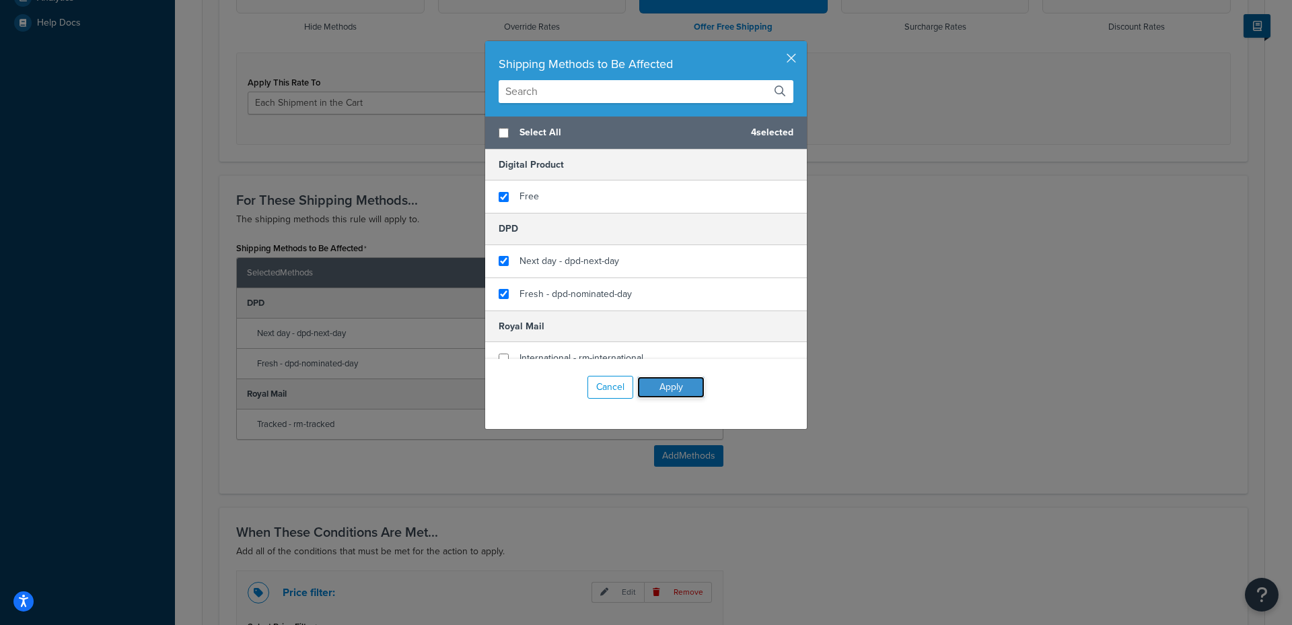
click at [662, 388] on button "Apply" at bounding box center [670, 387] width 67 height 22
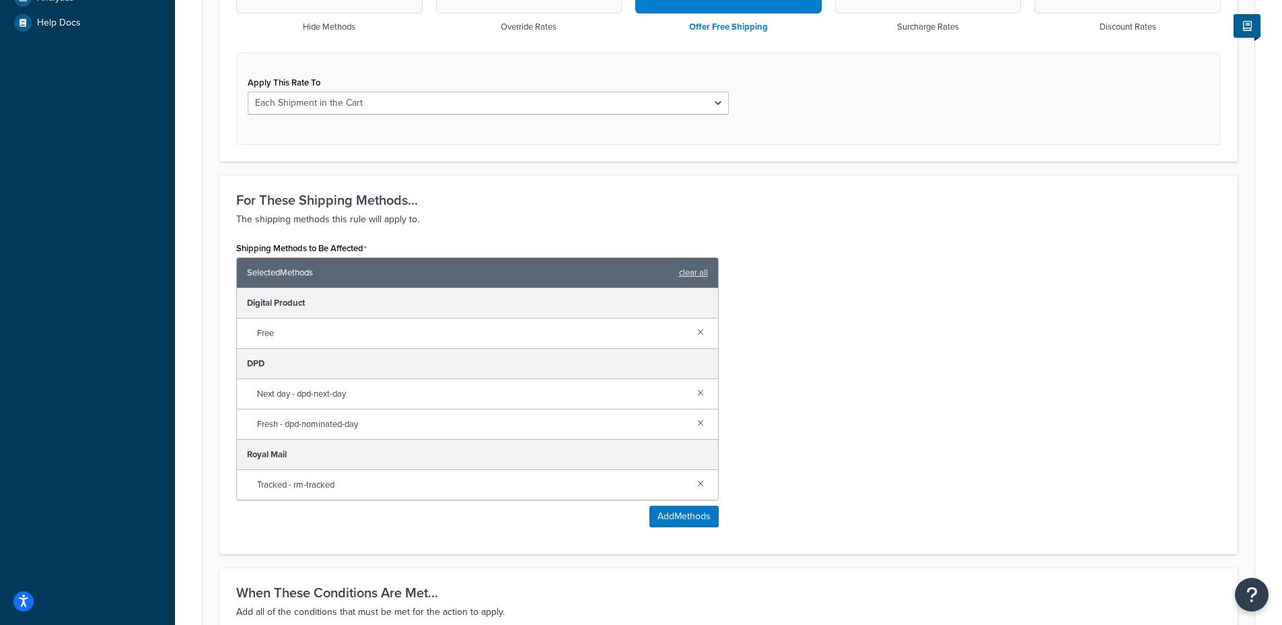
scroll to position [749, 0]
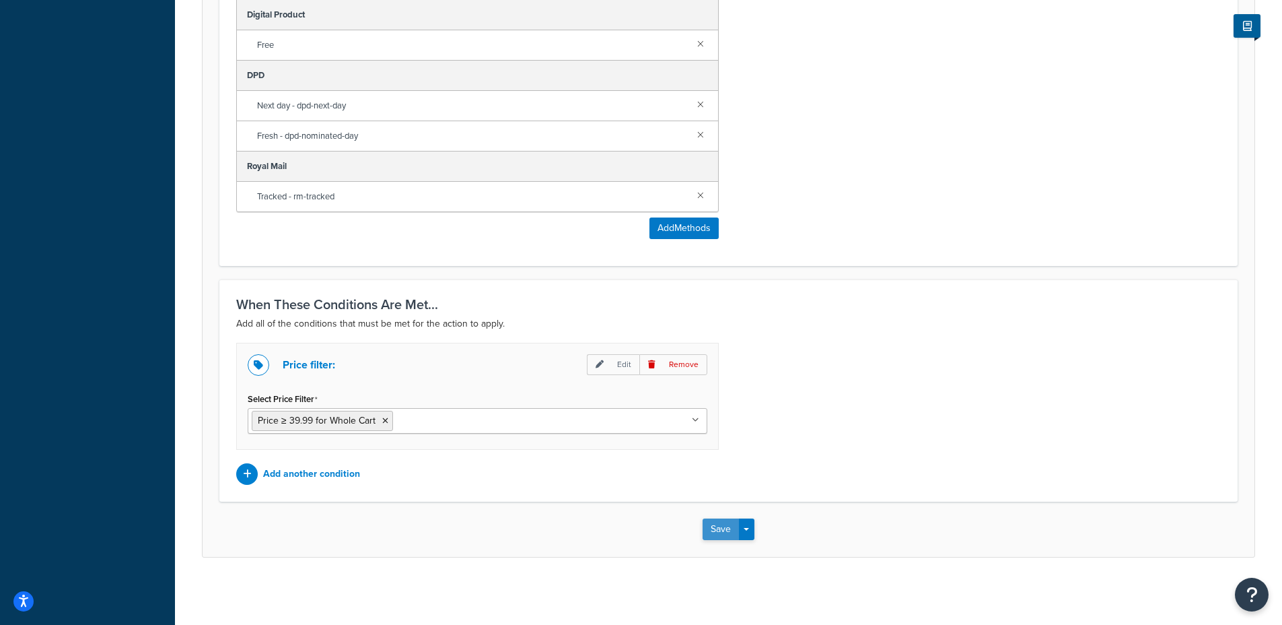
click at [719, 532] on button "Save" at bounding box center [721, 529] width 36 height 22
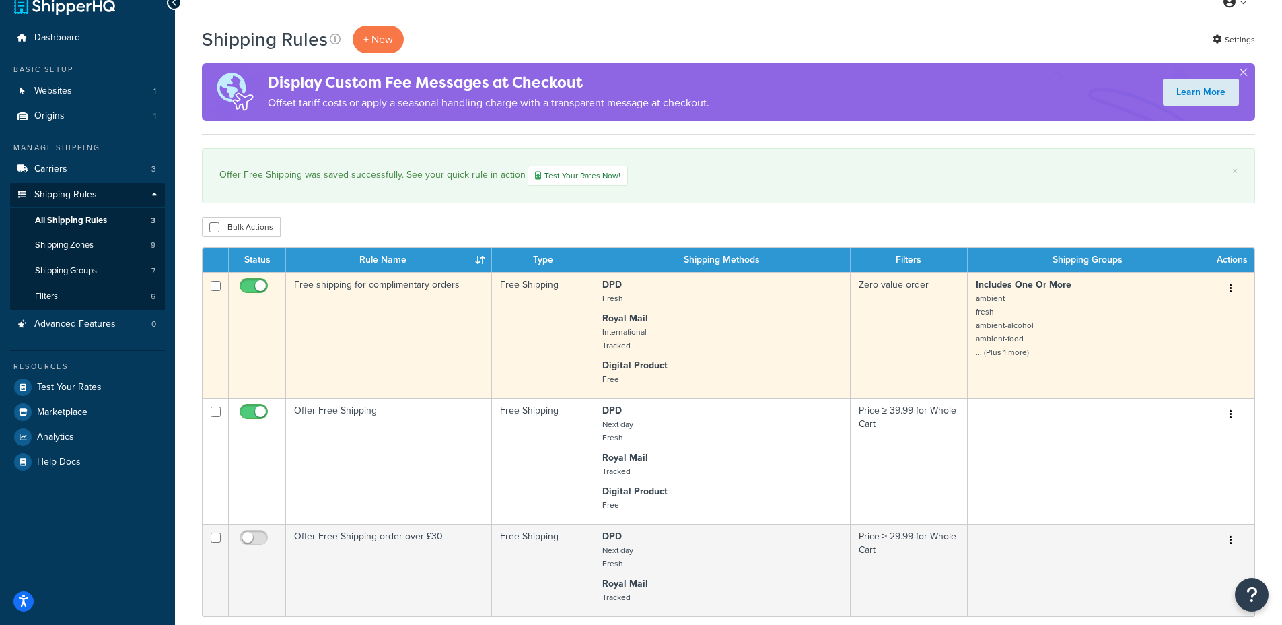
scroll to position [22, 0]
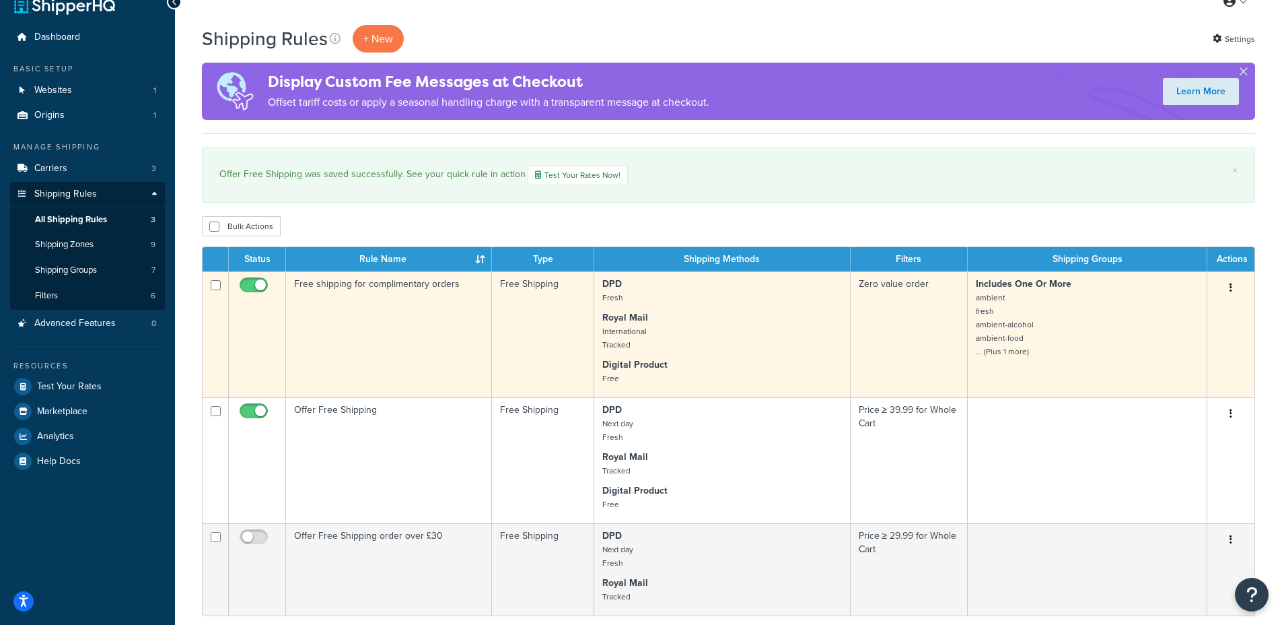
click at [409, 308] on td "Free shipping for complimentary orders" at bounding box center [389, 334] width 206 height 126
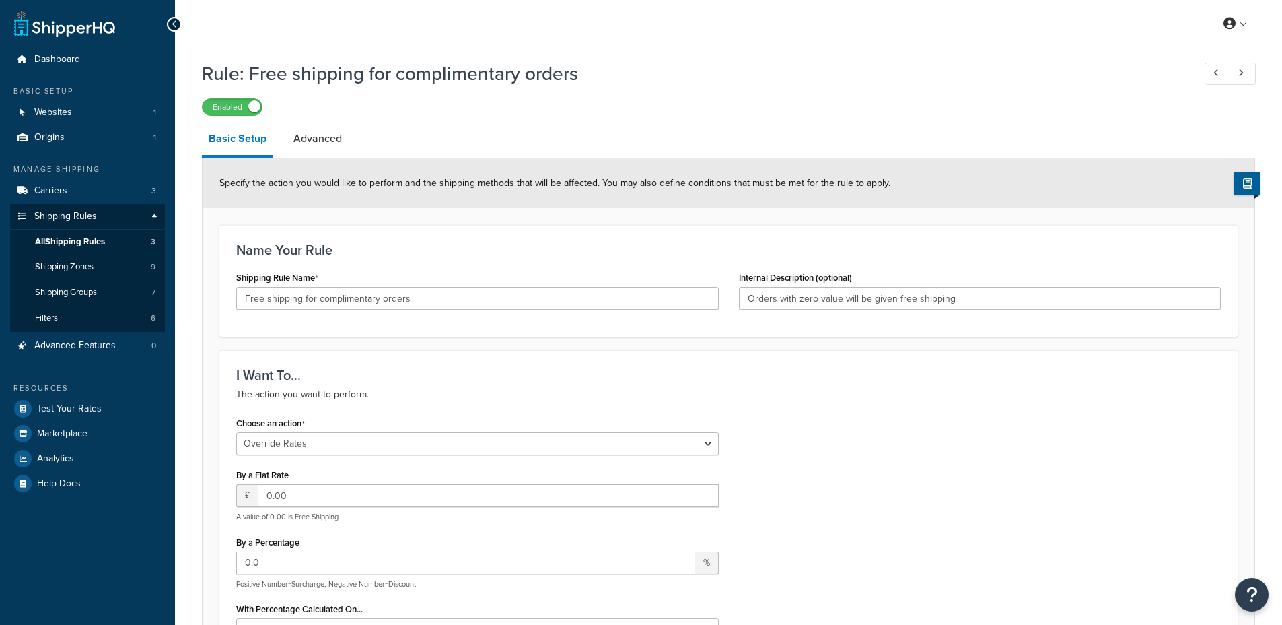
select select "OVERRIDE"
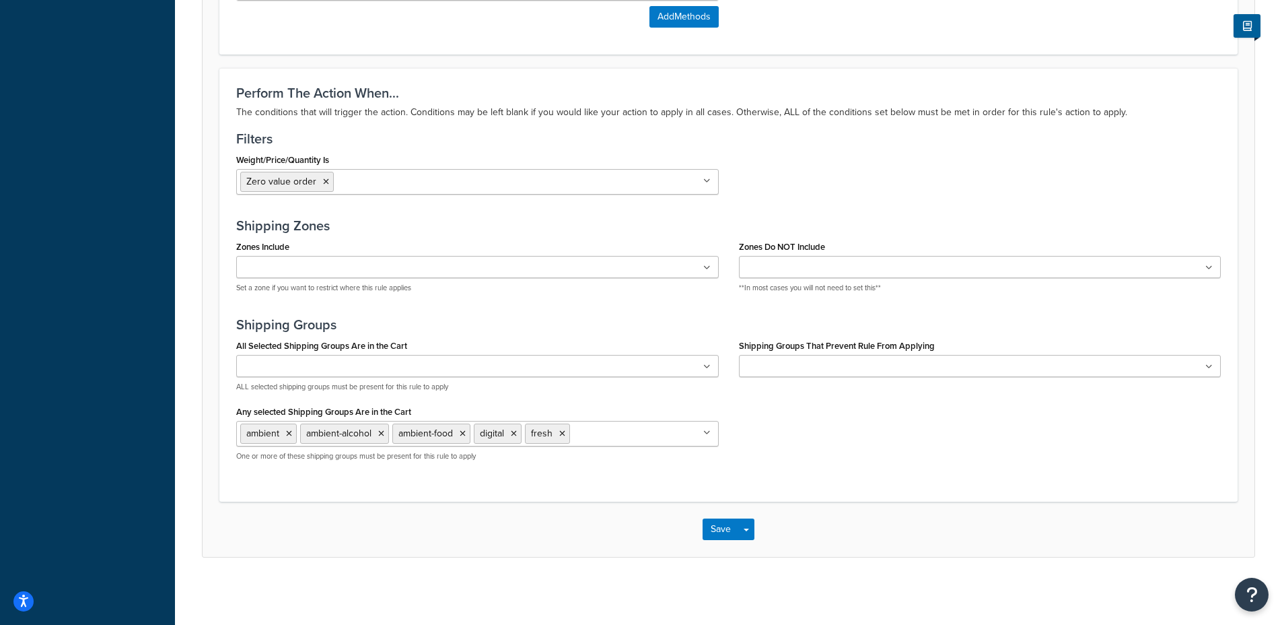
scroll to position [1058, 0]
click at [514, 434] on icon at bounding box center [514, 433] width 6 height 8
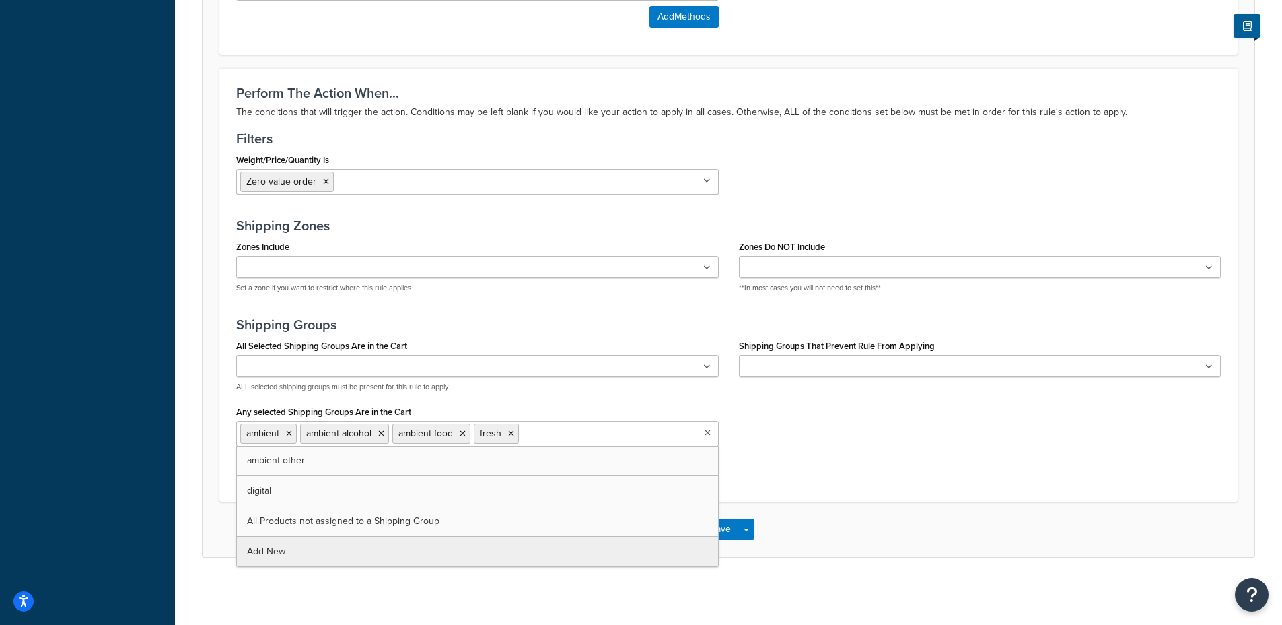
click at [795, 471] on div "Perform The Action When... The conditions that will trigger the action. Conditi…" at bounding box center [728, 285] width 1019 height 434
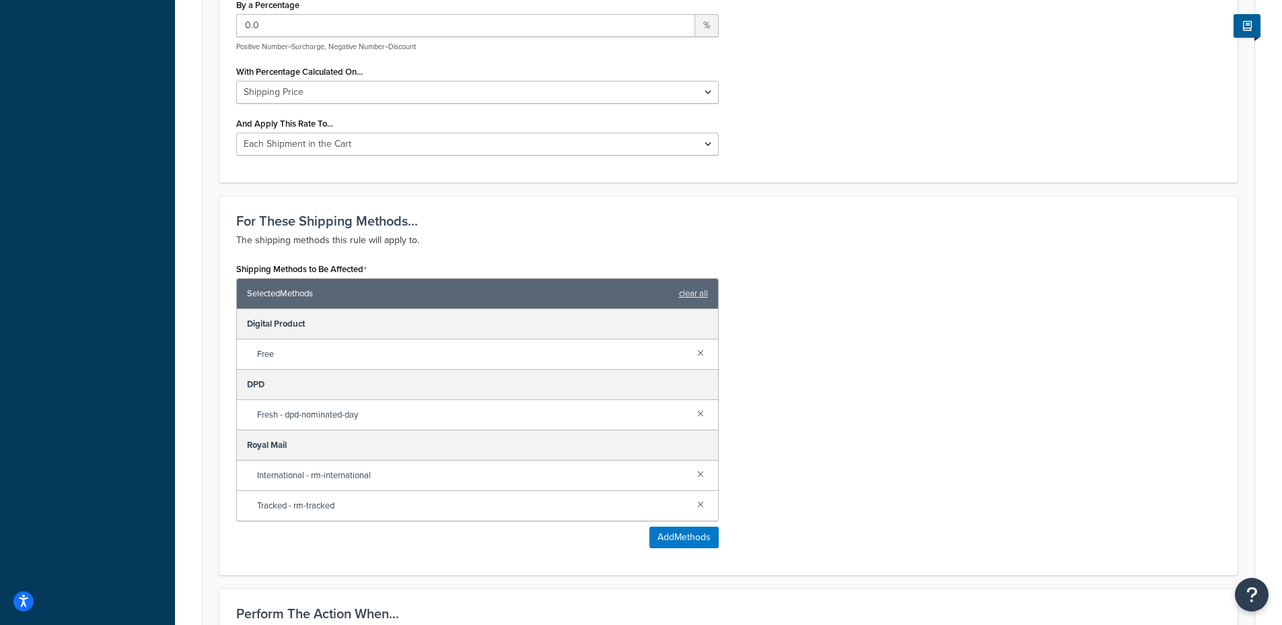
scroll to position [526, 0]
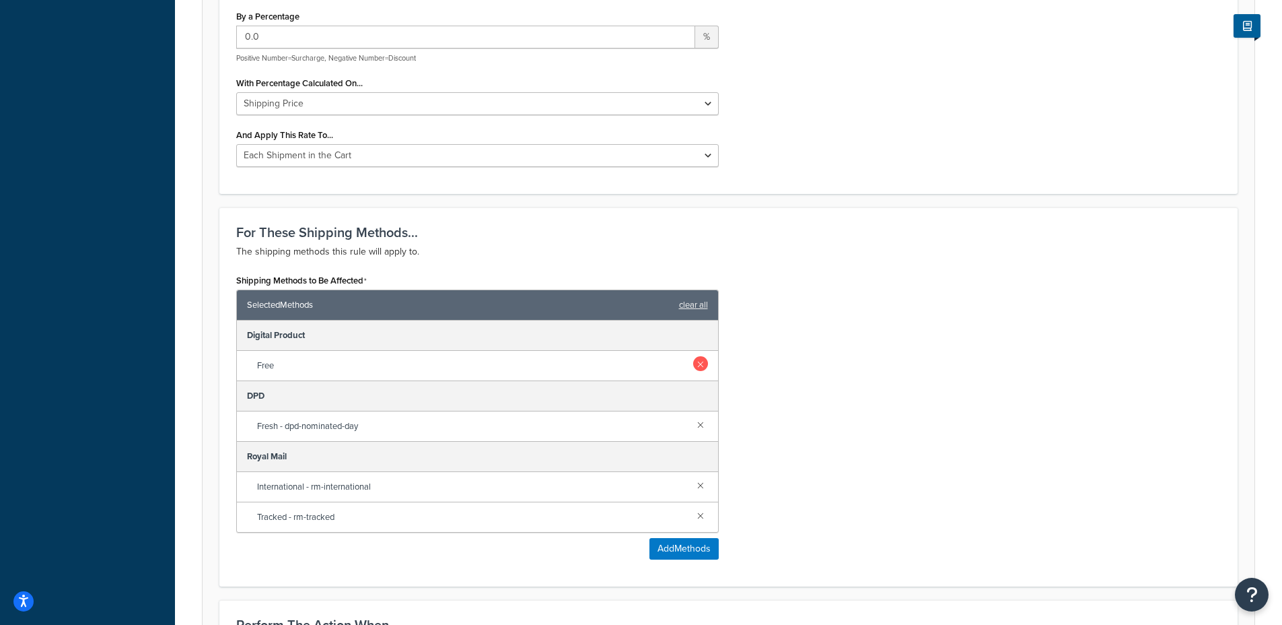
click at [699, 362] on link at bounding box center [700, 363] width 15 height 15
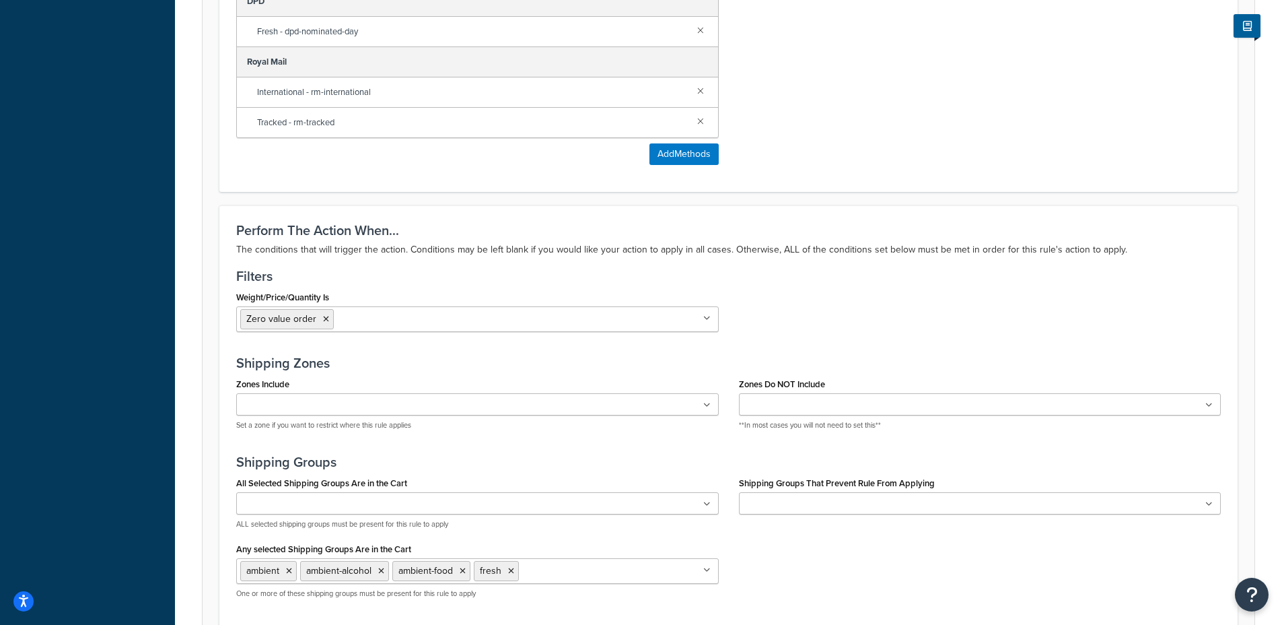
scroll to position [998, 0]
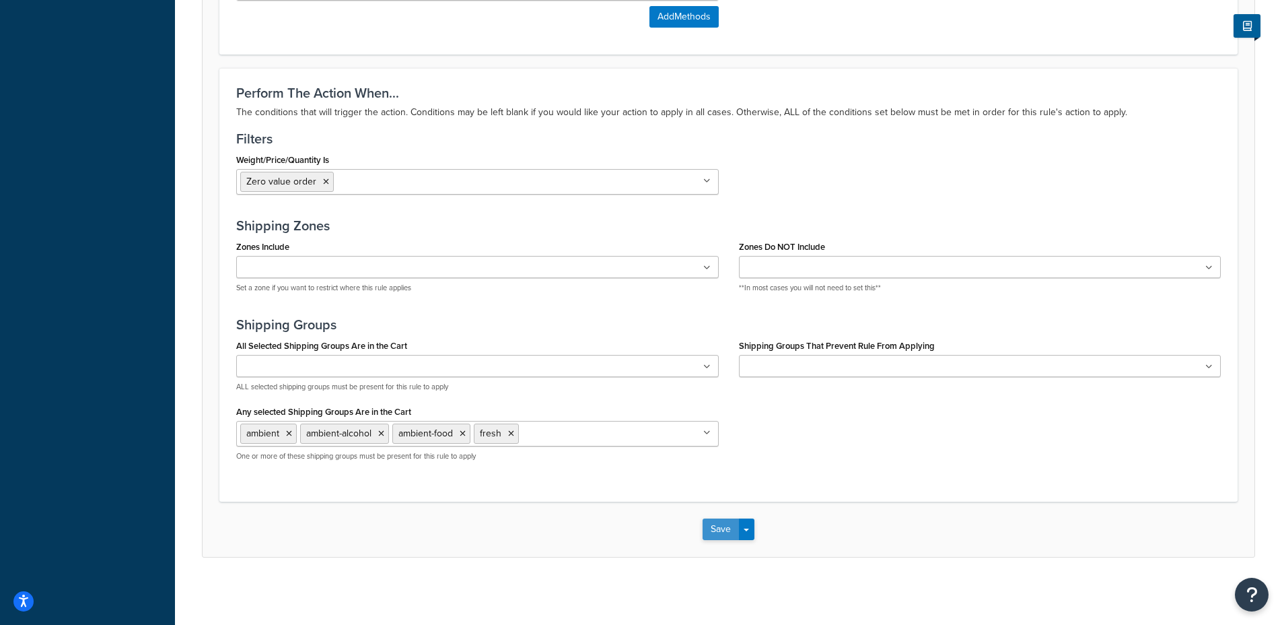
click at [707, 526] on button "Save" at bounding box center [721, 529] width 36 height 22
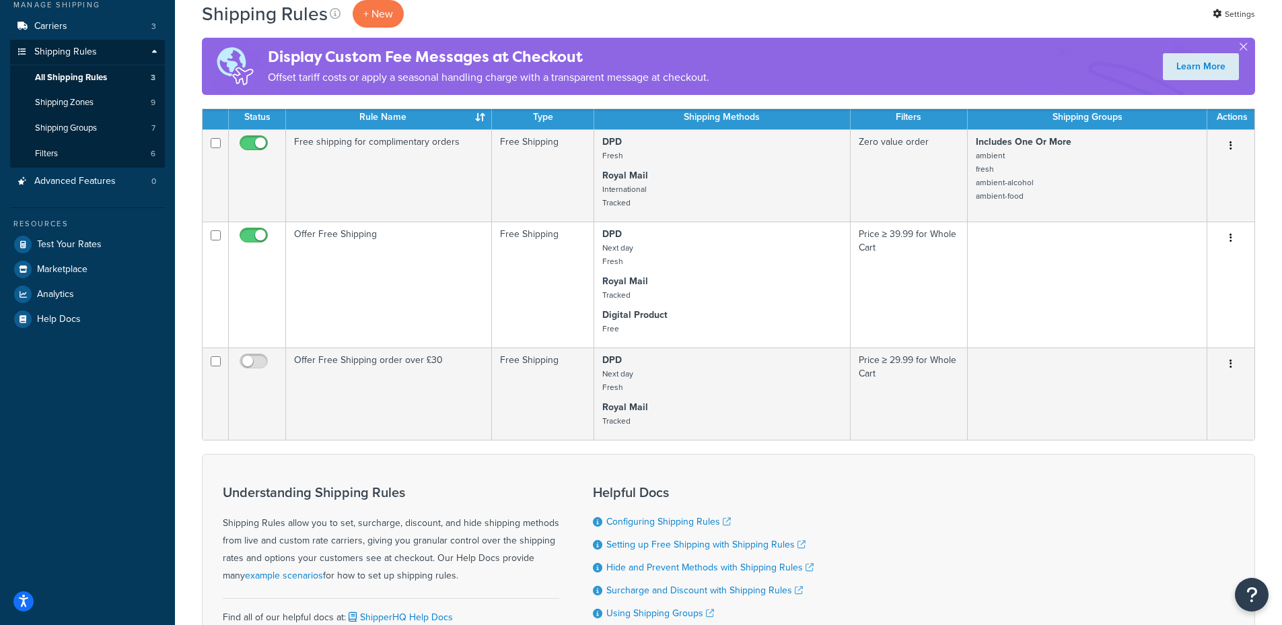
scroll to position [165, 0]
